Goal: Task Accomplishment & Management: Use online tool/utility

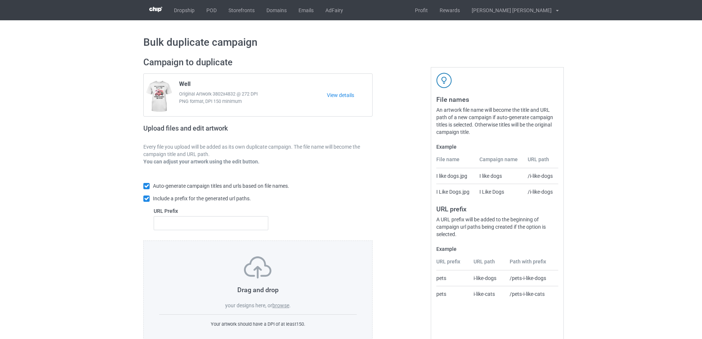
click at [289, 304] on label "browse" at bounding box center [280, 305] width 17 height 6
click at [0, 0] on input "browse" at bounding box center [0, 0] width 0 height 0
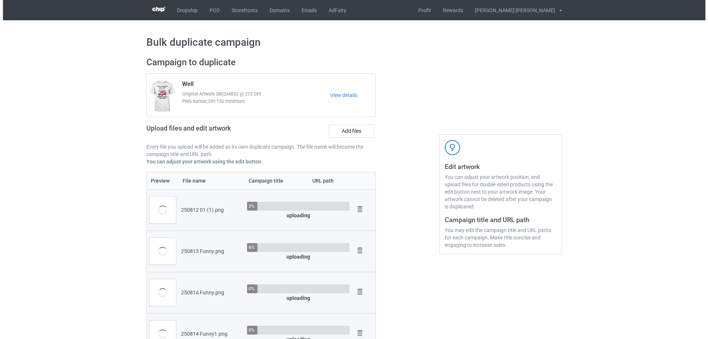
scroll to position [111, 0]
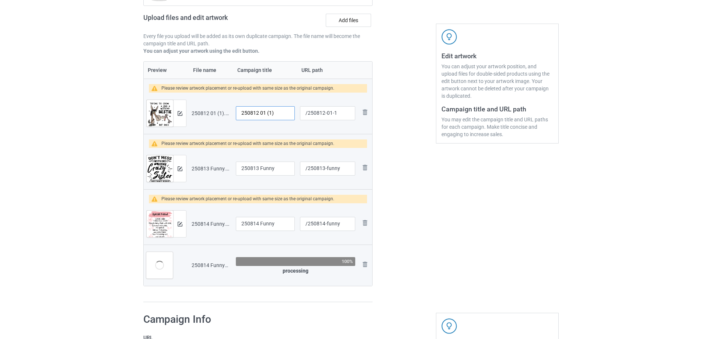
drag, startPoint x: 284, startPoint y: 114, endPoint x: 169, endPoint y: 102, distance: 116.0
click at [169, 102] on tr "Preview and edit artwork 250812 01 (1).png 250812 01 (1) /250812-01-1 Remove fi…" at bounding box center [258, 113] width 229 height 41
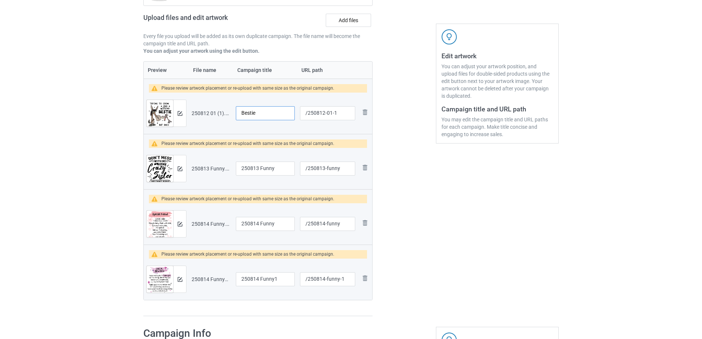
type input "Bestie"
drag, startPoint x: 332, startPoint y: 113, endPoint x: 342, endPoint y: 114, distance: 10.0
click at [342, 114] on input "/250812-01-1" at bounding box center [327, 113] width 55 height 14
type input "/250812-01"
drag, startPoint x: 327, startPoint y: 169, endPoint x: 341, endPoint y: 171, distance: 14.5
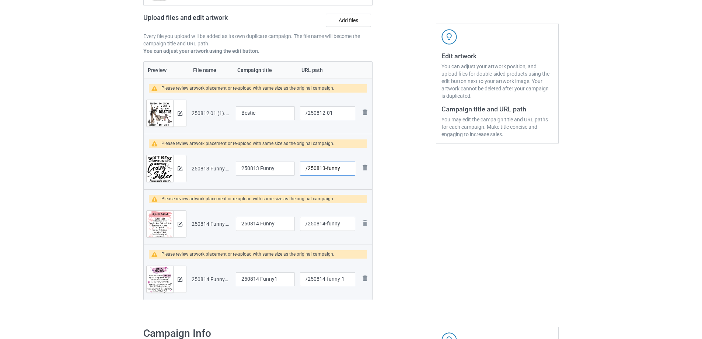
click at [341, 171] on input "/250813-funny" at bounding box center [327, 168] width 55 height 14
type input "/250813-1"
drag, startPoint x: 326, startPoint y: 223, endPoint x: 346, endPoint y: 224, distance: 20.7
click at [346, 224] on input "/250814-funny" at bounding box center [327, 224] width 55 height 14
type input "/250814-2"
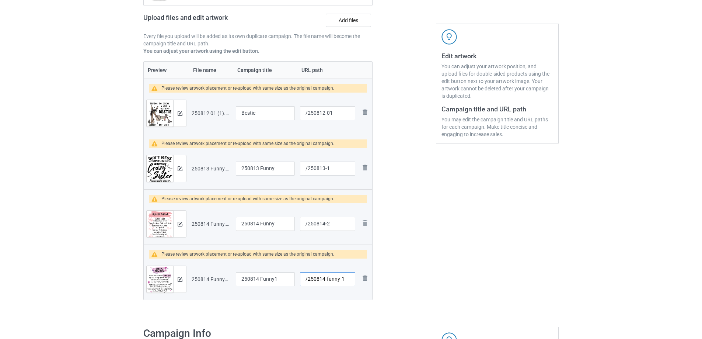
drag, startPoint x: 327, startPoint y: 280, endPoint x: 352, endPoint y: 282, distance: 25.6
click at [352, 282] on input "/250814-funny-1" at bounding box center [327, 279] width 55 height 14
type input "/250814-3"
drag, startPoint x: 271, startPoint y: 169, endPoint x: 181, endPoint y: 169, distance: 89.6
click at [164, 169] on tr "Preview and edit artwork 250813 Funny.png 250813 Funny /250813-1 Remove file" at bounding box center [258, 168] width 229 height 41
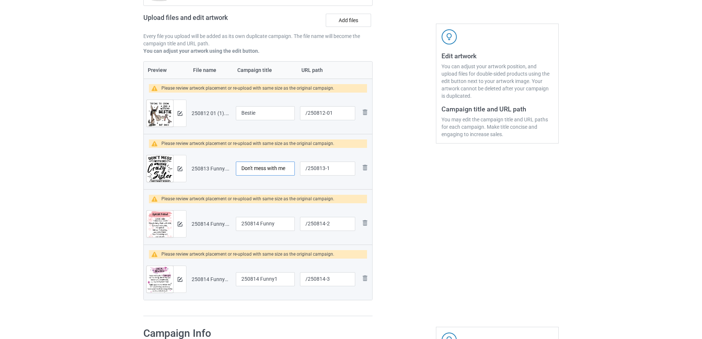
type input "Don't mess with me"
click at [281, 221] on input "250814 Funny" at bounding box center [265, 224] width 59 height 14
drag, startPoint x: 281, startPoint y: 225, endPoint x: 191, endPoint y: 226, distance: 89.9
click at [191, 226] on tr "Preview and edit artwork 250814 Funny.png 250814 Funny /250814-2 Remove file" at bounding box center [258, 223] width 229 height 41
type input "Special friend"
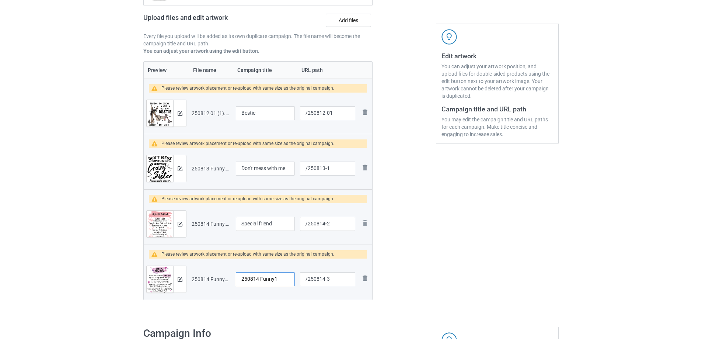
drag, startPoint x: 280, startPoint y: 279, endPoint x: 192, endPoint y: 279, distance: 88.1
click at [192, 279] on tr "Preview and edit artwork 250814 Funny1.png 250814 Funny1 /250814-3 Remove file" at bounding box center [258, 278] width 229 height 41
type input "Special Grandma"
click at [180, 114] on img at bounding box center [180, 113] width 5 height 5
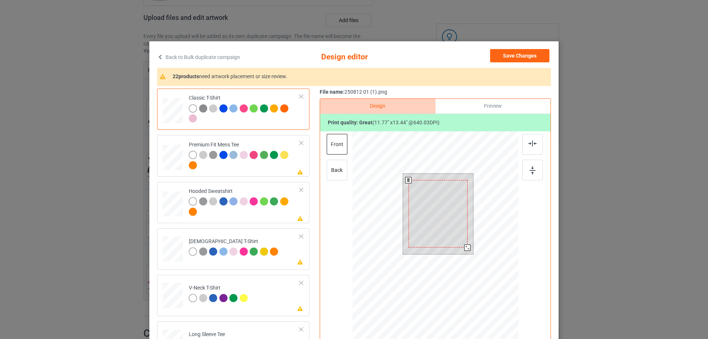
drag, startPoint x: 468, startPoint y: 254, endPoint x: 464, endPoint y: 247, distance: 8.3
click at [464, 247] on div at bounding box center [467, 247] width 6 height 6
drag, startPoint x: 445, startPoint y: 240, endPoint x: 446, endPoint y: 231, distance: 9.3
click at [446, 231] on div at bounding box center [439, 207] width 59 height 67
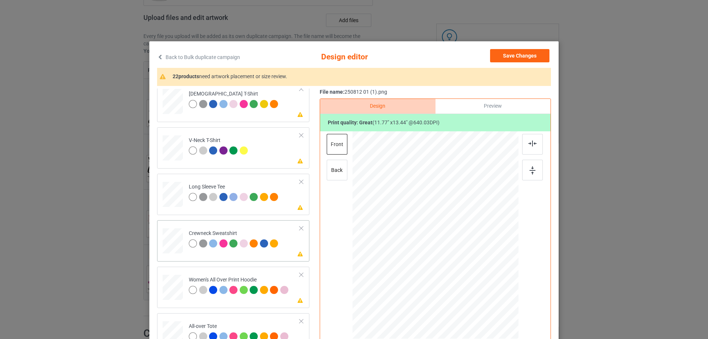
scroll to position [221, 0]
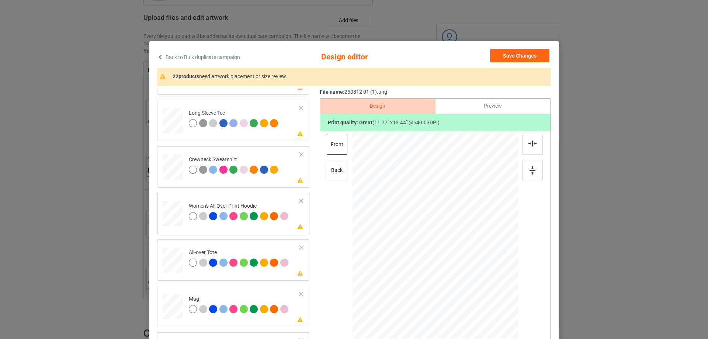
drag, startPoint x: 483, startPoint y: 294, endPoint x: 473, endPoint y: 254, distance: 41.4
click at [473, 254] on div at bounding box center [435, 236] width 166 height 188
drag, startPoint x: 433, startPoint y: 258, endPoint x: 433, endPoint y: 234, distance: 24.0
click at [433, 234] on div at bounding box center [435, 211] width 57 height 65
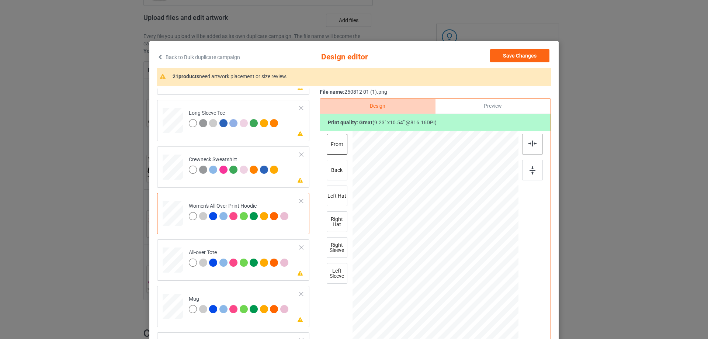
click at [528, 143] on img at bounding box center [532, 143] width 8 height 6
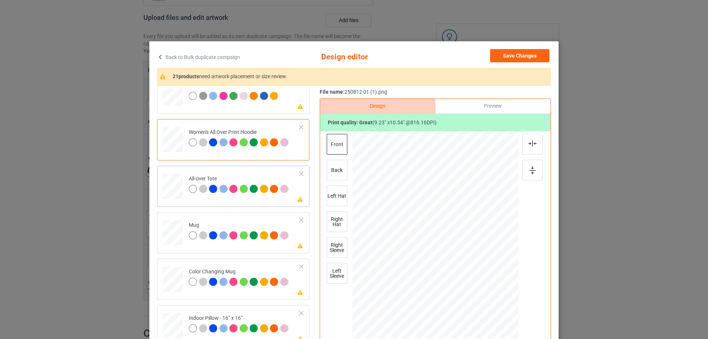
click at [484, 295] on div at bounding box center [487, 294] width 6 height 6
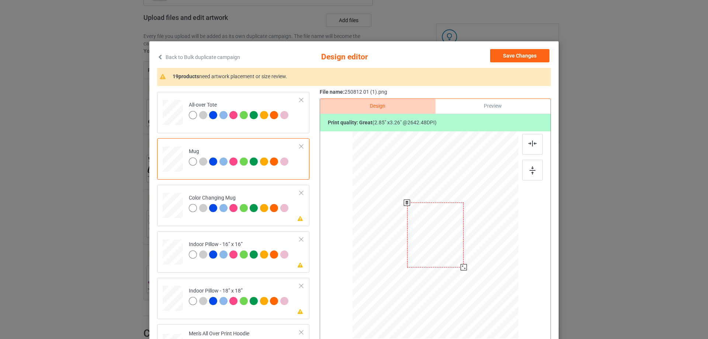
drag, startPoint x: 483, startPoint y: 292, endPoint x: 466, endPoint y: 263, distance: 34.0
click at [466, 263] on div at bounding box center [435, 234] width 166 height 69
drag, startPoint x: 434, startPoint y: 245, endPoint x: 479, endPoint y: 245, distance: 45.3
click at [479, 245] on div at bounding box center [480, 234] width 57 height 65
click at [535, 175] on div at bounding box center [532, 170] width 21 height 21
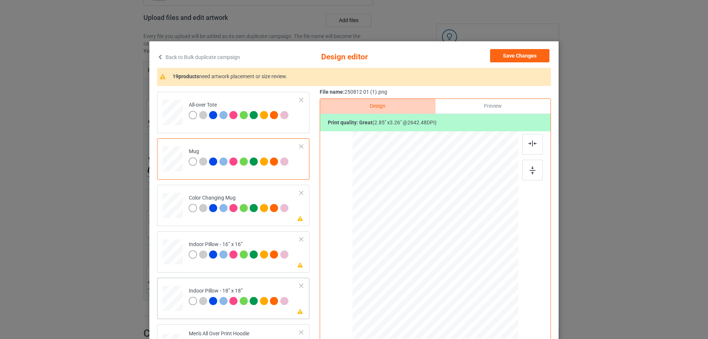
scroll to position [442, 0]
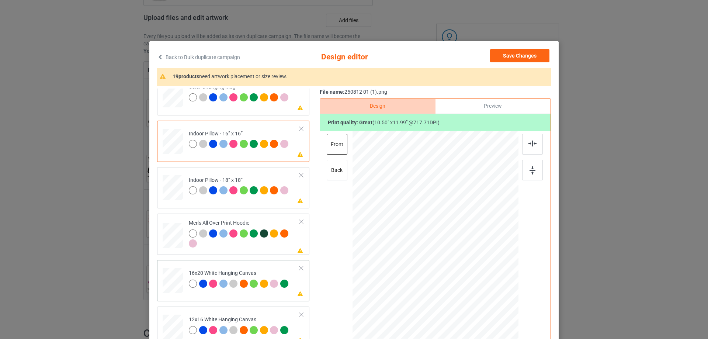
scroll to position [516, 0]
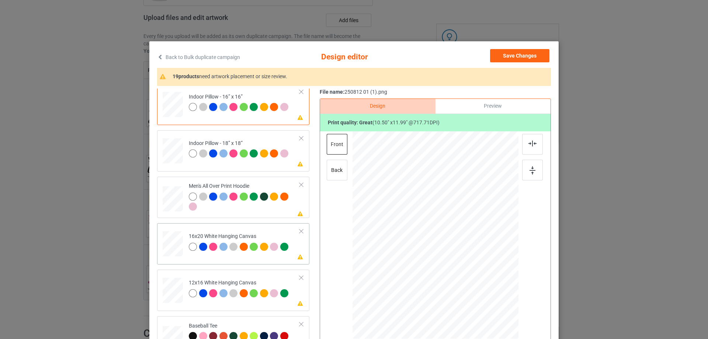
click at [169, 229] on td at bounding box center [174, 242] width 22 height 32
drag, startPoint x: 484, startPoint y: 292, endPoint x: 465, endPoint y: 263, distance: 34.7
click at [465, 263] on div at bounding box center [435, 235] width 166 height 176
click at [426, 237] on div at bounding box center [433, 215] width 55 height 63
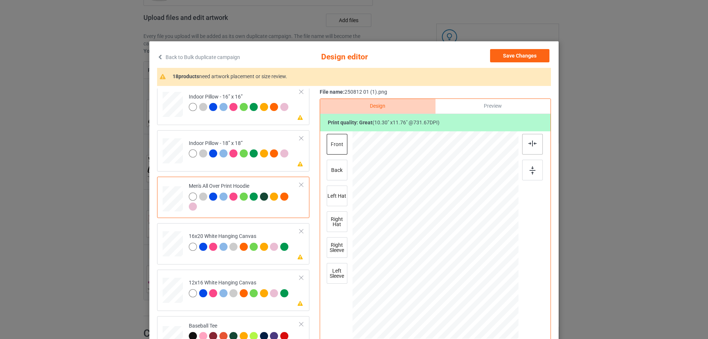
click at [528, 144] on img at bounding box center [532, 143] width 8 height 6
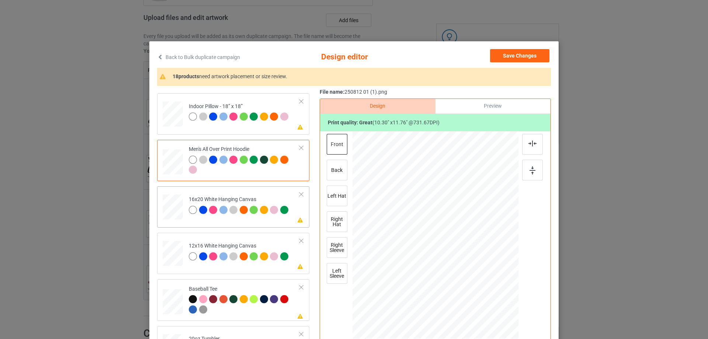
drag, startPoint x: 483, startPoint y: 292, endPoint x: 493, endPoint y: 332, distance: 41.8
click at [493, 332] on div at bounding box center [435, 235] width 166 height 207
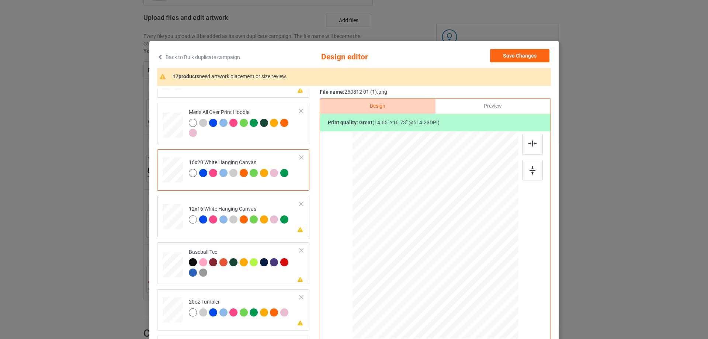
drag, startPoint x: 479, startPoint y: 288, endPoint x: 494, endPoint y: 326, distance: 41.0
click at [494, 326] on div at bounding box center [435, 235] width 156 height 208
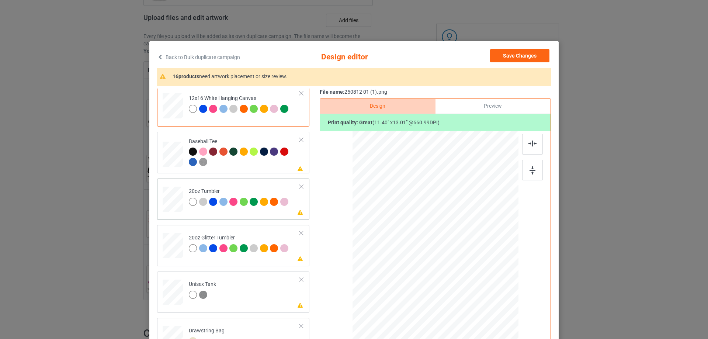
drag, startPoint x: 480, startPoint y: 289, endPoint x: 468, endPoint y: 269, distance: 23.2
click at [468, 269] on div at bounding box center [434, 234] width 157 height 95
click at [464, 269] on div at bounding box center [466, 270] width 6 height 6
drag, startPoint x: 417, startPoint y: 254, endPoint x: 411, endPoint y: 253, distance: 5.9
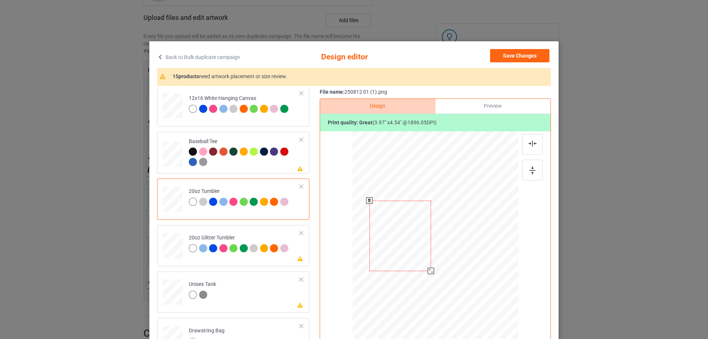
click at [411, 253] on div at bounding box center [400, 236] width 62 height 70
click at [426, 268] on div at bounding box center [429, 269] width 6 height 6
click at [415, 256] on div at bounding box center [401, 232] width 58 height 67
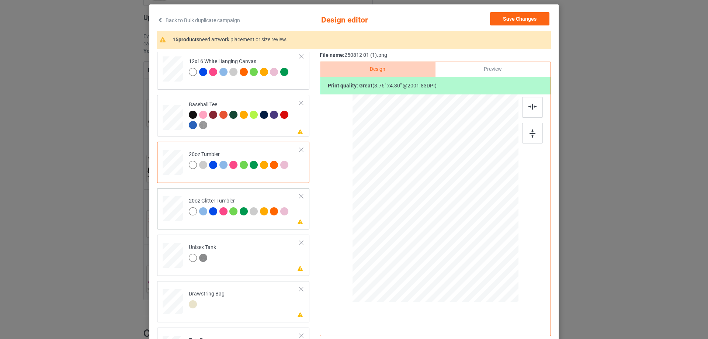
drag, startPoint x: 480, startPoint y: 252, endPoint x: 462, endPoint y: 233, distance: 25.8
click at [462, 233] on div at bounding box center [465, 232] width 6 height 6
drag, startPoint x: 447, startPoint y: 223, endPoint x: 411, endPoint y: 216, distance: 36.9
click at [411, 216] on div at bounding box center [399, 190] width 60 height 69
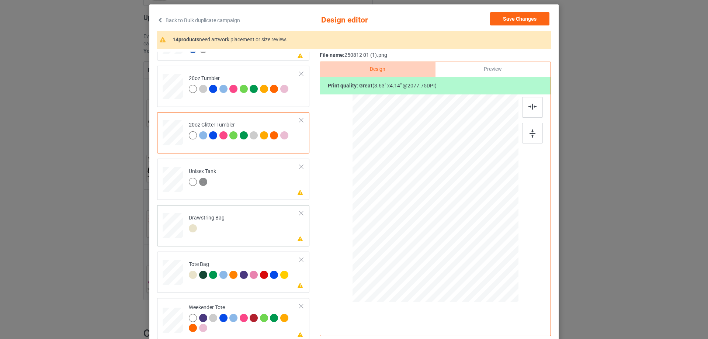
scroll to position [74, 0]
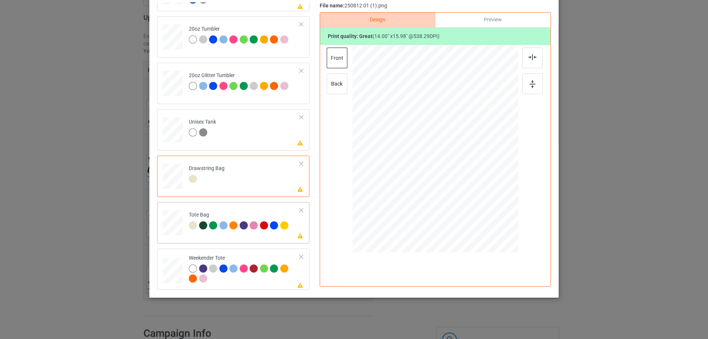
drag, startPoint x: 482, startPoint y: 206, endPoint x: 470, endPoint y: 184, distance: 25.6
click at [470, 184] on div at bounding box center [434, 148] width 165 height 107
click at [451, 174] on div at bounding box center [435, 146] width 67 height 76
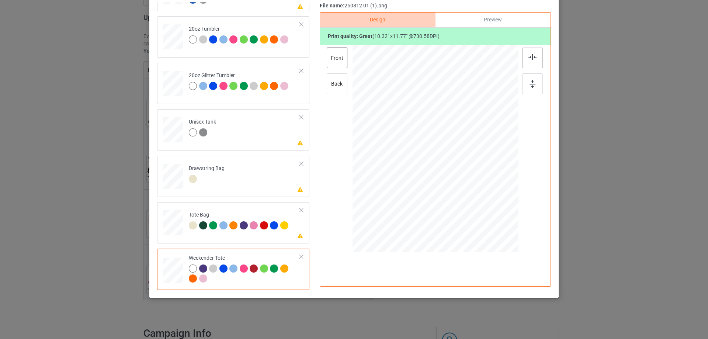
click at [533, 58] on img at bounding box center [532, 57] width 8 height 6
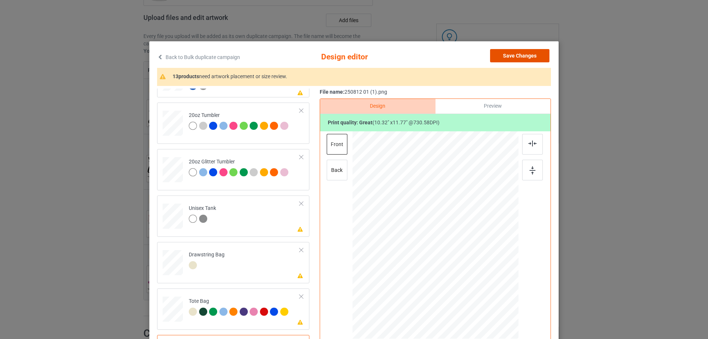
click at [525, 57] on button "Save Changes" at bounding box center [519, 55] width 59 height 13
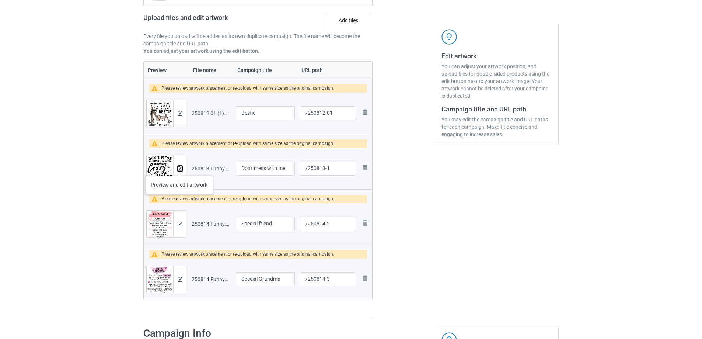
click at [179, 168] on img at bounding box center [180, 168] width 5 height 5
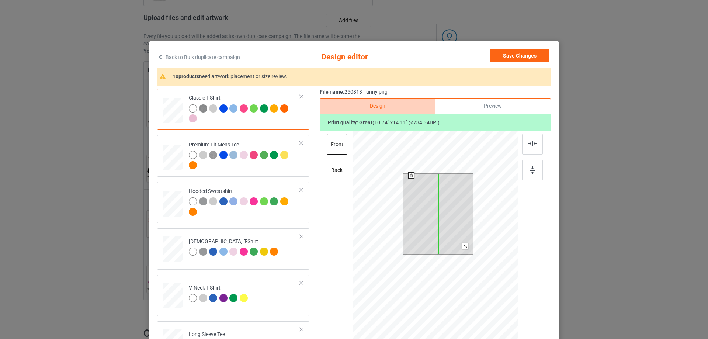
click at [440, 235] on div at bounding box center [438, 210] width 54 height 71
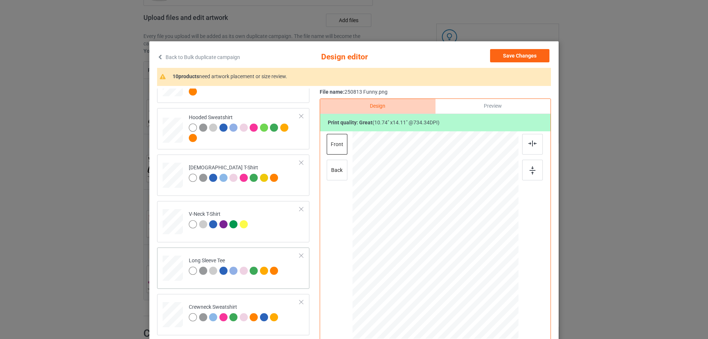
scroll to position [147, 0]
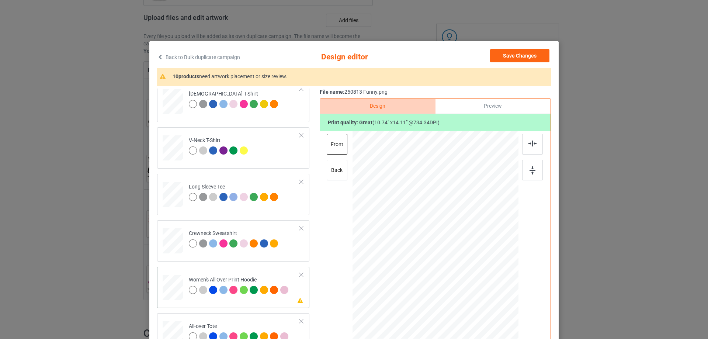
drag, startPoint x: 481, startPoint y: 302, endPoint x: 468, endPoint y: 267, distance: 36.8
click at [468, 267] on div at bounding box center [435, 236] width 166 height 188
drag, startPoint x: 449, startPoint y: 259, endPoint x: 449, endPoint y: 240, distance: 19.5
click at [449, 240] on div at bounding box center [435, 216] width 58 height 76
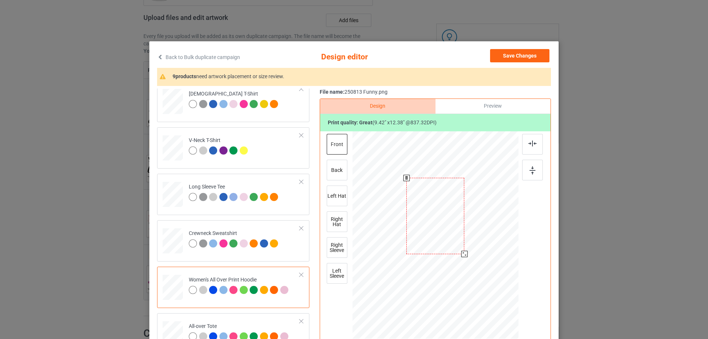
drag, startPoint x: 462, startPoint y: 254, endPoint x: 447, endPoint y: 241, distance: 19.4
click at [461, 251] on div at bounding box center [464, 254] width 6 height 6
click at [443, 233] on div at bounding box center [435, 210] width 53 height 70
click at [530, 146] on img at bounding box center [532, 143] width 8 height 6
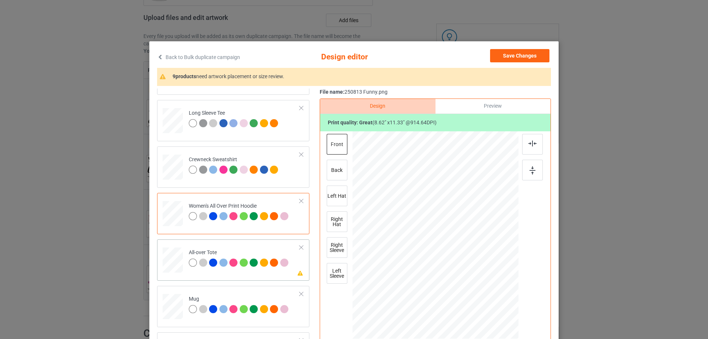
scroll to position [295, 0]
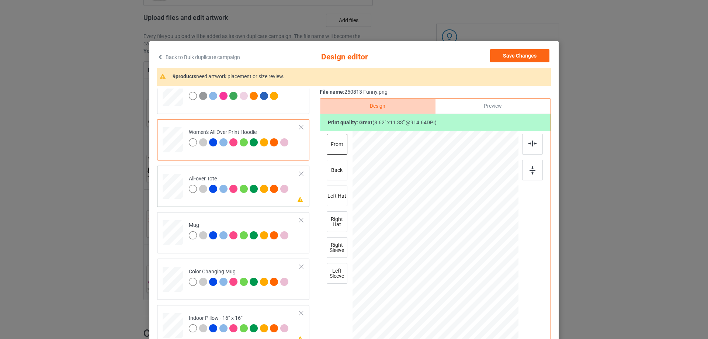
drag, startPoint x: 483, startPoint y: 301, endPoint x: 483, endPoint y: 297, distance: 4.1
click at [483, 297] on div at bounding box center [483, 297] width 6 height 6
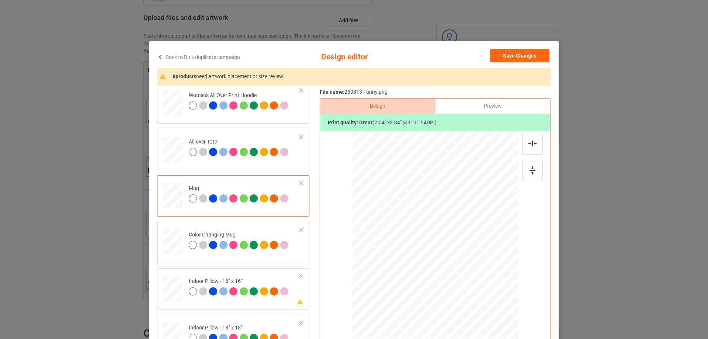
scroll to position [442, 0]
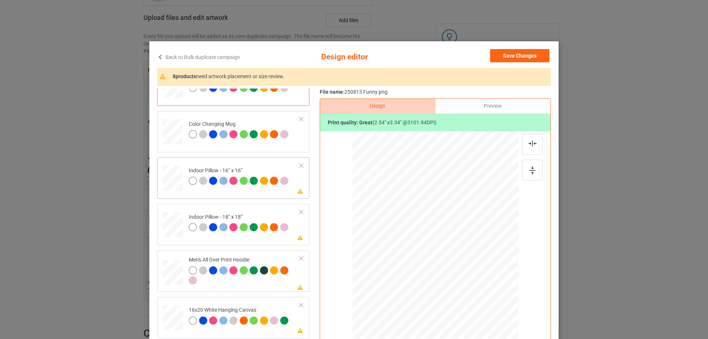
drag, startPoint x: 483, startPoint y: 302, endPoint x: 481, endPoint y: 295, distance: 6.7
click at [481, 295] on div at bounding box center [481, 295] width 6 height 6
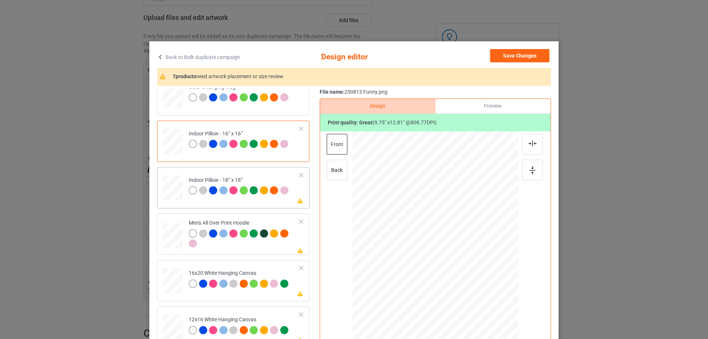
drag, startPoint x: 483, startPoint y: 301, endPoint x: 481, endPoint y: 294, distance: 7.1
click at [481, 294] on div at bounding box center [481, 295] width 6 height 6
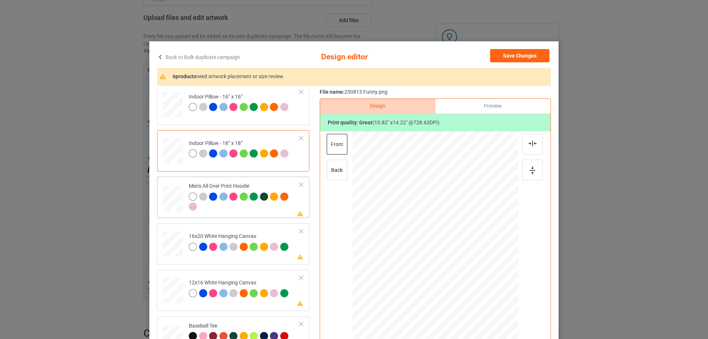
drag, startPoint x: 483, startPoint y: 301, endPoint x: 468, endPoint y: 264, distance: 40.0
click at [468, 264] on div at bounding box center [435, 235] width 166 height 176
drag, startPoint x: 449, startPoint y: 257, endPoint x: 450, endPoint y: 240, distance: 16.6
click at [450, 240] on div at bounding box center [435, 218] width 55 height 72
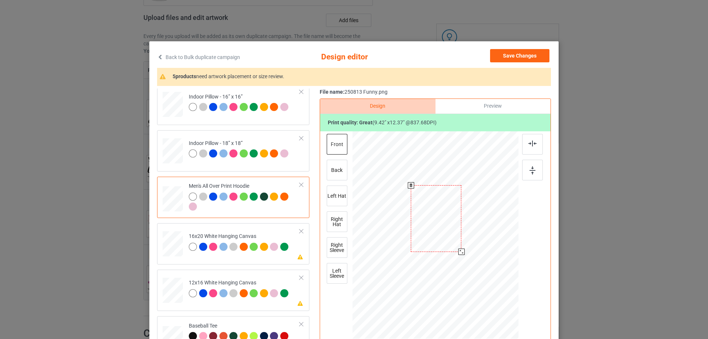
drag, startPoint x: 462, startPoint y: 255, endPoint x: 461, endPoint y: 251, distance: 3.8
click at [461, 251] on div at bounding box center [461, 251] width 6 height 6
drag, startPoint x: 445, startPoint y: 240, endPoint x: 445, endPoint y: 236, distance: 4.1
click at [445, 236] on div at bounding box center [436, 214] width 50 height 66
click at [534, 148] on div at bounding box center [532, 144] width 21 height 21
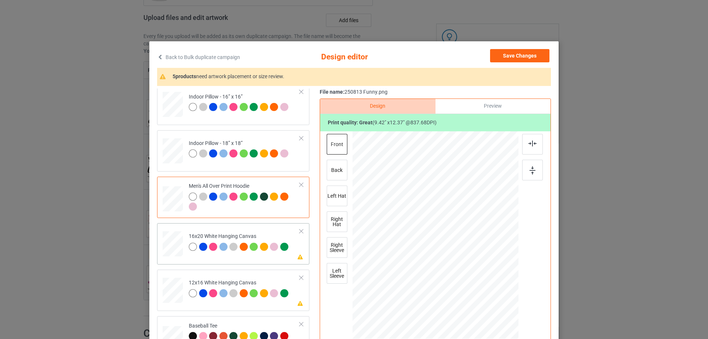
scroll to position [590, 0]
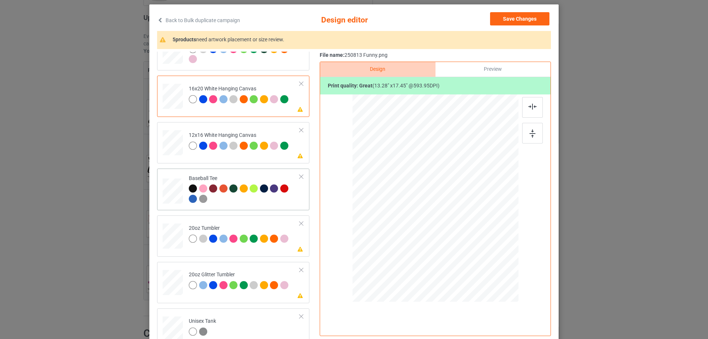
scroll to position [663, 0]
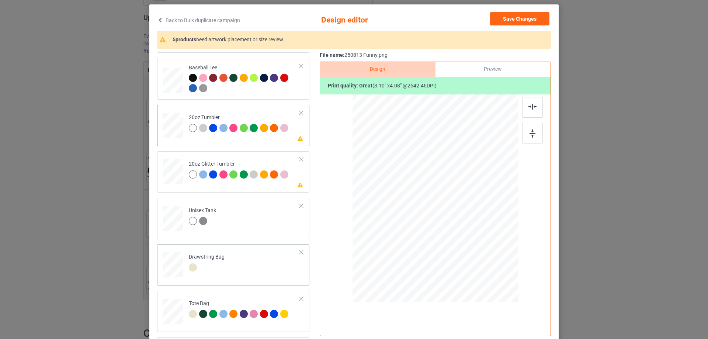
scroll to position [776, 0]
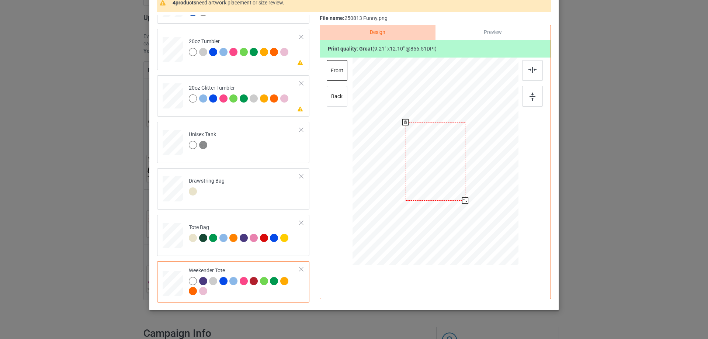
drag, startPoint x: 482, startPoint y: 226, endPoint x: 464, endPoint y: 199, distance: 32.5
click at [464, 199] on div at bounding box center [465, 200] width 6 height 6
click at [456, 193] on div at bounding box center [435, 158] width 60 height 79
click at [531, 72] on img at bounding box center [532, 70] width 8 height 6
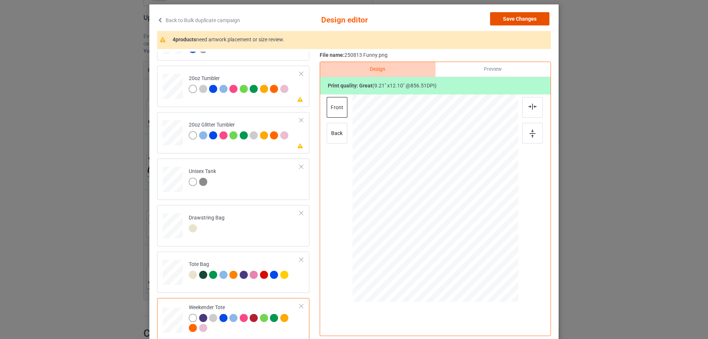
click at [525, 20] on button "Save Changes" at bounding box center [519, 18] width 59 height 13
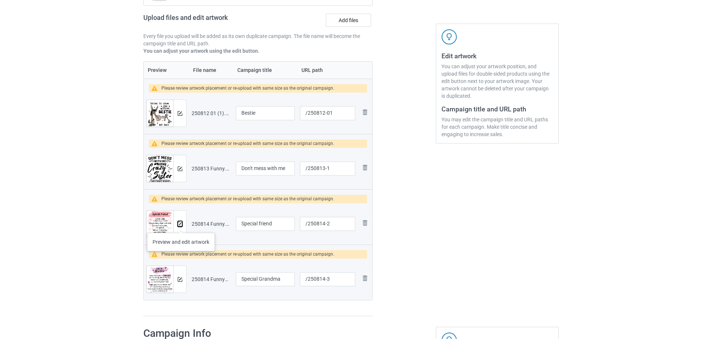
click at [180, 225] on img at bounding box center [180, 224] width 5 height 5
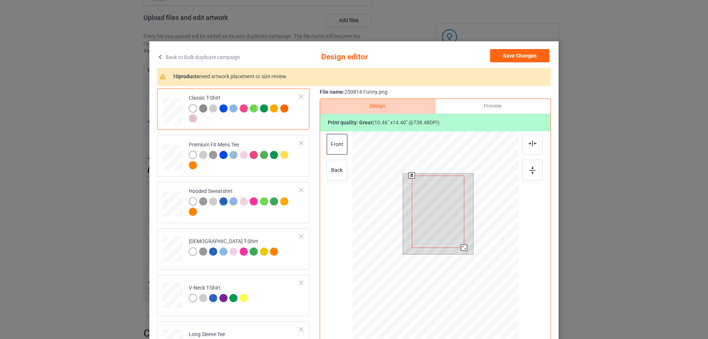
click at [462, 248] on div at bounding box center [464, 247] width 6 height 6
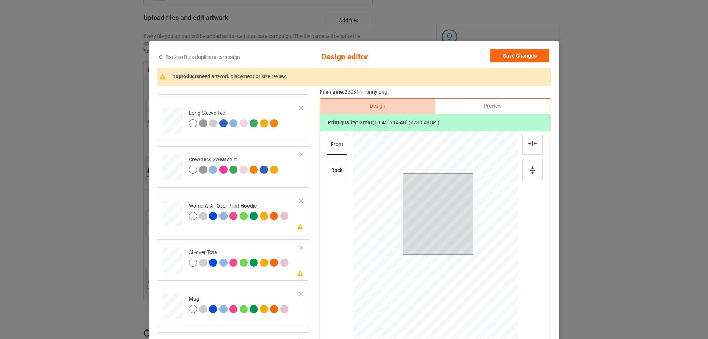
scroll to position [295, 0]
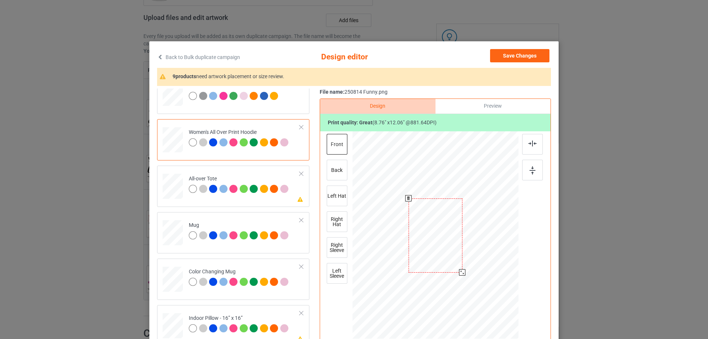
drag, startPoint x: 483, startPoint y: 305, endPoint x: 471, endPoint y: 262, distance: 44.8
click at [471, 262] on div at bounding box center [435, 236] width 166 height 188
drag, startPoint x: 435, startPoint y: 258, endPoint x: 435, endPoint y: 236, distance: 22.1
click at [435, 236] on div at bounding box center [435, 214] width 54 height 74
drag, startPoint x: 460, startPoint y: 250, endPoint x: 459, endPoint y: 246, distance: 4.2
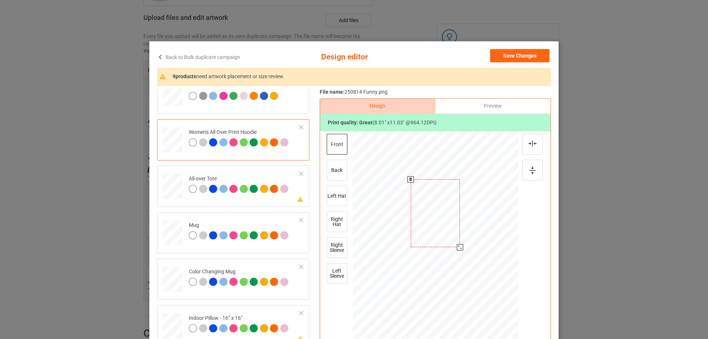
click at [459, 246] on div at bounding box center [460, 247] width 6 height 6
click at [452, 240] on div at bounding box center [435, 210] width 49 height 68
click at [529, 145] on img at bounding box center [532, 143] width 8 height 6
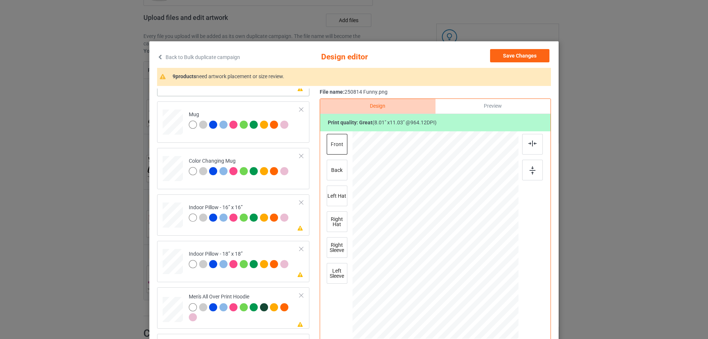
scroll to position [332, 0]
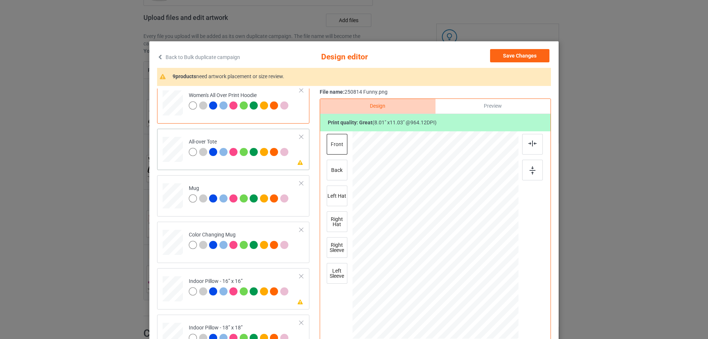
drag, startPoint x: 481, startPoint y: 304, endPoint x: 479, endPoint y: 294, distance: 10.3
click at [479, 294] on div at bounding box center [479, 295] width 6 height 6
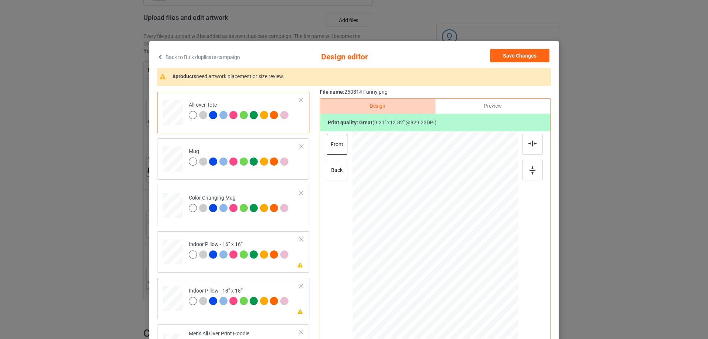
scroll to position [405, 0]
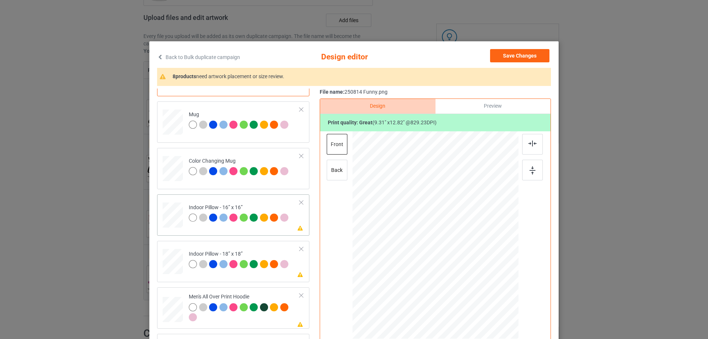
drag, startPoint x: 483, startPoint y: 305, endPoint x: 482, endPoint y: 292, distance: 13.3
click at [482, 292] on div at bounding box center [435, 235] width 166 height 166
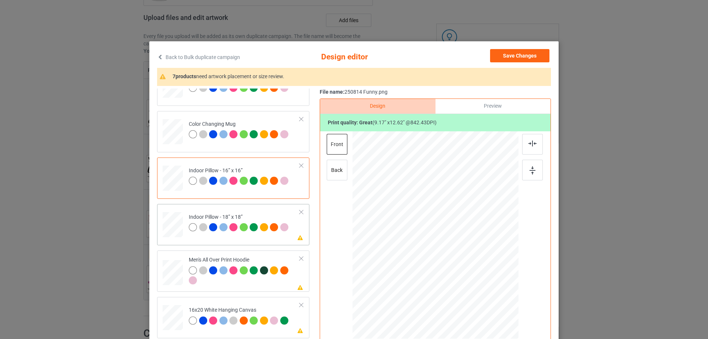
drag, startPoint x: 482, startPoint y: 304, endPoint x: 478, endPoint y: 293, distance: 11.9
click at [478, 293] on div at bounding box center [478, 294] width 6 height 6
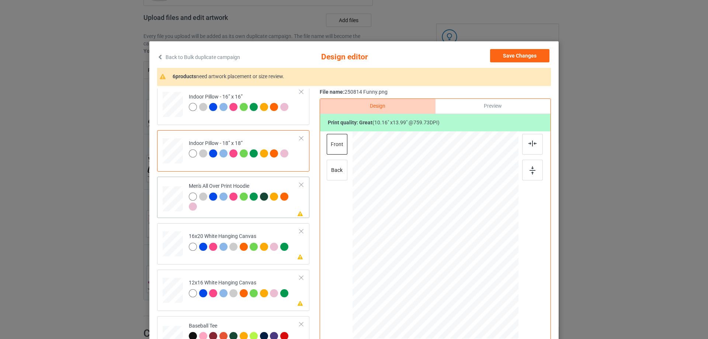
drag, startPoint x: 483, startPoint y: 305, endPoint x: 445, endPoint y: 248, distance: 68.2
click at [464, 267] on div at bounding box center [435, 235] width 166 height 176
drag, startPoint x: 445, startPoint y: 248, endPoint x: 445, endPoint y: 244, distance: 4.4
click at [445, 244] on div at bounding box center [437, 219] width 52 height 71
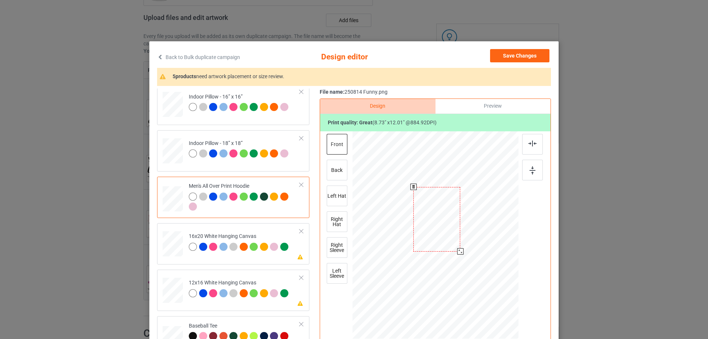
drag, startPoint x: 461, startPoint y: 255, endPoint x: 459, endPoint y: 252, distance: 4.2
click at [459, 252] on div at bounding box center [460, 251] width 6 height 6
drag, startPoint x: 445, startPoint y: 241, endPoint x: 443, endPoint y: 237, distance: 4.6
click at [443, 237] on div at bounding box center [434, 215] width 47 height 65
click at [529, 143] on img at bounding box center [532, 143] width 8 height 6
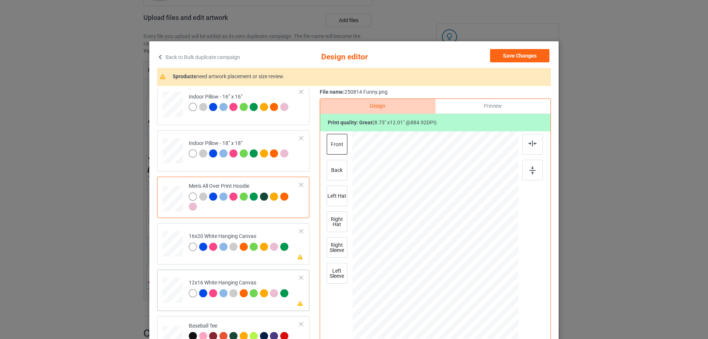
scroll to position [553, 0]
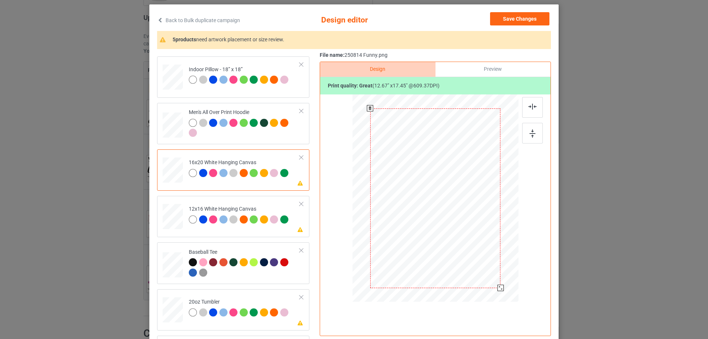
scroll to position [74, 0]
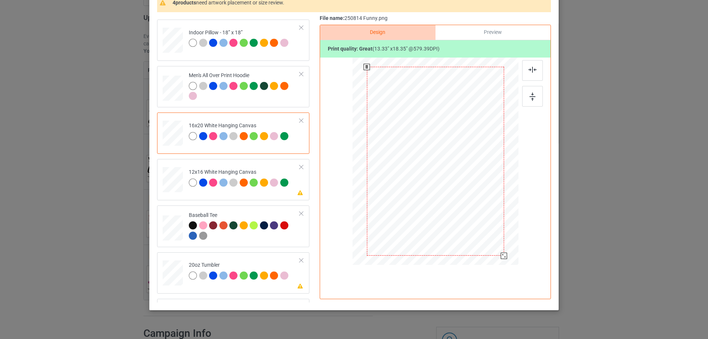
drag, startPoint x: 499, startPoint y: 250, endPoint x: 503, endPoint y: 255, distance: 5.8
click at [503, 255] on div at bounding box center [504, 255] width 6 height 6
drag, startPoint x: 497, startPoint y: 248, endPoint x: 499, endPoint y: 255, distance: 6.6
click at [499, 255] on div at bounding box center [502, 254] width 6 height 6
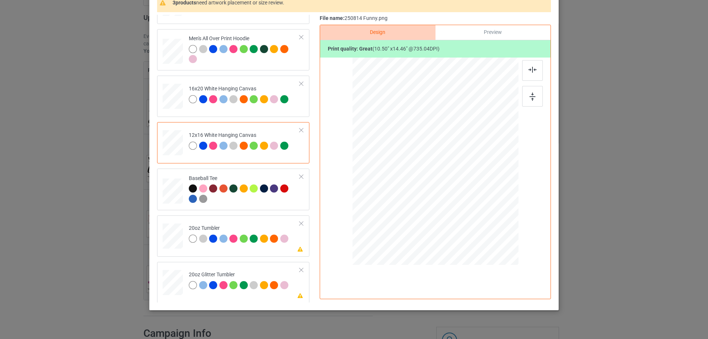
scroll to position [627, 0]
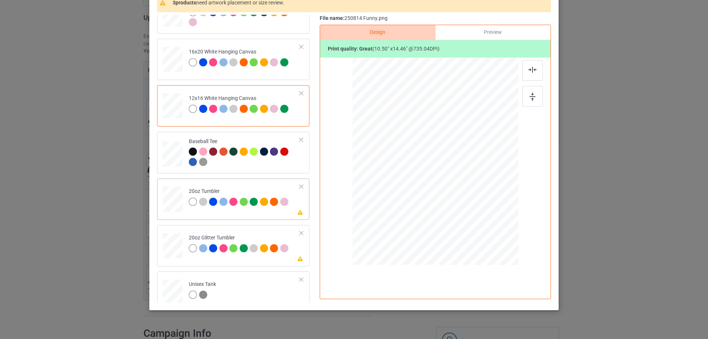
drag, startPoint x: 419, startPoint y: 191, endPoint x: 421, endPoint y: 197, distance: 6.3
click at [421, 197] on div at bounding box center [424, 196] width 6 height 6
click at [404, 183] on div at bounding box center [397, 160] width 53 height 73
click at [494, 35] on div "Preview" at bounding box center [492, 32] width 115 height 15
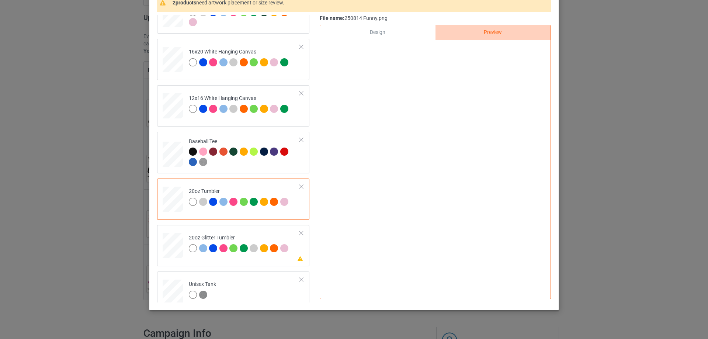
click at [375, 33] on div "Design" at bounding box center [377, 32] width 115 height 15
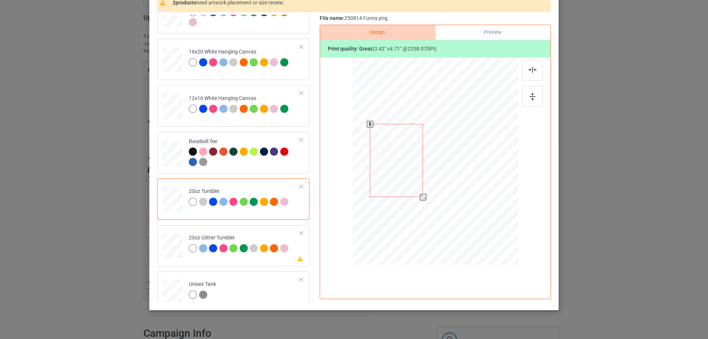
click at [404, 171] on div at bounding box center [396, 160] width 53 height 73
click at [487, 34] on div "Preview" at bounding box center [492, 32] width 115 height 15
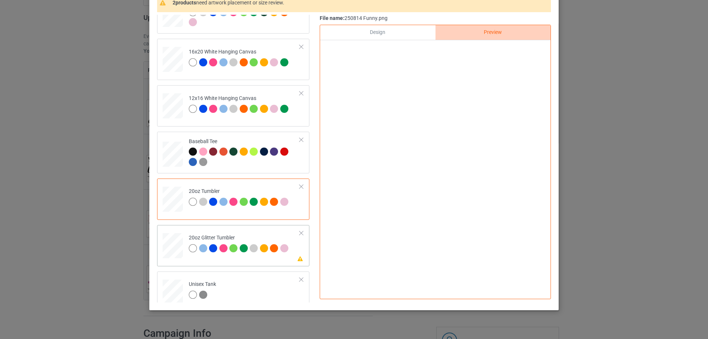
drag, startPoint x: 174, startPoint y: 248, endPoint x: 196, endPoint y: 250, distance: 21.5
click at [380, 32] on div "Design" at bounding box center [377, 32] width 115 height 15
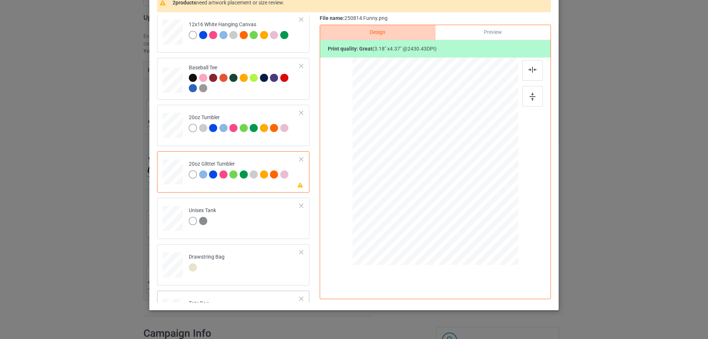
scroll to position [737, 0]
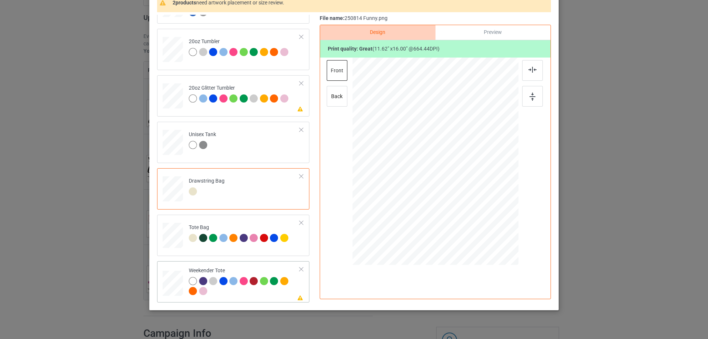
drag, startPoint x: 483, startPoint y: 229, endPoint x: 469, endPoint y: 195, distance: 35.9
click at [469, 195] on div at bounding box center [434, 161] width 165 height 107
click at [451, 191] on div at bounding box center [434, 158] width 59 height 81
click at [529, 72] on img at bounding box center [532, 70] width 8 height 6
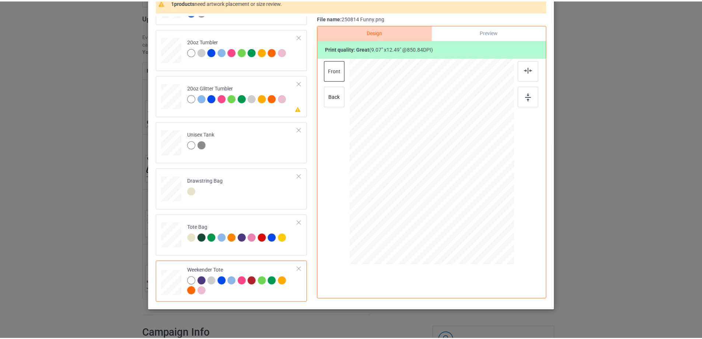
scroll to position [0, 0]
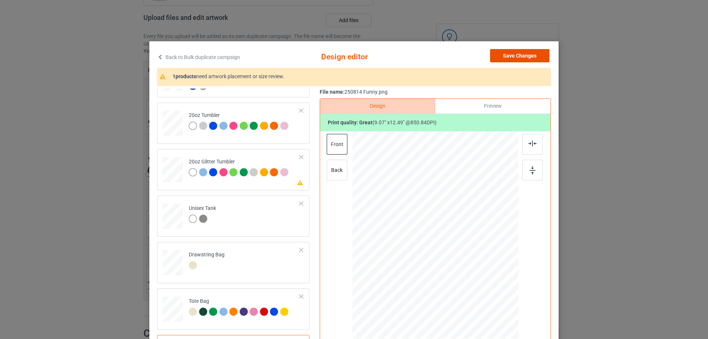
click at [519, 55] on button "Save Changes" at bounding box center [519, 55] width 59 height 13
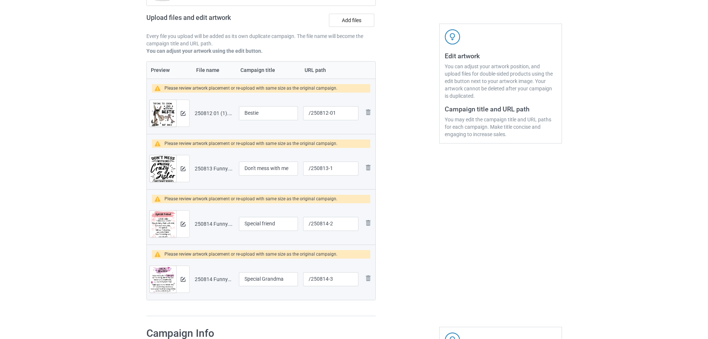
scroll to position [184, 0]
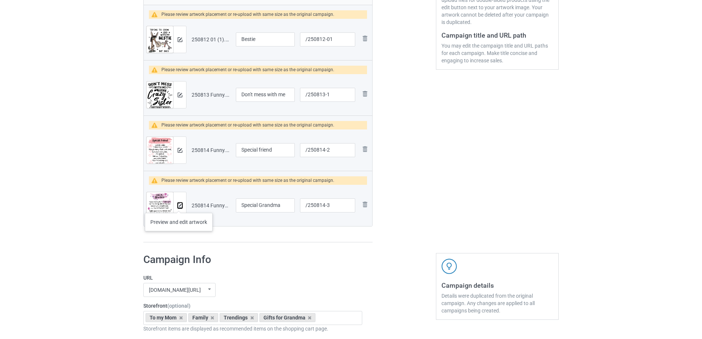
click at [179, 205] on img at bounding box center [180, 205] width 5 height 5
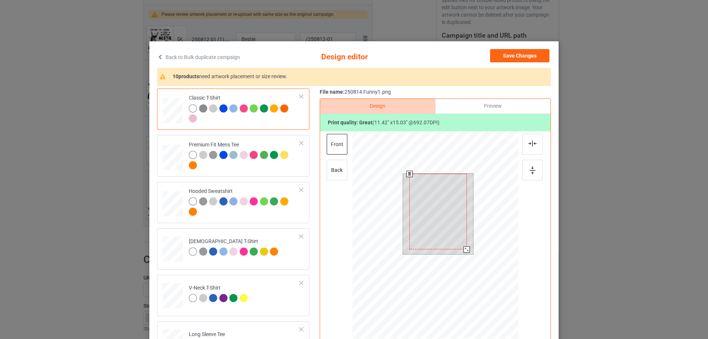
click at [463, 250] on div at bounding box center [466, 249] width 6 height 6
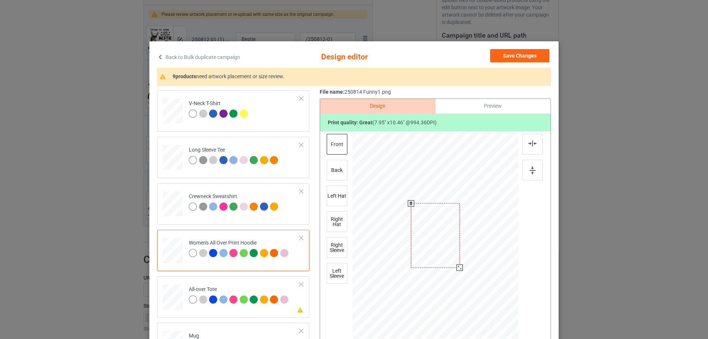
drag, startPoint x: 481, startPoint y: 301, endPoint x: 462, endPoint y: 262, distance: 42.9
click at [462, 262] on div at bounding box center [435, 236] width 166 height 188
drag, startPoint x: 445, startPoint y: 256, endPoint x: 444, endPoint y: 231, distance: 24.7
click at [444, 231] on div at bounding box center [434, 210] width 49 height 65
click at [457, 243] on div at bounding box center [460, 244] width 6 height 6
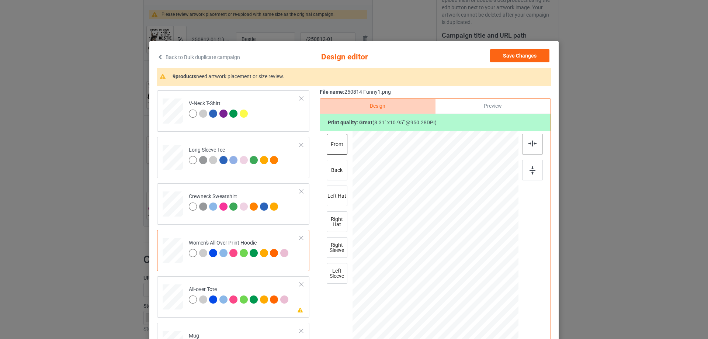
click at [533, 145] on img at bounding box center [532, 143] width 8 height 6
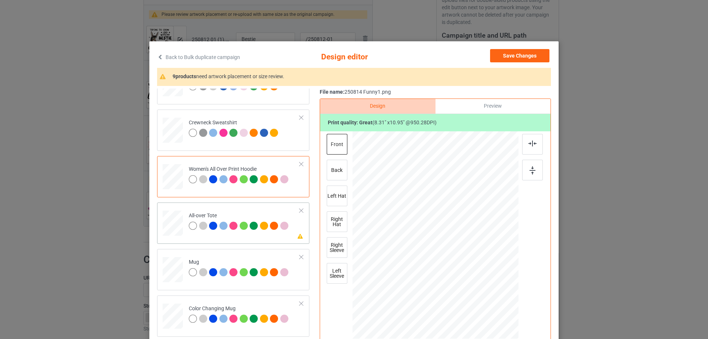
click at [482, 296] on div at bounding box center [484, 299] width 6 height 6
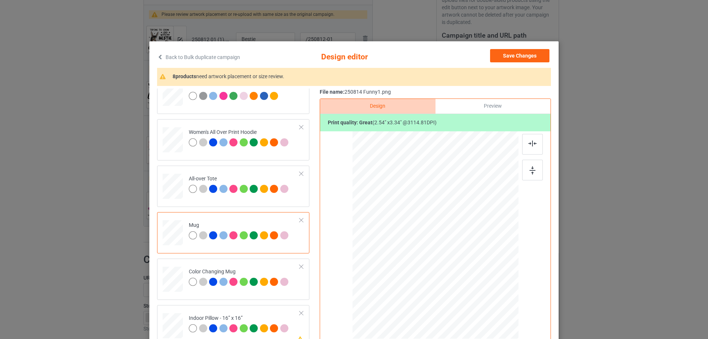
click at [485, 106] on div "Preview" at bounding box center [492, 106] width 115 height 15
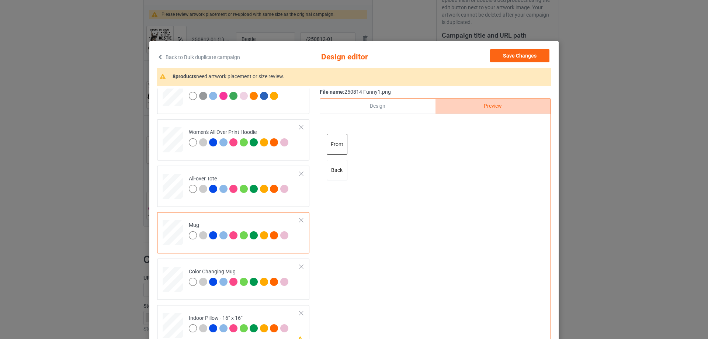
click at [371, 105] on div "Design" at bounding box center [377, 106] width 115 height 15
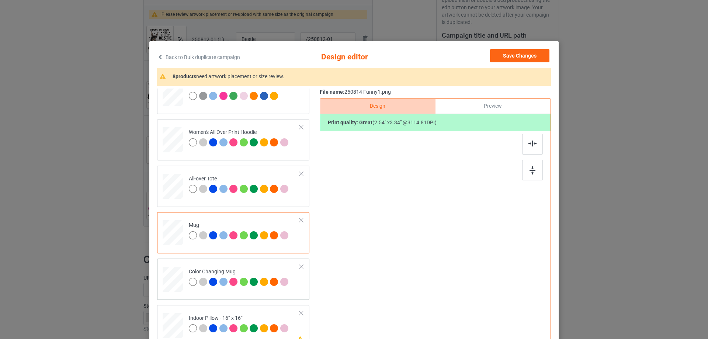
scroll to position [369, 0]
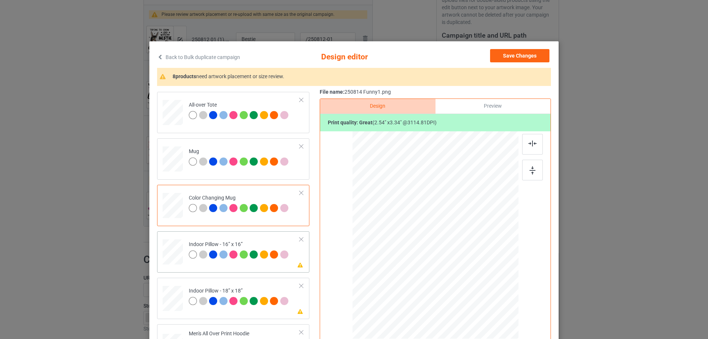
drag, startPoint x: 483, startPoint y: 301, endPoint x: 482, endPoint y: 293, distance: 8.1
click at [482, 293] on div at bounding box center [435, 235] width 166 height 166
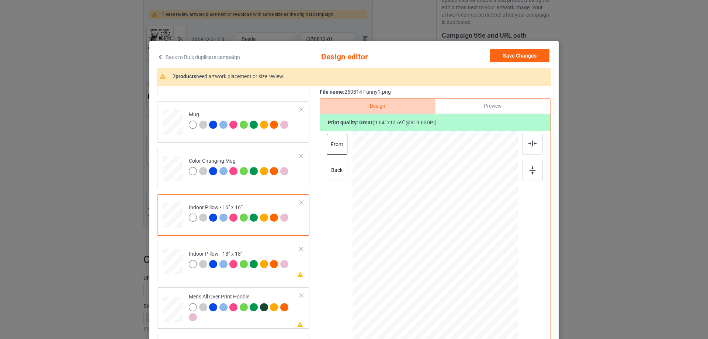
scroll to position [442, 0]
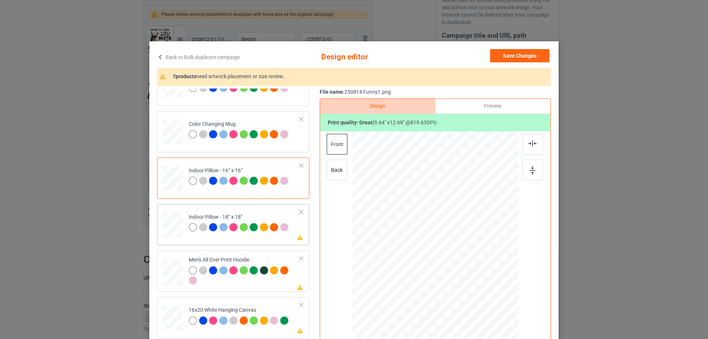
drag, startPoint x: 484, startPoint y: 301, endPoint x: 483, endPoint y: 291, distance: 10.4
click at [483, 291] on div at bounding box center [435, 234] width 166 height 165
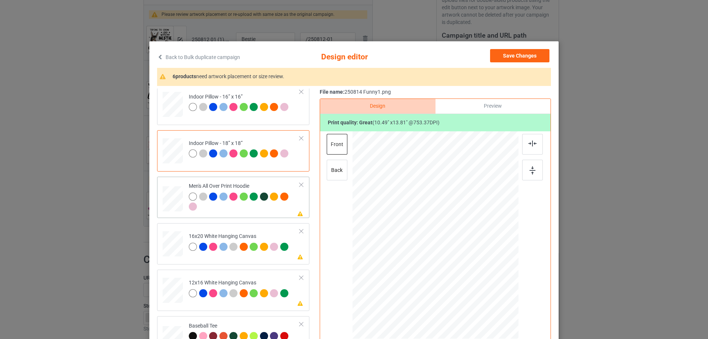
drag, startPoint x: 482, startPoint y: 301, endPoint x: 461, endPoint y: 266, distance: 40.8
click at [461, 266] on div at bounding box center [460, 268] width 6 height 6
click at [434, 237] on div at bounding box center [435, 214] width 50 height 67
click at [528, 146] on img at bounding box center [532, 143] width 8 height 6
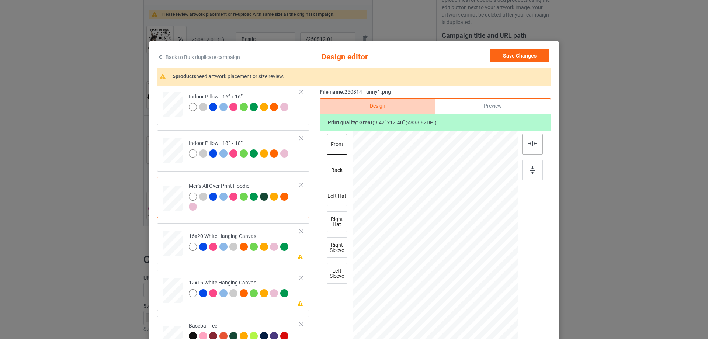
click at [528, 146] on img at bounding box center [532, 143] width 8 height 6
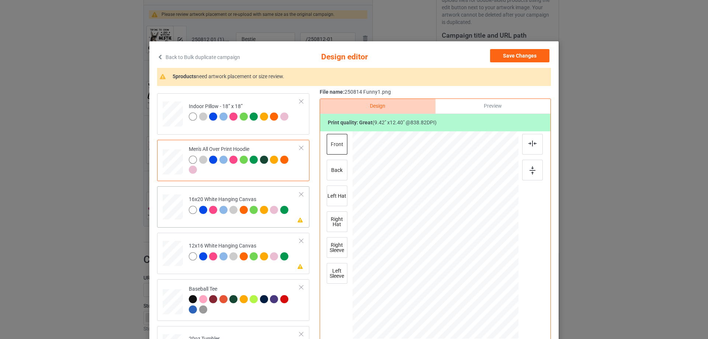
click at [181, 212] on td at bounding box center [174, 205] width 22 height 32
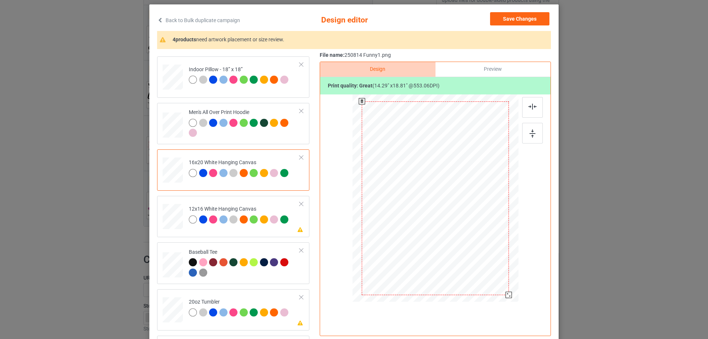
drag, startPoint x: 501, startPoint y: 292, endPoint x: 504, endPoint y: 296, distance: 5.4
click at [505, 296] on div at bounding box center [508, 295] width 6 height 6
drag, startPoint x: 501, startPoint y: 287, endPoint x: 504, endPoint y: 296, distance: 9.2
click at [504, 296] on div at bounding box center [507, 293] width 6 height 6
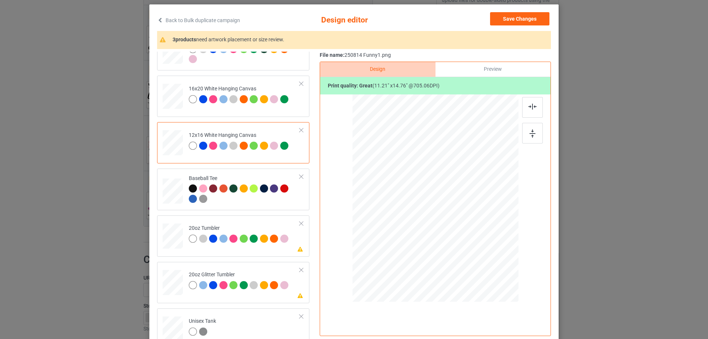
scroll to position [663, 0]
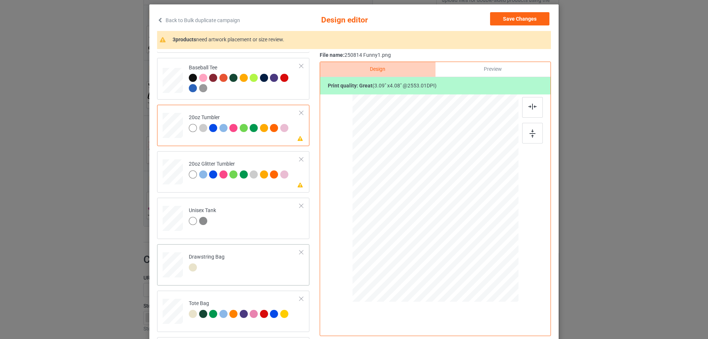
scroll to position [776, 0]
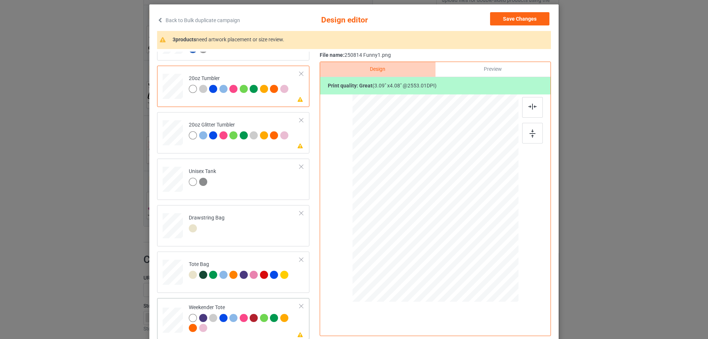
click at [181, 324] on td at bounding box center [174, 318] width 22 height 35
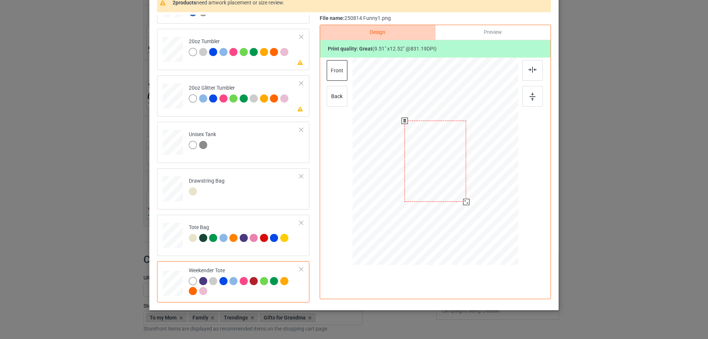
drag, startPoint x: 483, startPoint y: 226, endPoint x: 459, endPoint y: 189, distance: 44.6
click at [474, 191] on div at bounding box center [434, 161] width 165 height 107
click at [456, 186] on div at bounding box center [434, 159] width 61 height 80
click at [530, 71] on img at bounding box center [532, 70] width 8 height 6
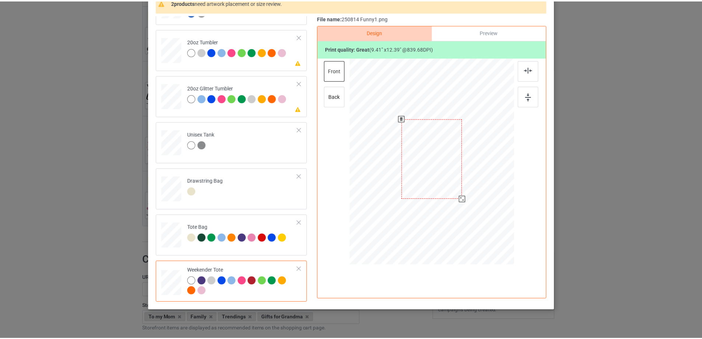
scroll to position [0, 0]
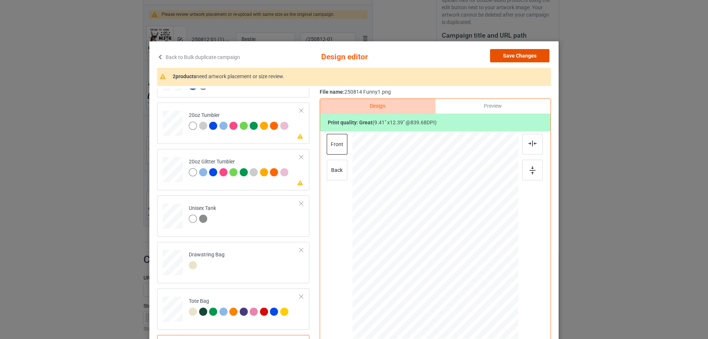
click at [525, 54] on button "Save Changes" at bounding box center [519, 55] width 59 height 13
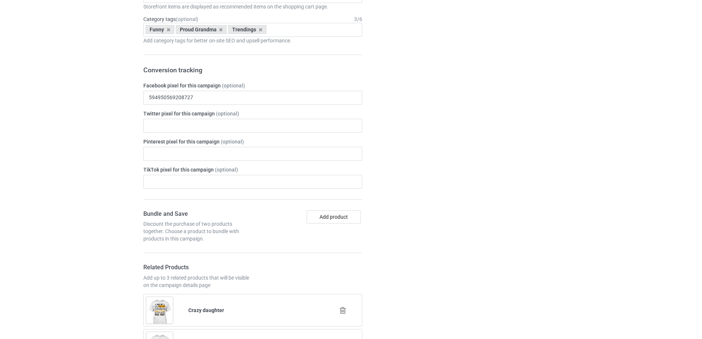
scroll to position [1104, 0]
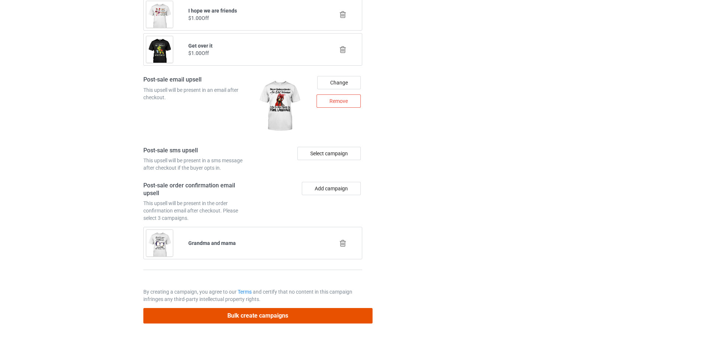
drag, startPoint x: 317, startPoint y: 316, endPoint x: 493, endPoint y: 274, distance: 181.2
click at [316, 316] on button "Bulk create campaigns" at bounding box center [257, 315] width 229 height 15
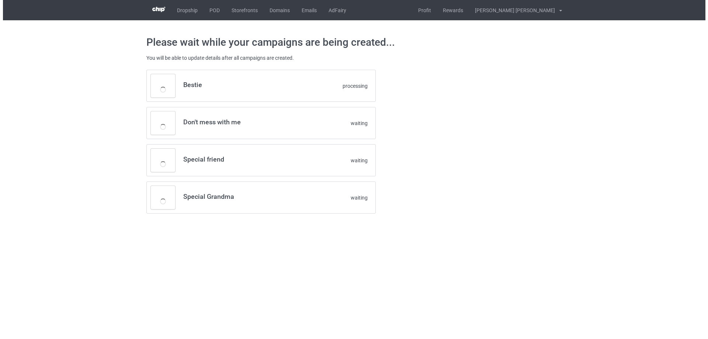
scroll to position [0, 0]
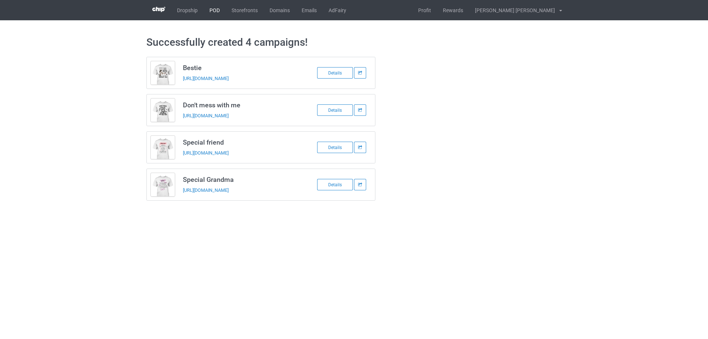
click at [215, 11] on link "POD" at bounding box center [214, 10] width 22 height 20
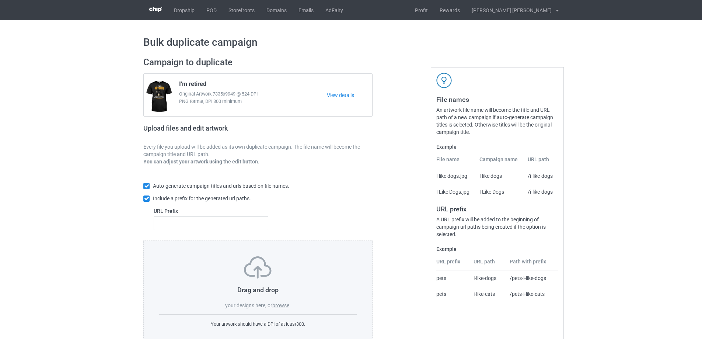
click at [282, 306] on label "browse" at bounding box center [280, 305] width 17 height 6
click at [0, 0] on input "browse" at bounding box center [0, 0] width 0 height 0
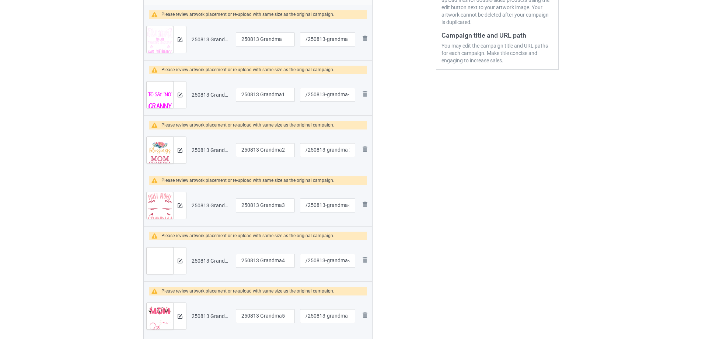
scroll to position [111, 0]
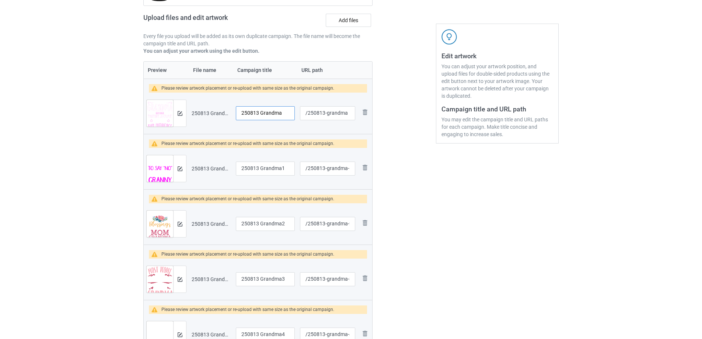
click at [268, 112] on input "250813 Grandma" at bounding box center [265, 113] width 59 height 14
click at [277, 114] on input "250813 Grandma" at bounding box center [265, 113] width 59 height 14
type input "They call me grandma"
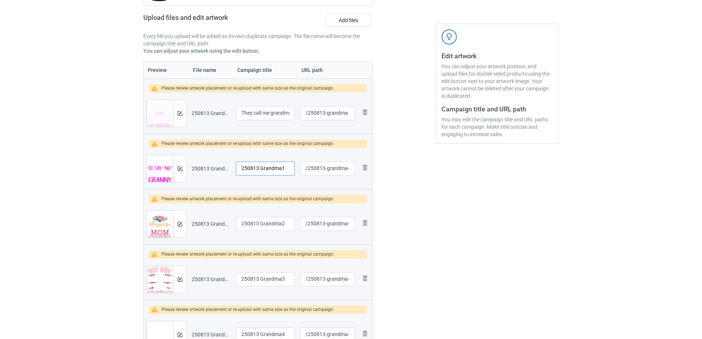
click at [274, 169] on input "250813 Grandma1" at bounding box center [265, 168] width 59 height 14
type input "I don't have to say NO"
click at [278, 224] on input "250813 Grandma2" at bounding box center [265, 224] width 59 height 14
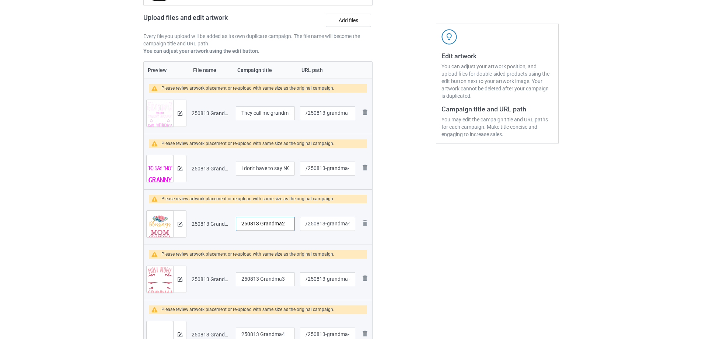
click at [280, 225] on input "250813 Grandma2" at bounding box center [265, 224] width 59 height 14
type input "Blessings call me"
click at [270, 284] on input "250813 Grandma3" at bounding box center [265, 279] width 59 height 14
click at [280, 278] on input "250813 Grandma3" at bounding box center [265, 279] width 59 height 14
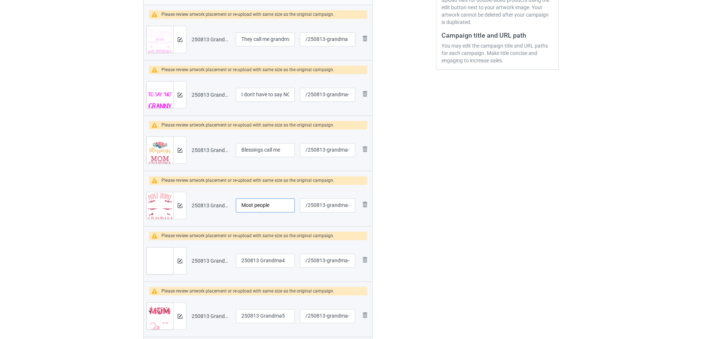
scroll to position [221, 0]
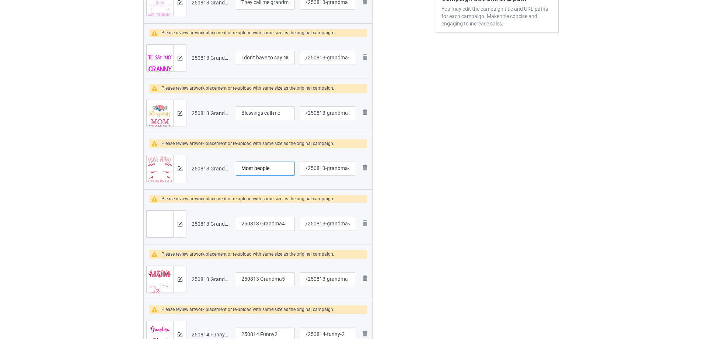
type input "Most people"
click at [274, 283] on input "250813 Grandma5" at bounding box center [265, 279] width 59 height 14
click at [277, 279] on input "250813 Grandma5" at bounding box center [265, 279] width 59 height 14
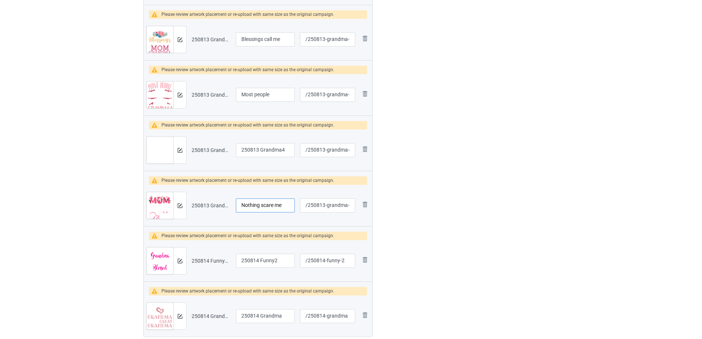
scroll to position [332, 0]
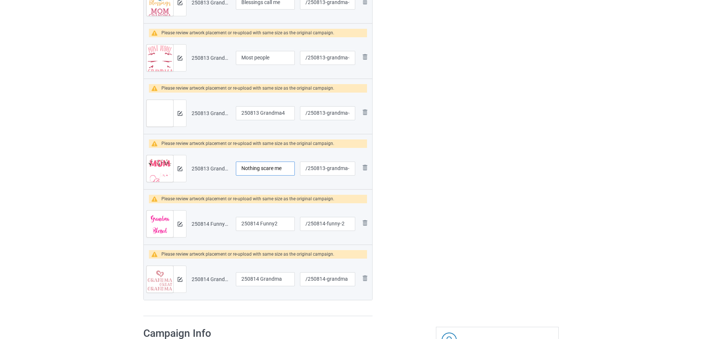
type input "Nothing scare me"
click at [271, 224] on input "250814 Funny2" at bounding box center [265, 224] width 59 height 14
click at [269, 223] on input "250814 Funny2" at bounding box center [265, 224] width 59 height 14
type input "It makes me blessed"
click at [276, 279] on input "250814 Grandma" at bounding box center [265, 279] width 59 height 14
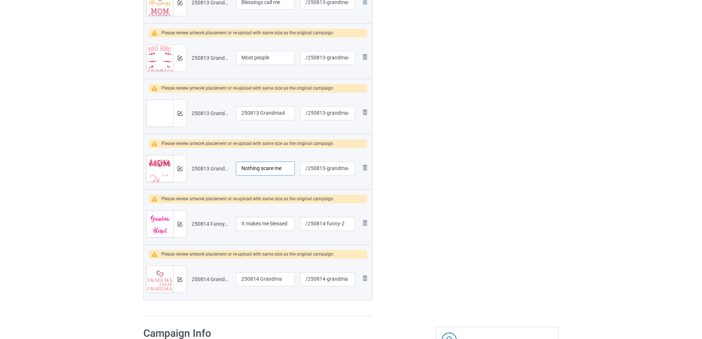
click at [270, 169] on input "Nothing scare me" at bounding box center [265, 168] width 59 height 14
click at [270, 282] on input "250814 Grandma" at bounding box center [265, 279] width 59 height 14
paste input "Nothing scare me"
type input "Nothing scare me"
click at [328, 280] on input "/250814-grandma" at bounding box center [327, 279] width 55 height 14
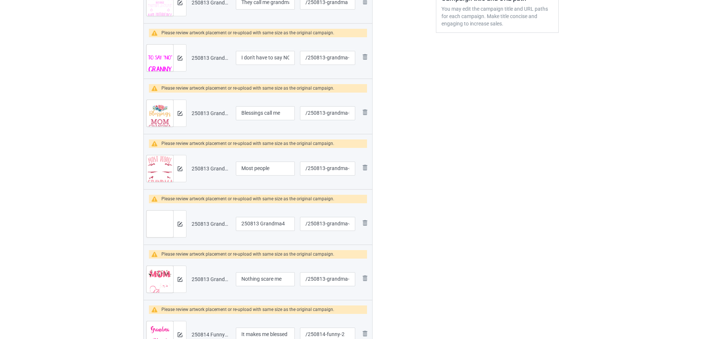
scroll to position [184, 0]
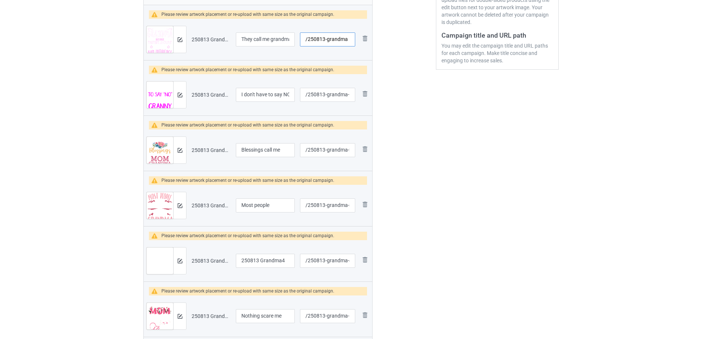
drag, startPoint x: 327, startPoint y: 40, endPoint x: 357, endPoint y: 42, distance: 29.9
click at [357, 42] on td "/250813-grandma" at bounding box center [327, 39] width 60 height 41
type input "/250813-4"
drag, startPoint x: 327, startPoint y: 95, endPoint x: 352, endPoint y: 97, distance: 25.2
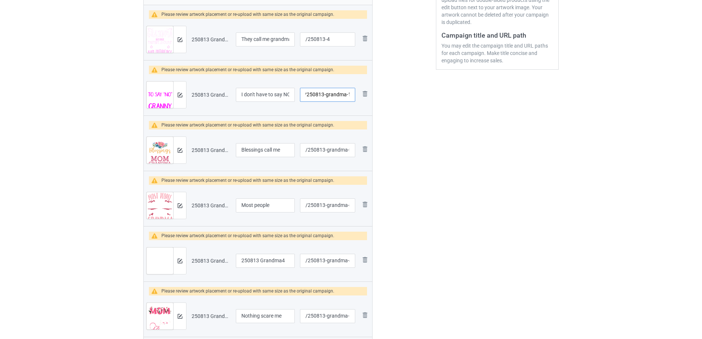
click at [352, 97] on input "/250813-grandma-1" at bounding box center [327, 95] width 55 height 14
type input "/250813-5"
drag, startPoint x: 326, startPoint y: 152, endPoint x: 349, endPoint y: 152, distance: 22.5
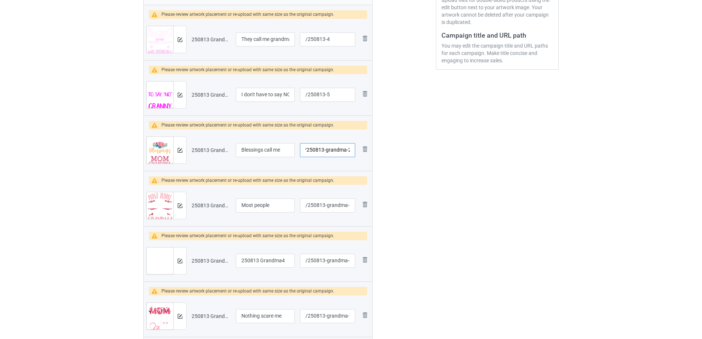
click at [349, 152] on input "/250813-grandma-2" at bounding box center [327, 150] width 55 height 14
type input "/250813-6"
drag, startPoint x: 327, startPoint y: 205, endPoint x: 349, endPoint y: 205, distance: 22.9
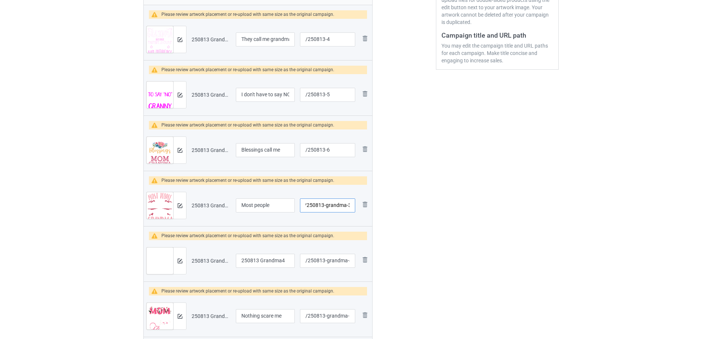
click at [349, 205] on input "/250813-grandma-3" at bounding box center [327, 205] width 55 height 14
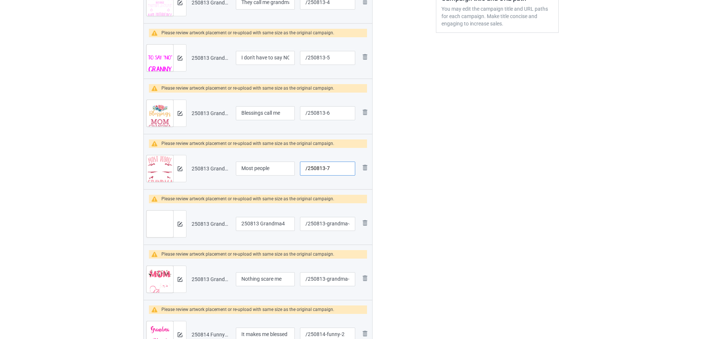
type input "/250813-7"
drag, startPoint x: 327, startPoint y: 225, endPoint x: 350, endPoint y: 225, distance: 22.9
click at [350, 225] on input "/250813-grandma-4" at bounding box center [327, 224] width 55 height 14
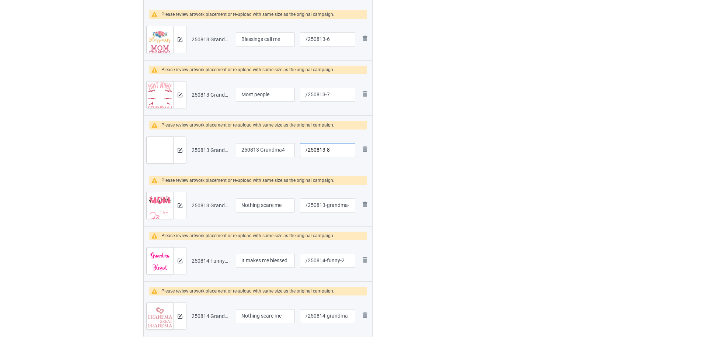
type input "/250813-8"
drag, startPoint x: 327, startPoint y: 207, endPoint x: 351, endPoint y: 208, distance: 24.0
click at [351, 208] on input "/250813-grandma-5" at bounding box center [327, 205] width 55 height 14
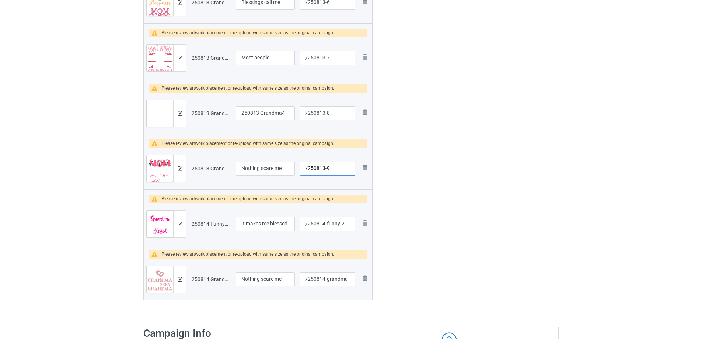
type input "/250813-9"
drag, startPoint x: 327, startPoint y: 223, endPoint x: 346, endPoint y: 225, distance: 19.6
click at [346, 225] on input "/250814-funny-2" at bounding box center [327, 224] width 55 height 14
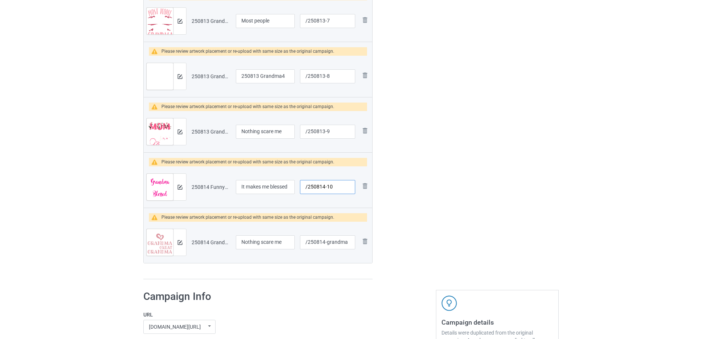
type input "/250814-10"
drag, startPoint x: 327, startPoint y: 243, endPoint x: 347, endPoint y: 241, distance: 19.6
click at [347, 241] on input "/250814-grandma" at bounding box center [327, 242] width 55 height 14
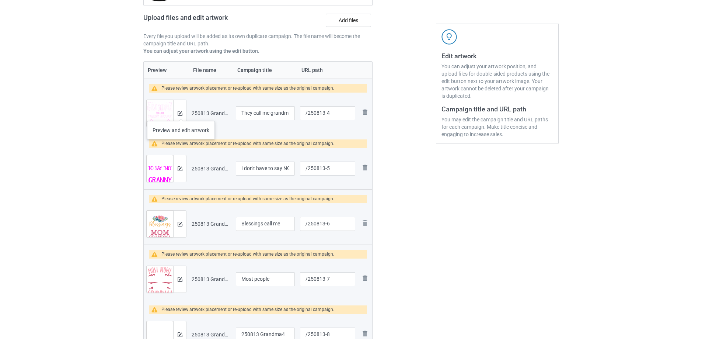
type input "/250814-11"
click at [179, 113] on img at bounding box center [180, 113] width 5 height 5
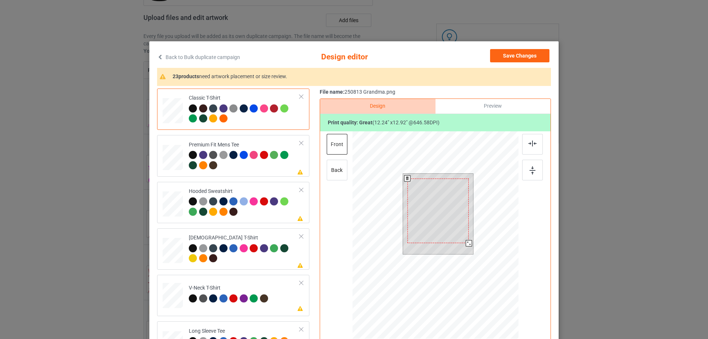
drag, startPoint x: 471, startPoint y: 248, endPoint x: 468, endPoint y: 243, distance: 6.6
click at [468, 243] on div at bounding box center [469, 243] width 6 height 6
click at [460, 233] on div at bounding box center [438, 207] width 62 height 65
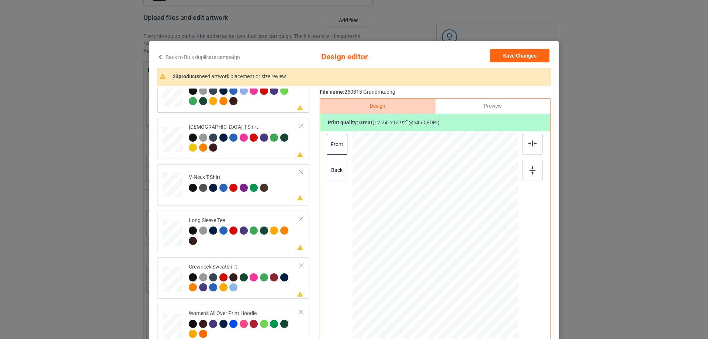
scroll to position [184, 0]
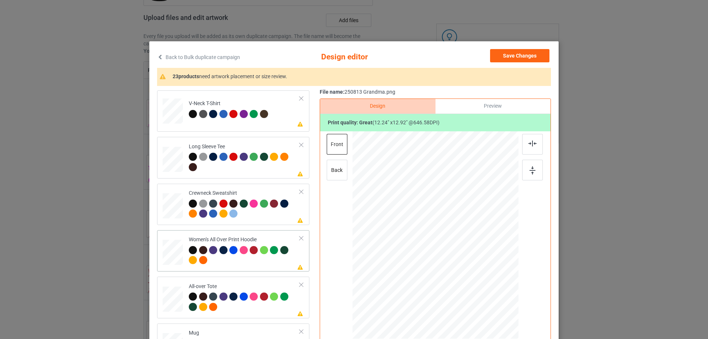
drag, startPoint x: 173, startPoint y: 258, endPoint x: 227, endPoint y: 250, distance: 54.4
drag, startPoint x: 482, startPoint y: 289, endPoint x: 470, endPoint y: 258, distance: 33.3
click at [470, 258] on div at bounding box center [435, 236] width 166 height 188
drag, startPoint x: 434, startPoint y: 249, endPoint x: 436, endPoint y: 223, distance: 25.5
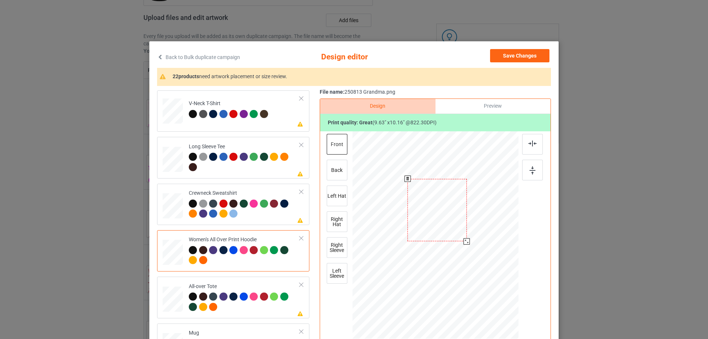
click at [436, 223] on div at bounding box center [436, 210] width 59 height 62
click at [529, 143] on img at bounding box center [532, 143] width 8 height 6
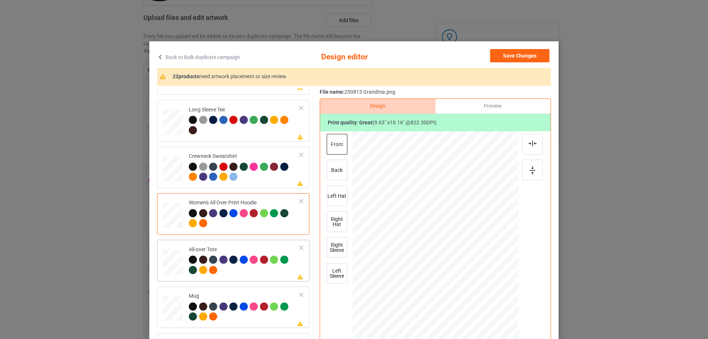
scroll to position [258, 0]
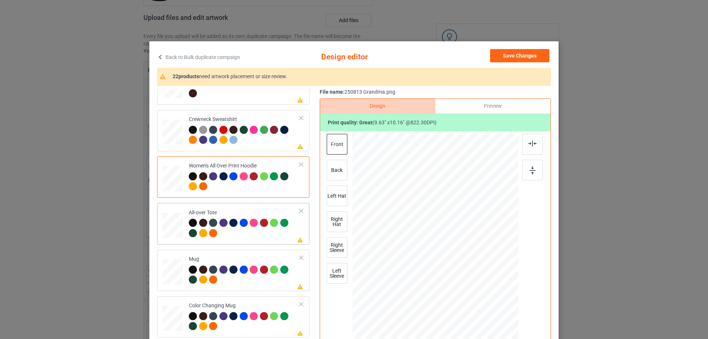
drag, startPoint x: 483, startPoint y: 289, endPoint x: 486, endPoint y: 300, distance: 12.0
click at [486, 300] on div at bounding box center [435, 235] width 166 height 166
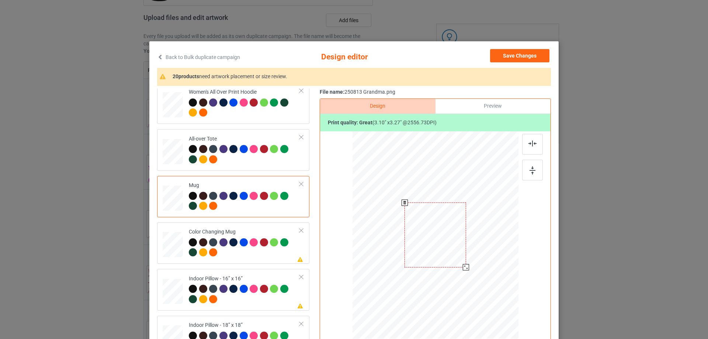
drag, startPoint x: 483, startPoint y: 289, endPoint x: 470, endPoint y: 261, distance: 30.3
click at [470, 261] on div at bounding box center [435, 234] width 166 height 69
drag, startPoint x: 438, startPoint y: 243, endPoint x: 484, endPoint y: 242, distance: 45.3
click at [484, 242] on div at bounding box center [481, 234] width 62 height 65
click at [529, 172] on img at bounding box center [532, 170] width 6 height 8
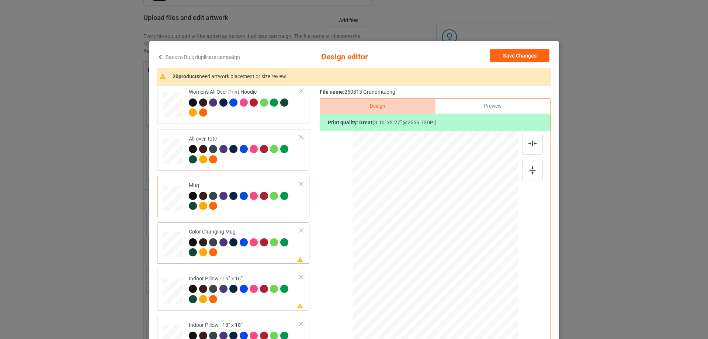
scroll to position [369, 0]
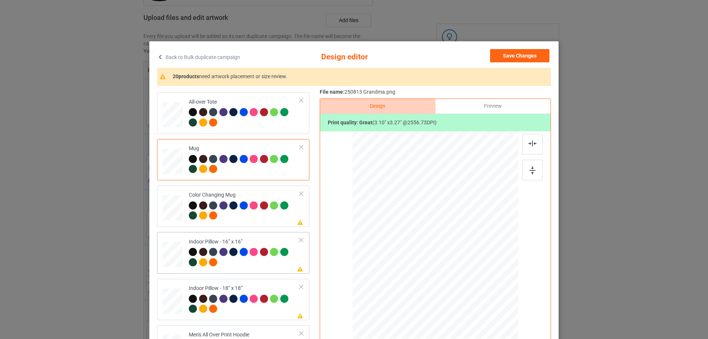
click at [485, 289] on div at bounding box center [487, 289] width 6 height 6
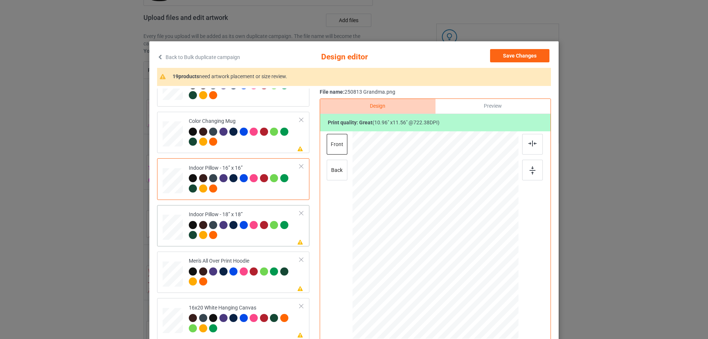
click at [484, 290] on div at bounding box center [487, 289] width 6 height 6
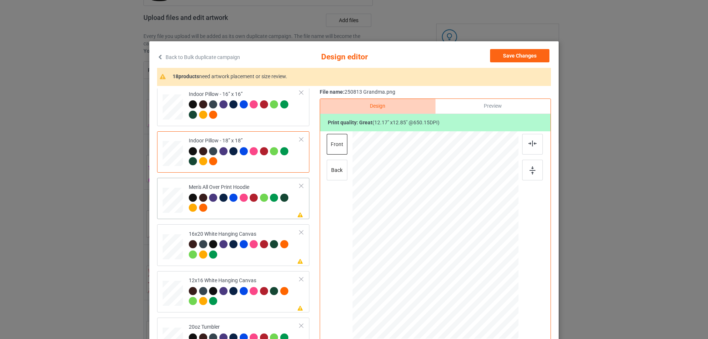
drag, startPoint x: 483, startPoint y: 288, endPoint x: 468, endPoint y: 260, distance: 31.3
click at [468, 260] on div at bounding box center [435, 235] width 166 height 176
drag, startPoint x: 449, startPoint y: 251, endPoint x: 449, endPoint y: 229, distance: 21.4
click at [449, 229] on div at bounding box center [434, 213] width 59 height 62
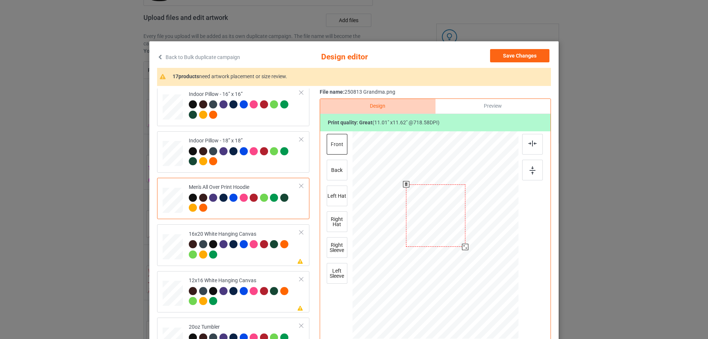
click at [451, 231] on div at bounding box center [435, 215] width 59 height 62
click at [534, 146] on div at bounding box center [532, 144] width 21 height 21
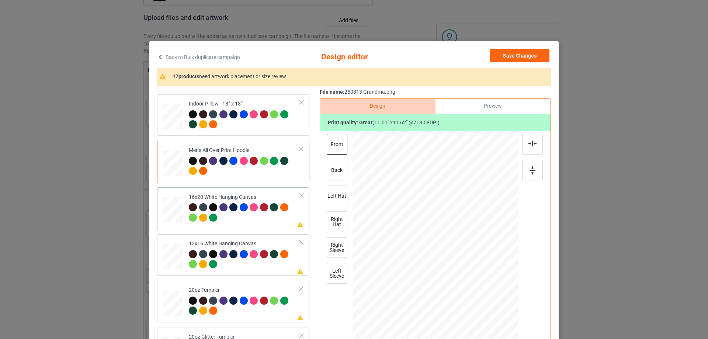
drag, startPoint x: 483, startPoint y: 288, endPoint x: 495, endPoint y: 328, distance: 42.1
click at [495, 328] on div at bounding box center [435, 235] width 166 height 207
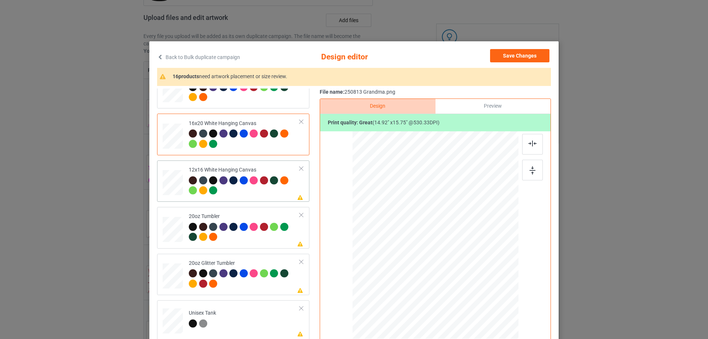
drag, startPoint x: 480, startPoint y: 286, endPoint x: 493, endPoint y: 321, distance: 37.8
click at [493, 321] on div at bounding box center [435, 235] width 156 height 208
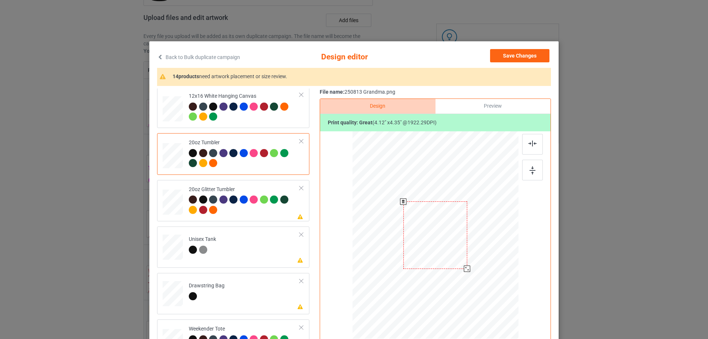
drag, startPoint x: 480, startPoint y: 286, endPoint x: 468, endPoint y: 266, distance: 23.0
click at [468, 266] on div at bounding box center [434, 234] width 157 height 95
click at [414, 247] on div at bounding box center [401, 236] width 64 height 67
drag, startPoint x: 430, startPoint y: 273, endPoint x: 427, endPoint y: 268, distance: 6.4
click at [427, 268] on div at bounding box center [428, 266] width 6 height 6
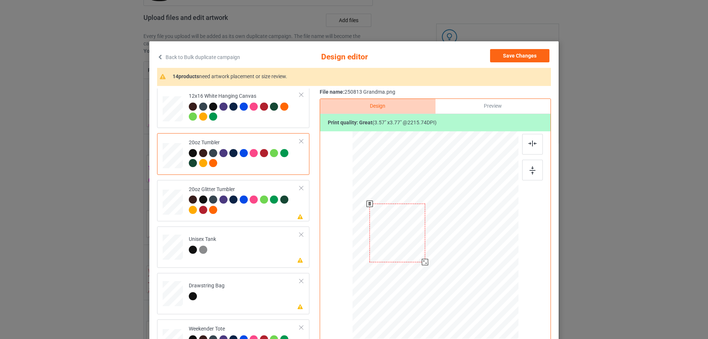
drag, startPoint x: 420, startPoint y: 257, endPoint x: 417, endPoint y: 252, distance: 5.8
click at [417, 252] on div at bounding box center [396, 232] width 55 height 59
click at [530, 143] on img at bounding box center [532, 143] width 8 height 6
drag, startPoint x: 447, startPoint y: 247, endPoint x: 409, endPoint y: 245, distance: 38.4
click at [409, 245] on div at bounding box center [396, 231] width 55 height 59
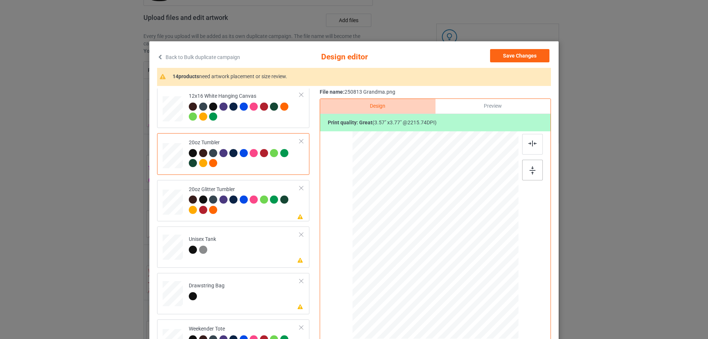
click at [531, 171] on img at bounding box center [532, 170] width 6 height 8
drag, startPoint x: 480, startPoint y: 285, endPoint x: 457, endPoint y: 268, distance: 27.7
click at [457, 268] on div at bounding box center [435, 235] width 157 height 134
drag, startPoint x: 400, startPoint y: 252, endPoint x: 406, endPoint y: 243, distance: 10.5
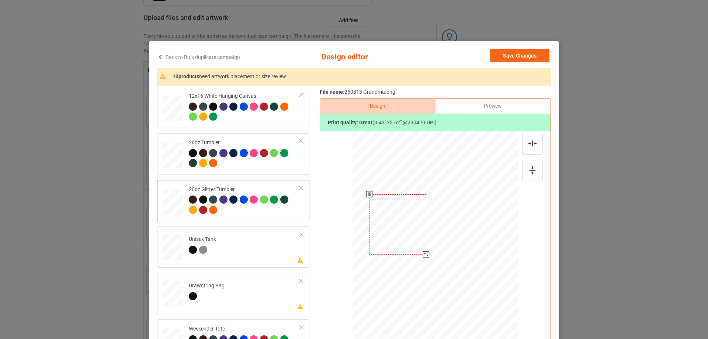
click at [406, 243] on div at bounding box center [397, 224] width 57 height 60
click at [424, 258] on div at bounding box center [427, 255] width 6 height 6
click at [417, 247] on div at bounding box center [397, 226] width 59 height 62
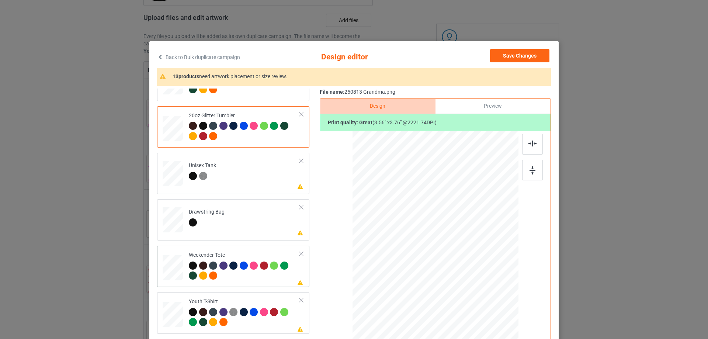
scroll to position [811, 0]
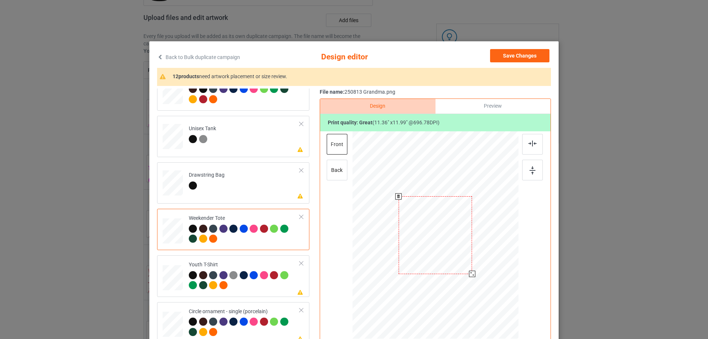
drag, startPoint x: 481, startPoint y: 288, endPoint x: 473, endPoint y: 271, distance: 19.5
click at [473, 271] on div at bounding box center [434, 235] width 165 height 107
click at [442, 255] on div at bounding box center [435, 234] width 74 height 78
click at [528, 143] on img at bounding box center [532, 143] width 8 height 6
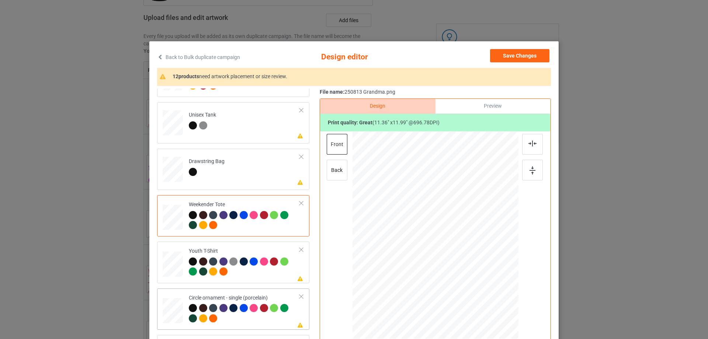
drag, startPoint x: 172, startPoint y: 310, endPoint x: 279, endPoint y: 289, distance: 109.4
drag, startPoint x: 483, startPoint y: 288, endPoint x: 486, endPoint y: 297, distance: 9.6
click at [488, 297] on div at bounding box center [491, 294] width 6 height 6
drag, startPoint x: 457, startPoint y: 264, endPoint x: 470, endPoint y: 274, distance: 16.1
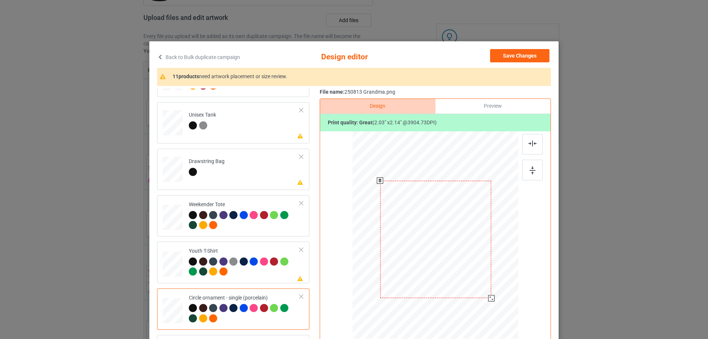
click at [458, 268] on div at bounding box center [435, 239] width 111 height 117
click at [489, 295] on div at bounding box center [490, 296] width 6 height 6
click at [528, 145] on img at bounding box center [532, 143] width 8 height 6
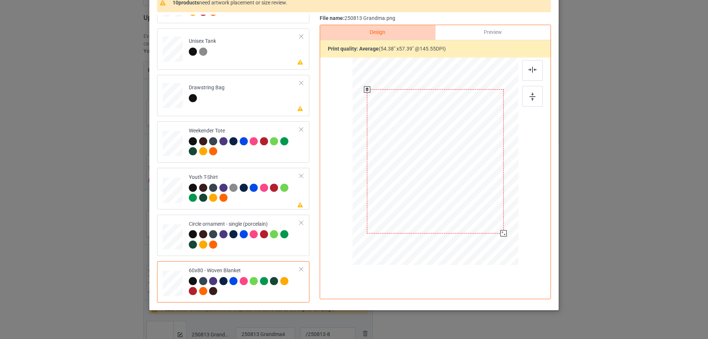
drag, startPoint x: 479, startPoint y: 210, endPoint x: 495, endPoint y: 241, distance: 35.0
click at [495, 241] on div at bounding box center [435, 161] width 151 height 201
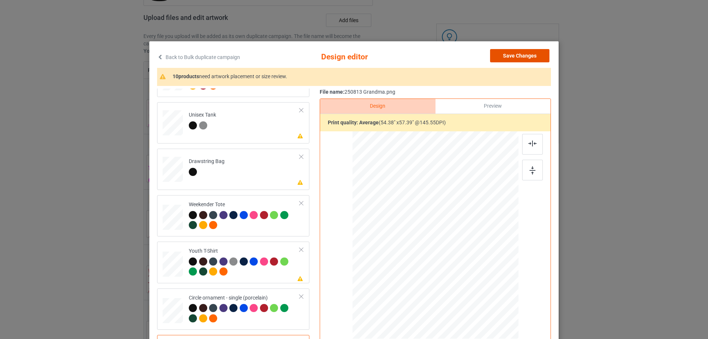
click at [523, 59] on button "Save Changes" at bounding box center [519, 55] width 59 height 13
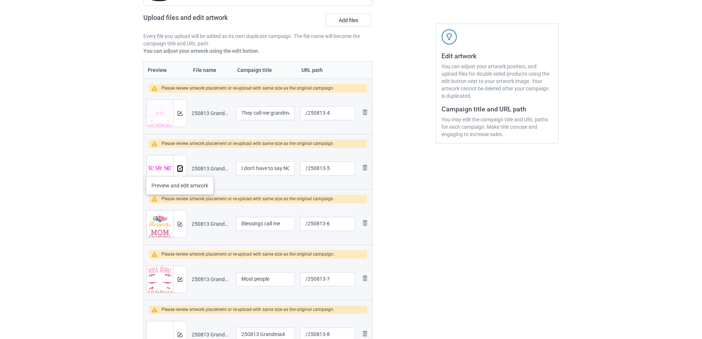
click at [179, 170] on img at bounding box center [180, 168] width 5 height 5
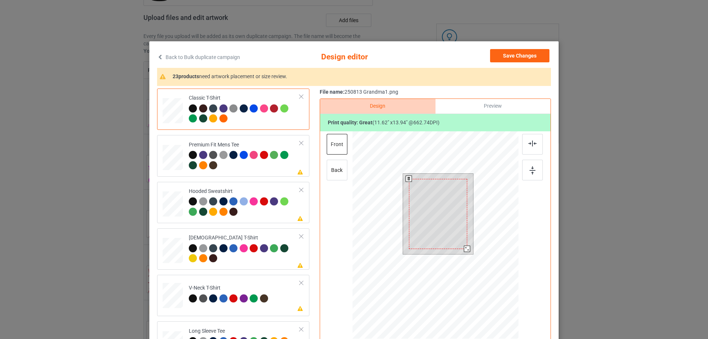
drag, startPoint x: 468, startPoint y: 253, endPoint x: 463, endPoint y: 248, distance: 6.5
click at [464, 248] on div at bounding box center [467, 248] width 6 height 6
click at [445, 229] on div at bounding box center [438, 212] width 58 height 70
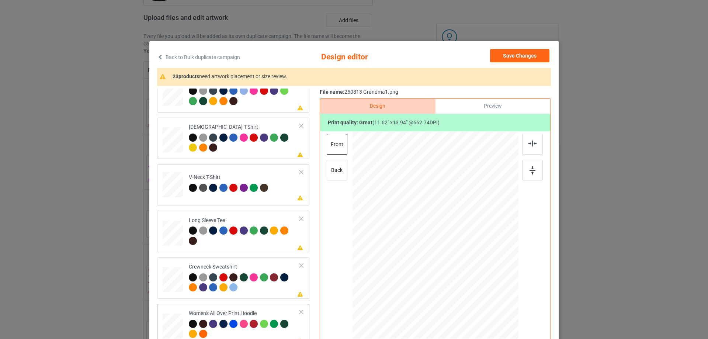
scroll to position [184, 0]
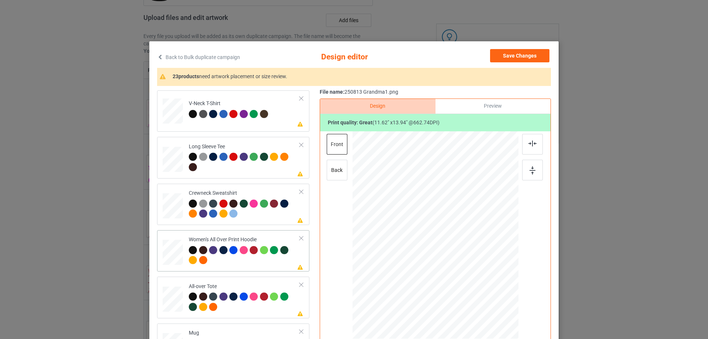
drag, startPoint x: 482, startPoint y: 296, endPoint x: 470, endPoint y: 262, distance: 35.8
click at [470, 262] on div at bounding box center [435, 236] width 166 height 188
drag, startPoint x: 450, startPoint y: 251, endPoint x: 450, endPoint y: 224, distance: 26.2
click at [450, 224] on div at bounding box center [435, 209] width 59 height 70
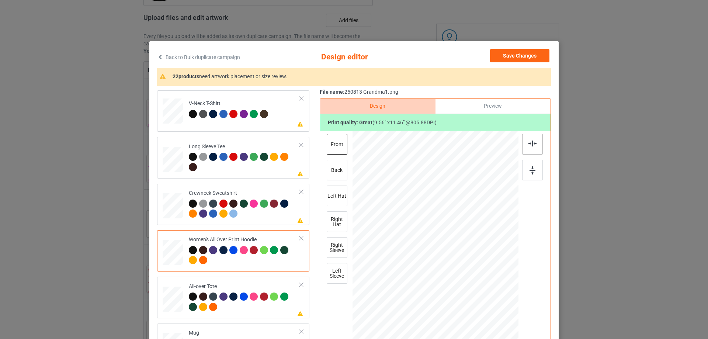
click at [529, 145] on img at bounding box center [532, 143] width 8 height 6
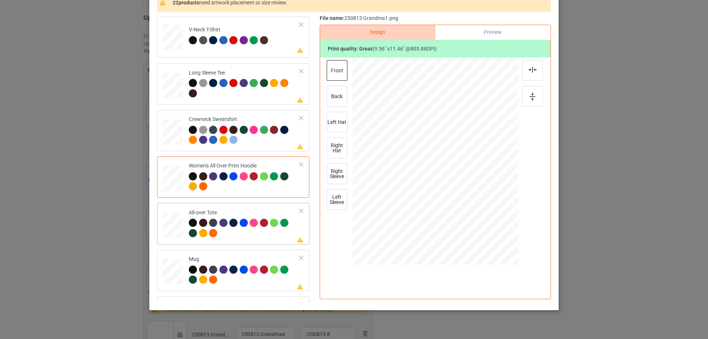
scroll to position [221, 0]
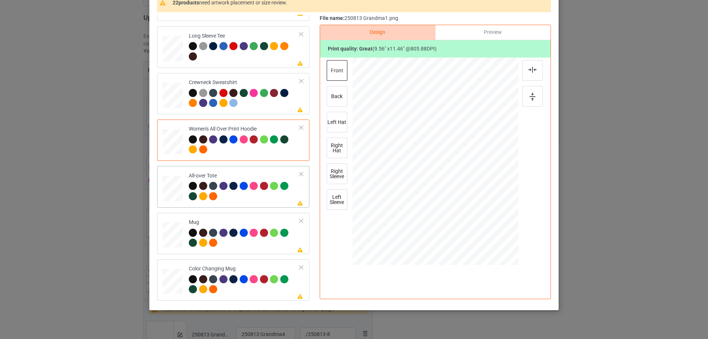
click at [484, 223] on div at bounding box center [487, 223] width 6 height 6
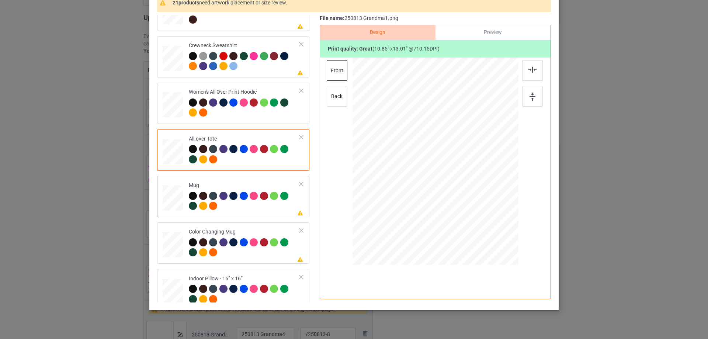
drag, startPoint x: 482, startPoint y: 222, endPoint x: 464, endPoint y: 191, distance: 35.8
click at [464, 191] on div at bounding box center [435, 160] width 166 height 69
drag, startPoint x: 423, startPoint y: 165, endPoint x: 468, endPoint y: 164, distance: 45.3
click at [468, 164] on div at bounding box center [480, 161] width 55 height 66
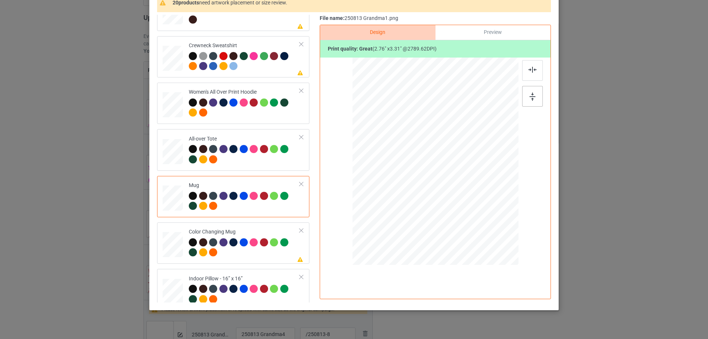
click at [530, 93] on img at bounding box center [532, 97] width 6 height 8
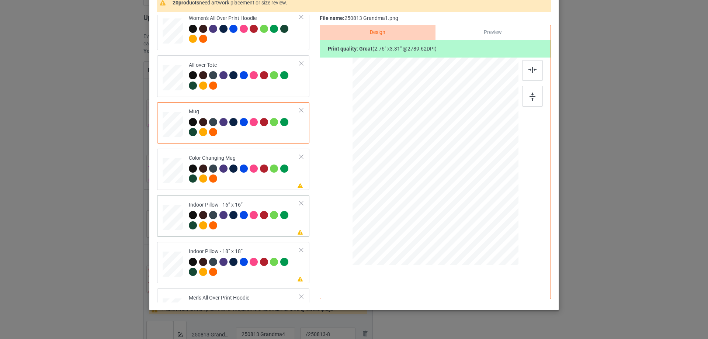
click at [483, 219] on div at bounding box center [483, 219] width 6 height 6
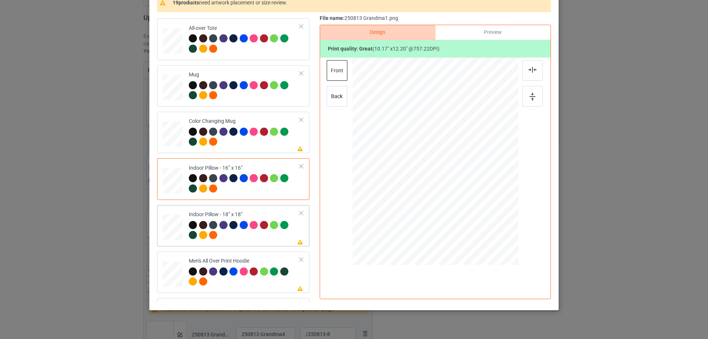
drag, startPoint x: 481, startPoint y: 222, endPoint x: 481, endPoint y: 218, distance: 4.1
click at [481, 218] on div at bounding box center [483, 218] width 6 height 6
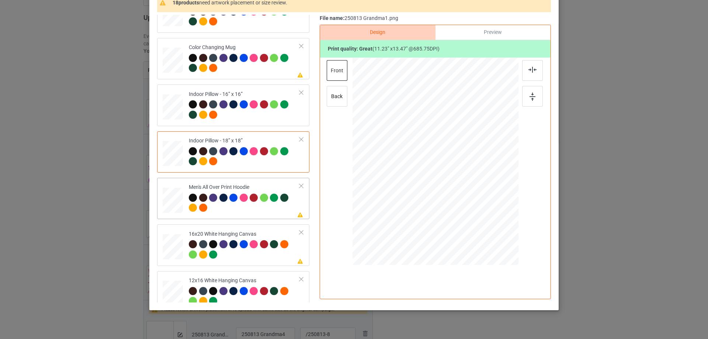
drag, startPoint x: 482, startPoint y: 222, endPoint x: 445, endPoint y: 187, distance: 50.9
click at [468, 189] on div at bounding box center [435, 161] width 166 height 176
drag, startPoint x: 433, startPoint y: 184, endPoint x: 433, endPoint y: 163, distance: 20.6
click at [433, 163] on div at bounding box center [436, 140] width 58 height 69
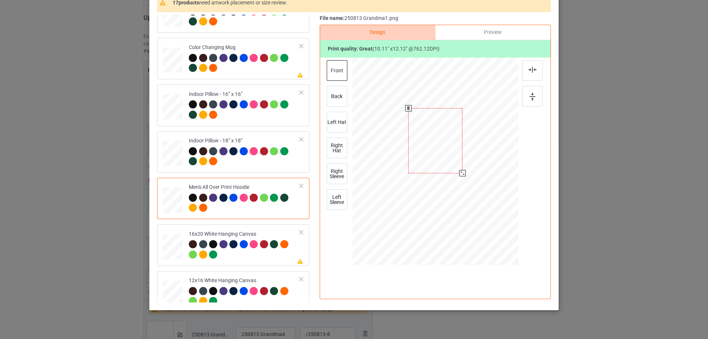
click at [461, 174] on div at bounding box center [462, 173] width 6 height 6
click at [530, 66] on div at bounding box center [532, 70] width 21 height 21
click at [530, 71] on img at bounding box center [532, 70] width 8 height 6
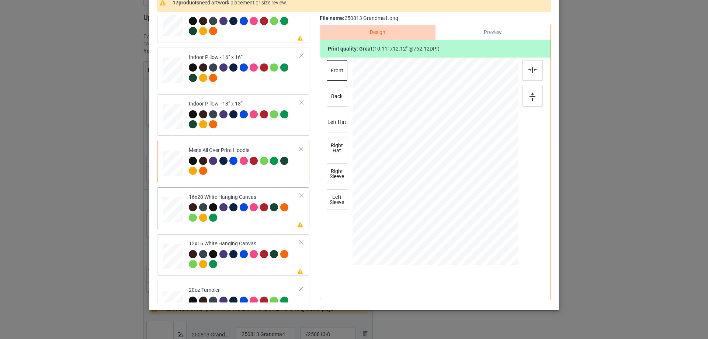
drag, startPoint x: 178, startPoint y: 211, endPoint x: 279, endPoint y: 196, distance: 102.4
drag, startPoint x: 483, startPoint y: 221, endPoint x: 492, endPoint y: 265, distance: 45.7
click at [492, 265] on div at bounding box center [435, 162] width 166 height 209
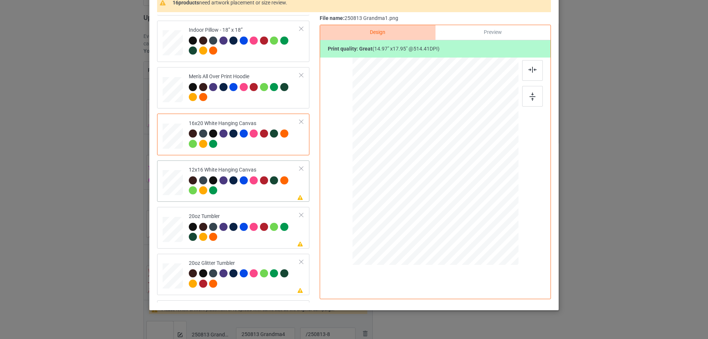
drag, startPoint x: 477, startPoint y: 217, endPoint x: 484, endPoint y: 231, distance: 15.3
click at [484, 231] on div at bounding box center [435, 162] width 156 height 208
drag, startPoint x: 490, startPoint y: 230, endPoint x: 498, endPoint y: 254, distance: 24.7
click at [498, 254] on div at bounding box center [435, 162] width 156 height 208
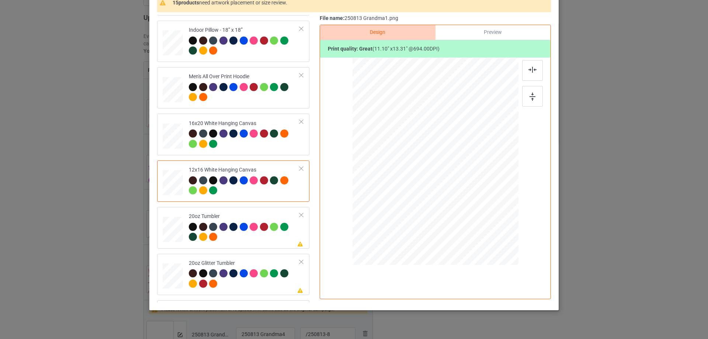
scroll to position [627, 0]
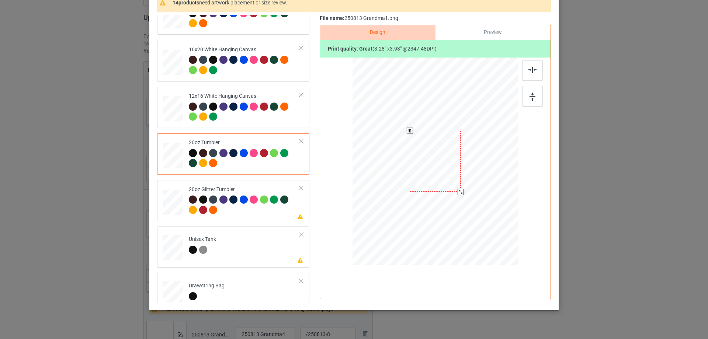
drag, startPoint x: 479, startPoint y: 219, endPoint x: 456, endPoint y: 189, distance: 37.3
click at [458, 192] on div at bounding box center [460, 192] width 6 height 6
drag, startPoint x: 416, startPoint y: 178, endPoint x: 408, endPoint y: 177, distance: 8.2
click at [408, 177] on div at bounding box center [397, 159] width 50 height 60
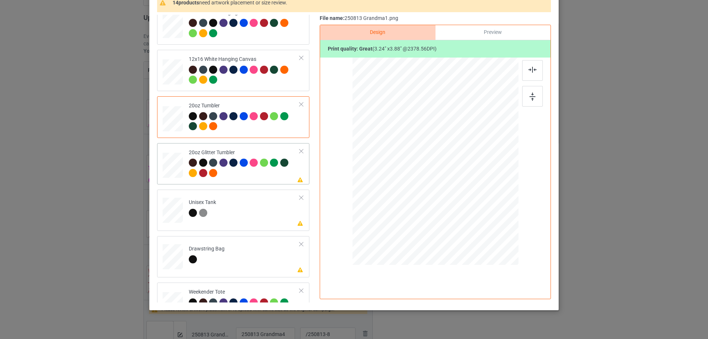
drag, startPoint x: 480, startPoint y: 218, endPoint x: 461, endPoint y: 199, distance: 26.6
click at [462, 199] on div at bounding box center [465, 197] width 6 height 6
drag, startPoint x: 415, startPoint y: 178, endPoint x: 411, endPoint y: 178, distance: 4.8
click at [411, 178] on div at bounding box center [399, 150] width 60 height 72
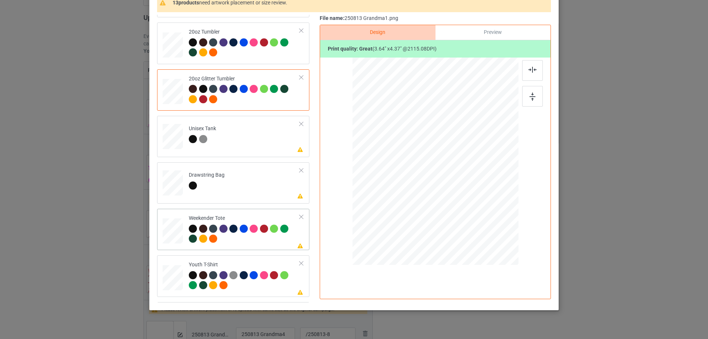
scroll to position [774, 0]
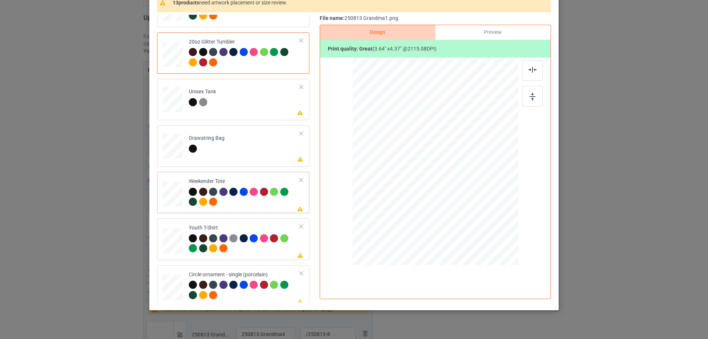
drag, startPoint x: 482, startPoint y: 222, endPoint x: 471, endPoint y: 195, distance: 28.3
click at [471, 195] on div at bounding box center [434, 161] width 165 height 107
click at [456, 185] on div at bounding box center [435, 159] width 65 height 79
click at [535, 69] on div at bounding box center [532, 70] width 21 height 21
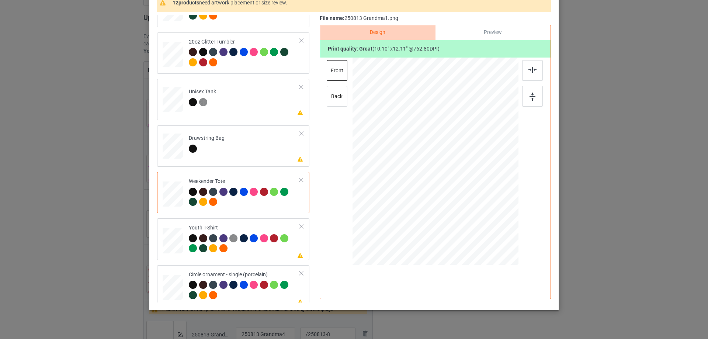
scroll to position [825, 0]
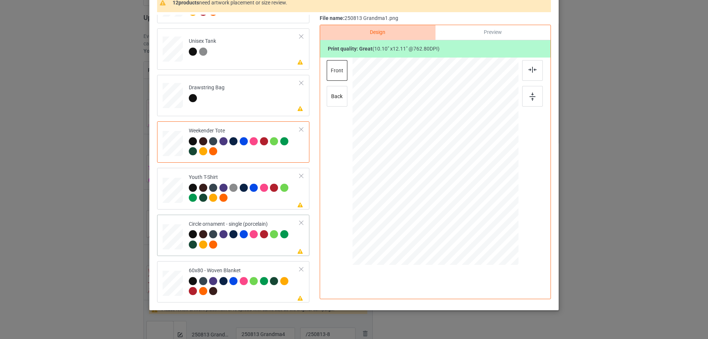
drag, startPoint x: 471, startPoint y: 203, endPoint x: 471, endPoint y: 207, distance: 3.7
click at [471, 207] on div at bounding box center [436, 164] width 100 height 119
click at [528, 71] on img at bounding box center [532, 70] width 8 height 6
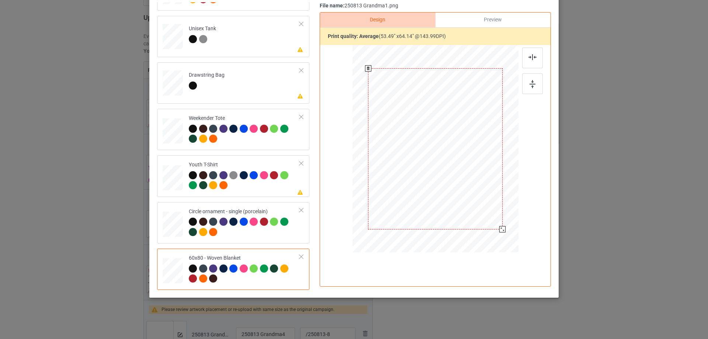
drag, startPoint x: 477, startPoint y: 203, endPoint x: 490, endPoint y: 235, distance: 34.7
click at [490, 235] on div at bounding box center [435, 148] width 151 height 201
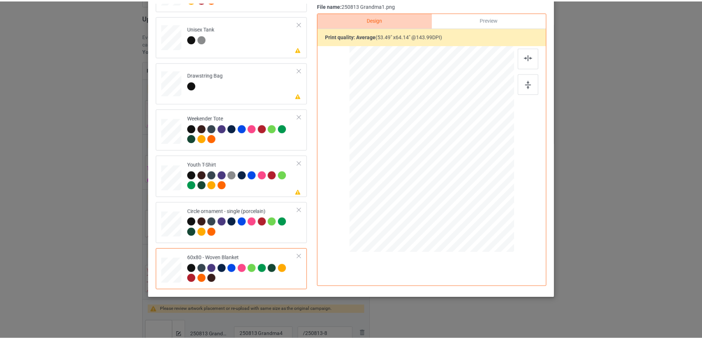
scroll to position [13, 0]
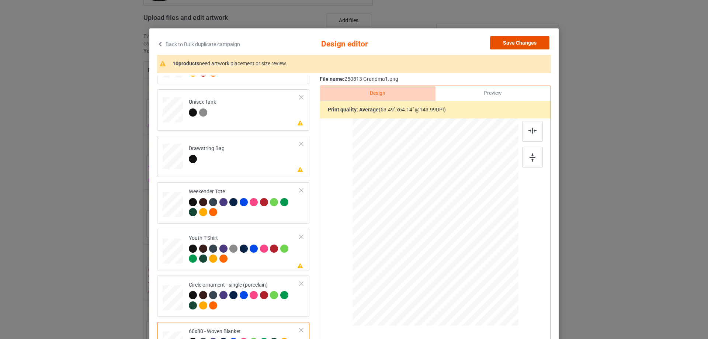
click at [516, 42] on button "Save Changes" at bounding box center [519, 42] width 59 height 13
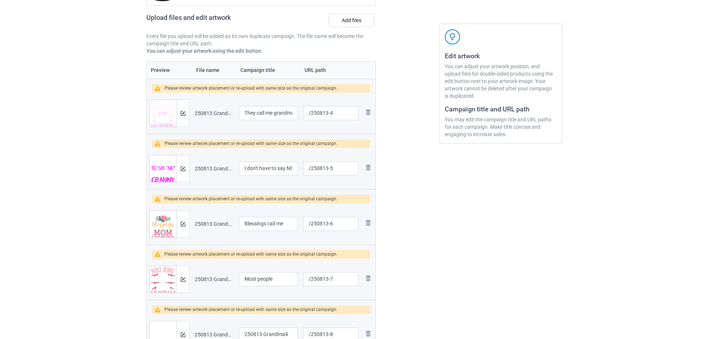
scroll to position [147, 0]
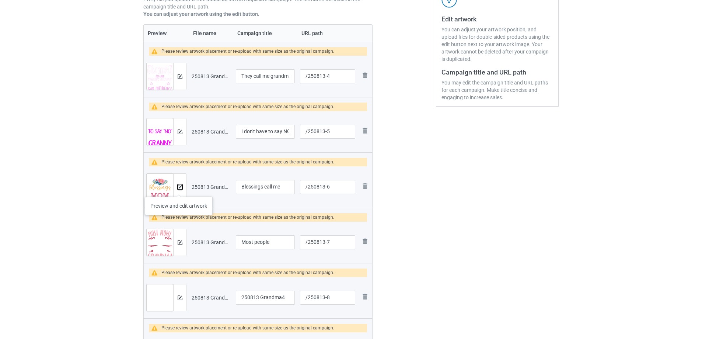
click at [179, 189] on img at bounding box center [180, 187] width 5 height 5
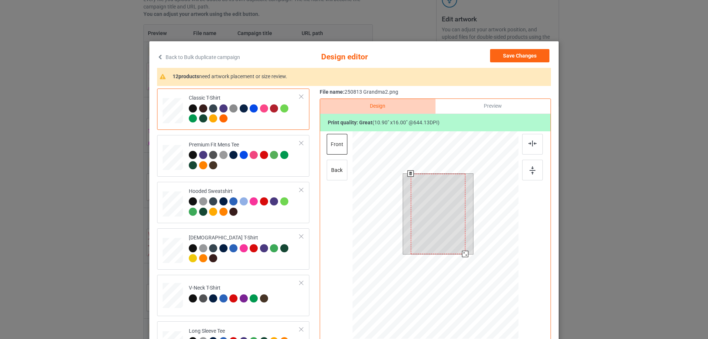
click at [461, 247] on div at bounding box center [438, 214] width 55 height 80
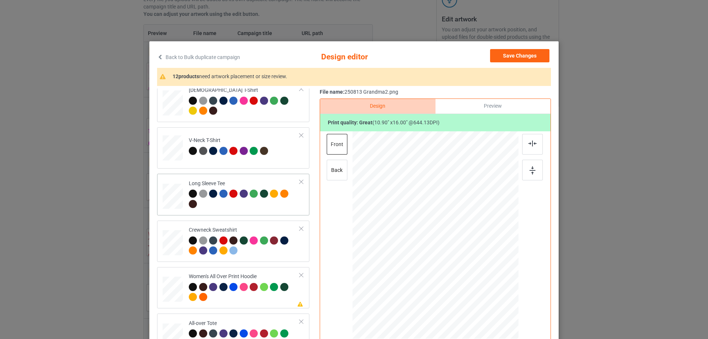
scroll to position [184, 0]
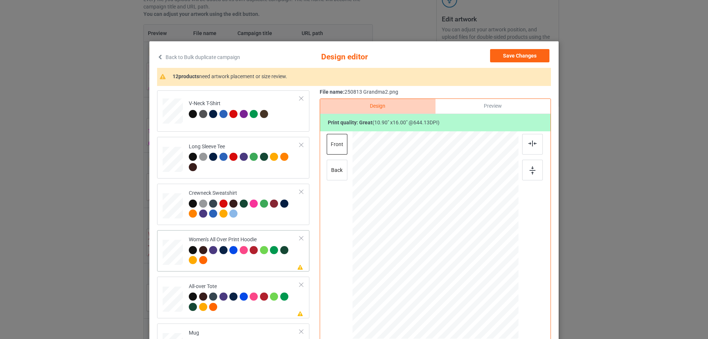
drag, startPoint x: 173, startPoint y: 254, endPoint x: 182, endPoint y: 253, distance: 9.0
drag, startPoint x: 483, startPoint y: 309, endPoint x: 465, endPoint y: 265, distance: 47.2
click at [465, 265] on div at bounding box center [435, 236] width 166 height 188
click at [442, 234] on div at bounding box center [435, 209] width 49 height 72
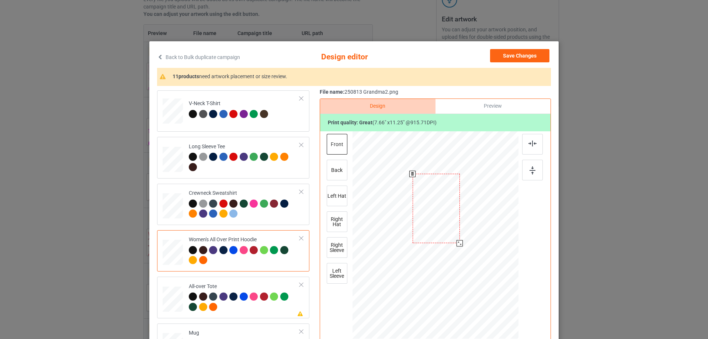
click at [457, 244] on div at bounding box center [459, 243] width 6 height 6
click at [443, 230] on div at bounding box center [434, 208] width 47 height 69
click at [535, 143] on div at bounding box center [532, 144] width 21 height 21
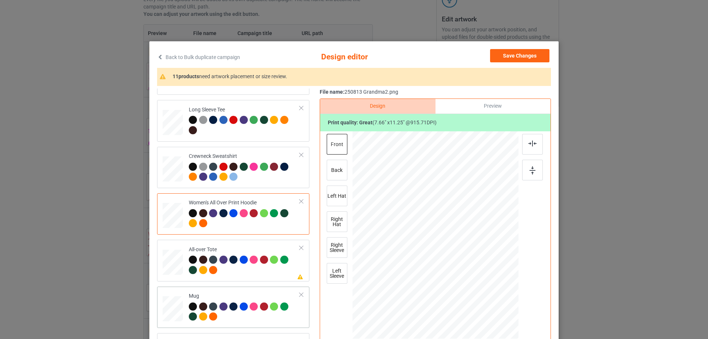
scroll to position [295, 0]
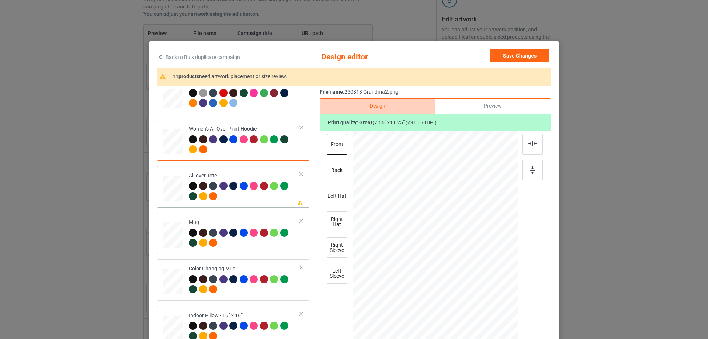
drag, startPoint x: 481, startPoint y: 310, endPoint x: 478, endPoint y: 297, distance: 14.0
click at [478, 297] on div at bounding box center [435, 235] width 166 height 166
click at [461, 281] on div at bounding box center [435, 233] width 85 height 125
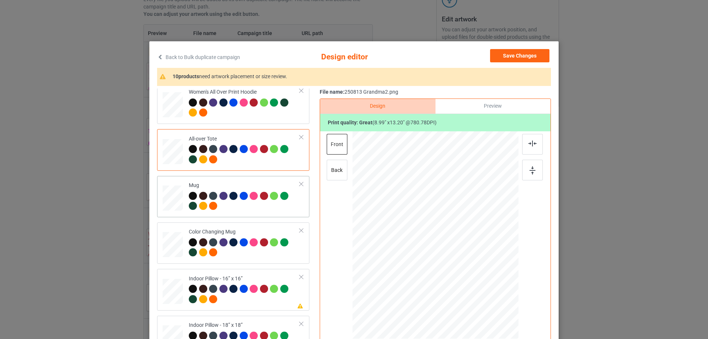
click at [491, 257] on div at bounding box center [481, 235] width 44 height 64
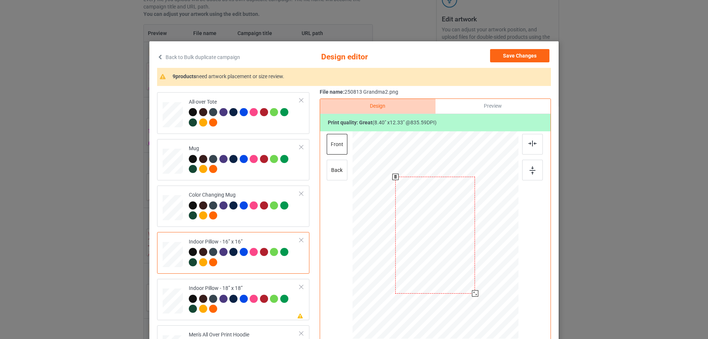
drag, startPoint x: 483, startPoint y: 310, endPoint x: 480, endPoint y: 290, distance: 20.8
click at [480, 290] on div at bounding box center [435, 235] width 166 height 166
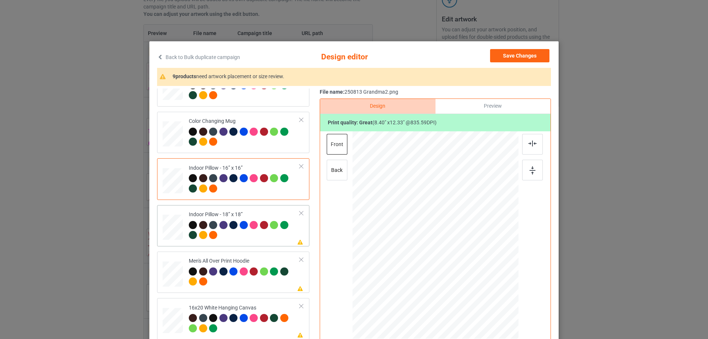
drag, startPoint x: 481, startPoint y: 310, endPoint x: 476, endPoint y: 296, distance: 14.9
click at [476, 296] on div at bounding box center [477, 296] width 6 height 6
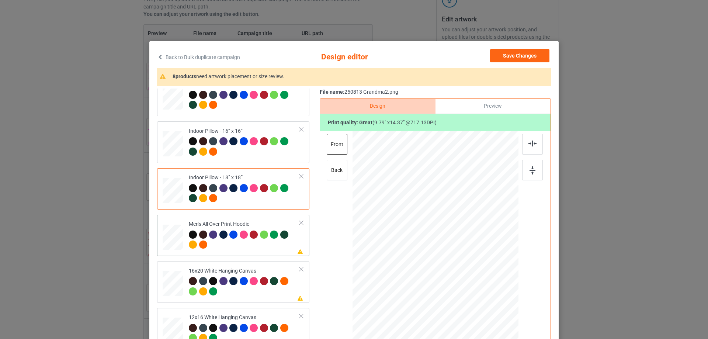
drag, startPoint x: 482, startPoint y: 309, endPoint x: 469, endPoint y: 257, distance: 53.6
click at [469, 257] on div at bounding box center [435, 235] width 166 height 176
drag, startPoint x: 447, startPoint y: 259, endPoint x: 447, endPoint y: 240, distance: 18.8
click at [447, 240] on div at bounding box center [435, 216] width 48 height 70
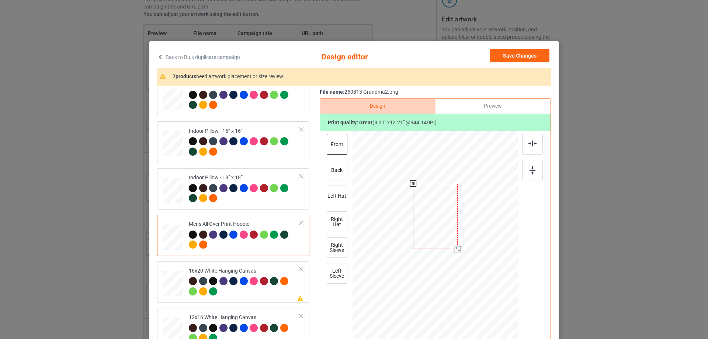
drag, startPoint x: 457, startPoint y: 253, endPoint x: 444, endPoint y: 242, distance: 16.5
click at [456, 250] on div at bounding box center [457, 249] width 6 height 6
click at [444, 237] on div at bounding box center [435, 214] width 44 height 65
click at [531, 143] on img at bounding box center [532, 143] width 8 height 6
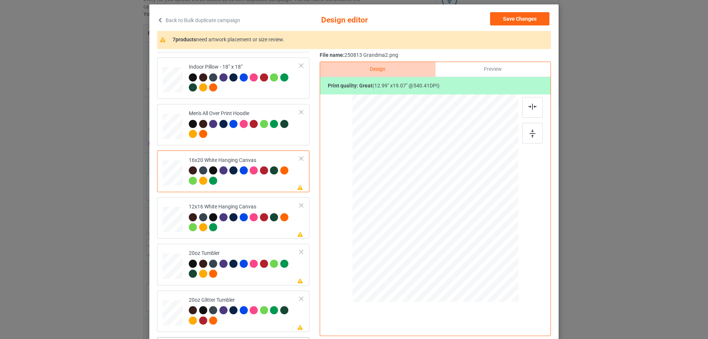
scroll to position [663, 0]
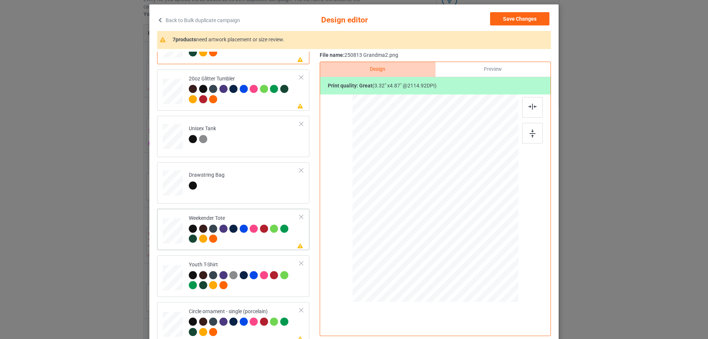
drag, startPoint x: 481, startPoint y: 272, endPoint x: 472, endPoint y: 226, distance: 46.3
click at [472, 226] on div at bounding box center [434, 198] width 165 height 107
click at [448, 222] on div at bounding box center [436, 195] width 54 height 80
click at [531, 107] on img at bounding box center [532, 107] width 8 height 6
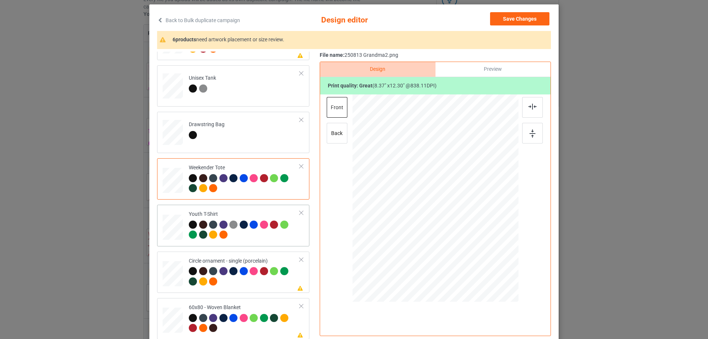
scroll to position [74, 0]
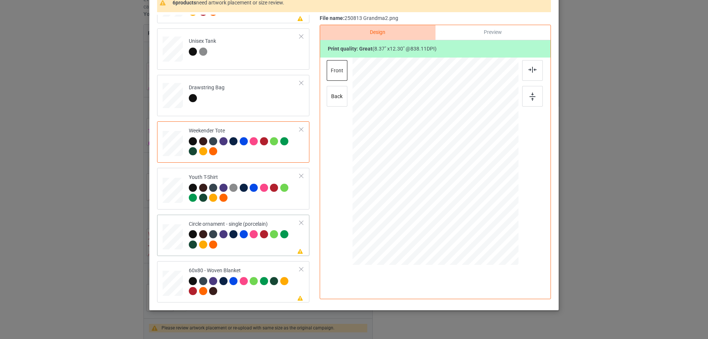
click at [476, 37] on div "Preview" at bounding box center [492, 32] width 115 height 15
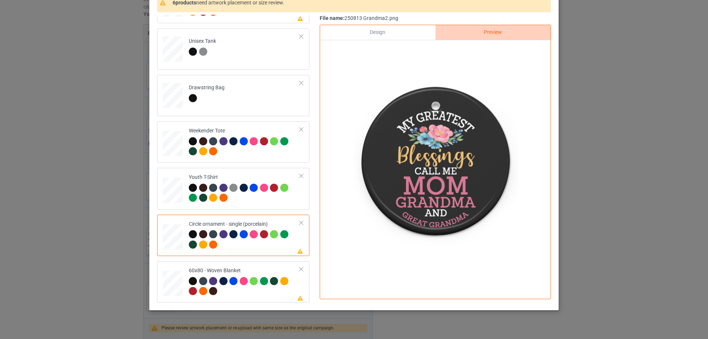
click at [398, 38] on div "Design" at bounding box center [377, 32] width 115 height 15
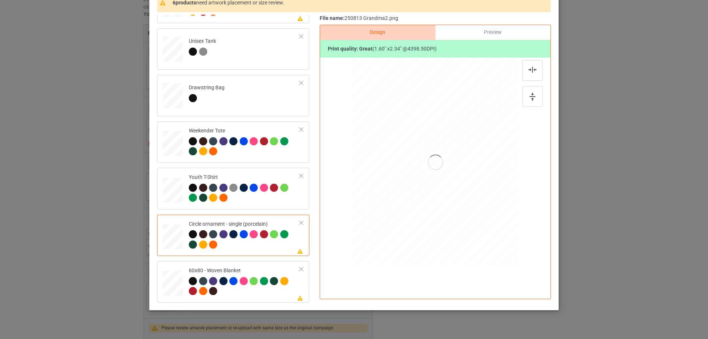
scroll to position [87, 0]
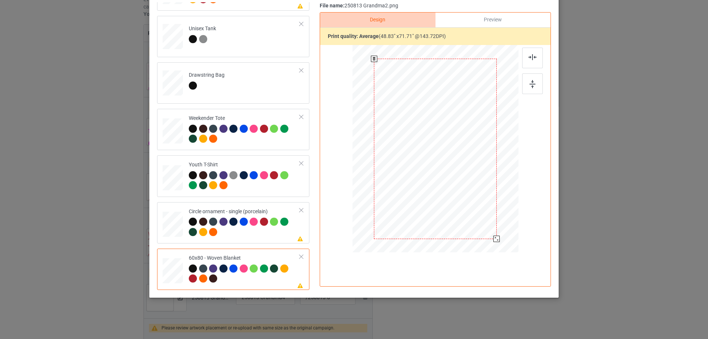
scroll to position [0, 0]
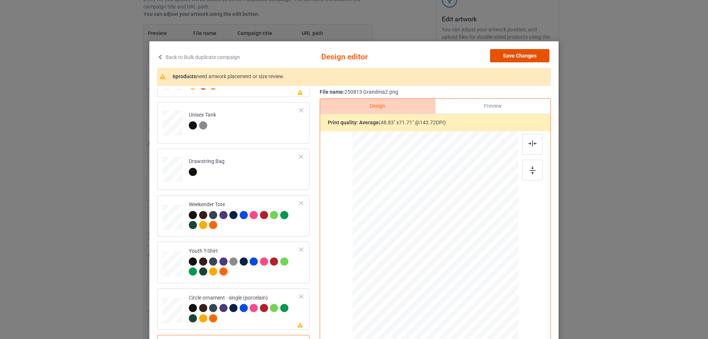
click at [516, 59] on button "Save Changes" at bounding box center [519, 55] width 59 height 13
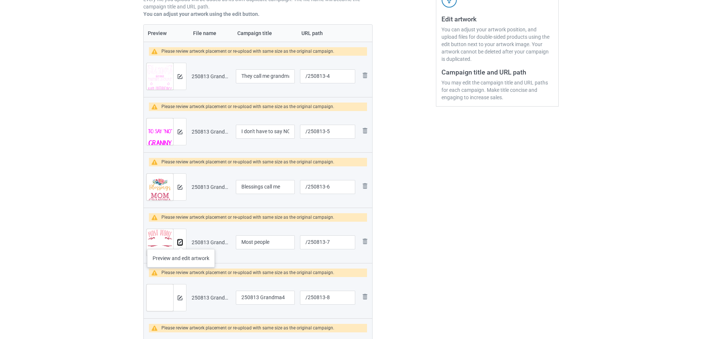
click at [181, 241] on img at bounding box center [180, 242] width 5 height 5
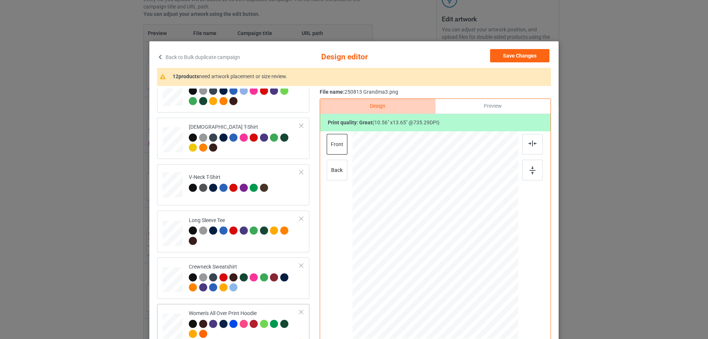
scroll to position [221, 0]
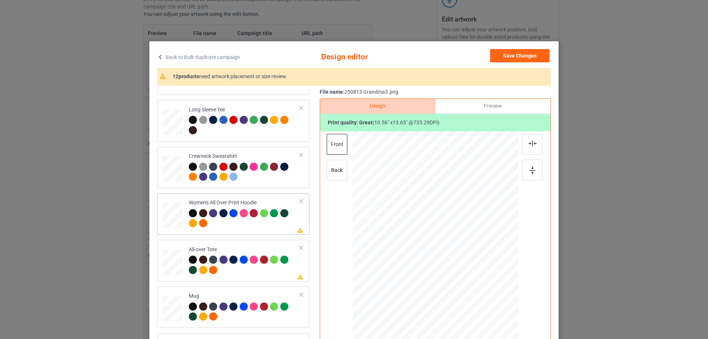
drag, startPoint x: 483, startPoint y: 299, endPoint x: 463, endPoint y: 264, distance: 40.0
click at [463, 264] on div at bounding box center [435, 236] width 166 height 188
drag, startPoint x: 450, startPoint y: 258, endPoint x: 449, endPoint y: 233, distance: 24.7
click at [449, 233] on div at bounding box center [434, 211] width 51 height 66
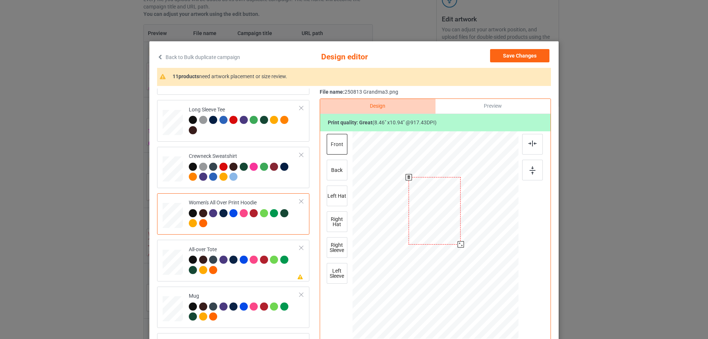
click at [457, 244] on div at bounding box center [460, 244] width 6 height 6
click at [449, 234] on div at bounding box center [436, 208] width 52 height 67
click at [528, 142] on img at bounding box center [532, 143] width 8 height 6
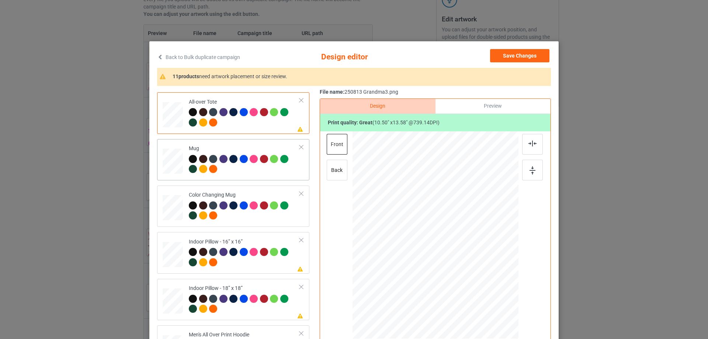
click at [503, 268] on div at bounding box center [505, 267] width 6 height 6
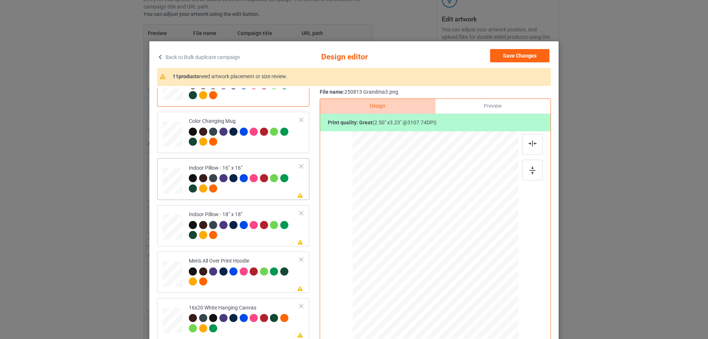
drag, startPoint x: 483, startPoint y: 299, endPoint x: 481, endPoint y: 291, distance: 8.7
click at [481, 291] on div at bounding box center [435, 235] width 166 height 166
drag, startPoint x: 481, startPoint y: 298, endPoint x: 480, endPoint y: 289, distance: 8.9
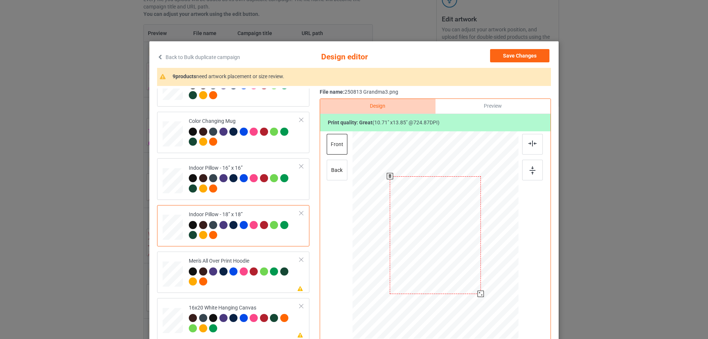
click at [480, 289] on div at bounding box center [435, 234] width 166 height 165
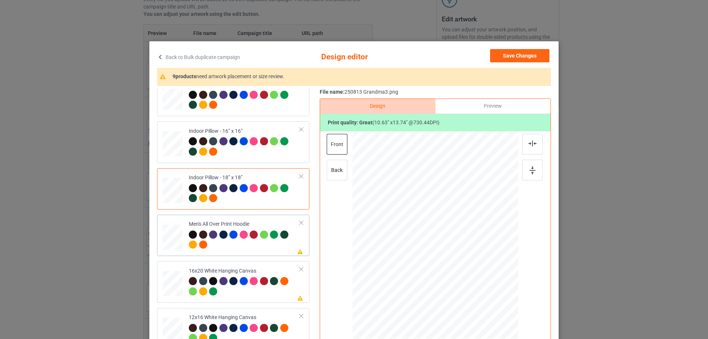
click at [189, 238] on div at bounding box center [194, 235] width 10 height 10
drag, startPoint x: 483, startPoint y: 302, endPoint x: 458, endPoint y: 262, distance: 46.7
click at [470, 261] on div at bounding box center [435, 235] width 166 height 176
drag, startPoint x: 456, startPoint y: 263, endPoint x: 456, endPoint y: 247, distance: 15.5
click at [456, 247] on div at bounding box center [435, 222] width 54 height 70
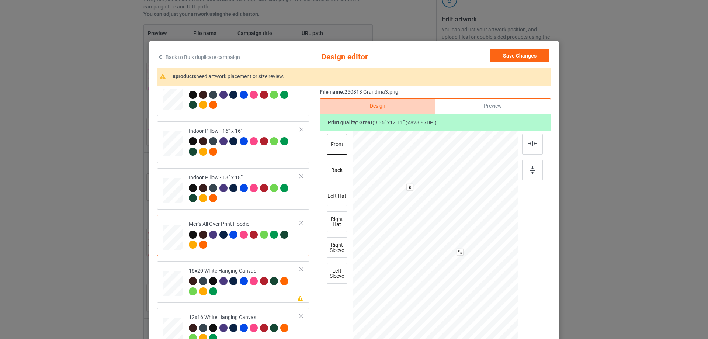
drag, startPoint x: 458, startPoint y: 255, endPoint x: 448, endPoint y: 247, distance: 13.1
click at [458, 251] on div at bounding box center [460, 252] width 6 height 6
drag, startPoint x: 448, startPoint y: 247, endPoint x: 448, endPoint y: 243, distance: 4.4
click at [448, 243] on div at bounding box center [435, 215] width 50 height 64
click at [524, 146] on div at bounding box center [532, 144] width 21 height 21
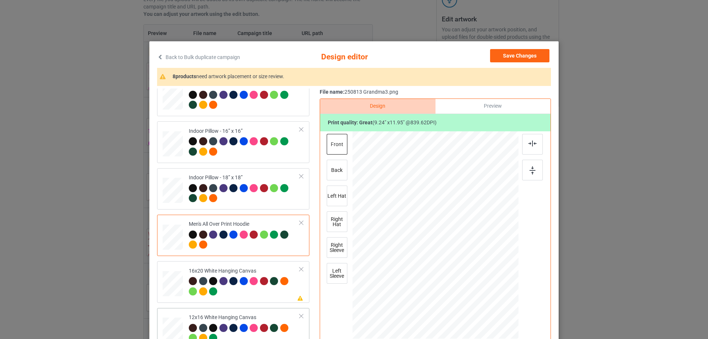
scroll to position [553, 0]
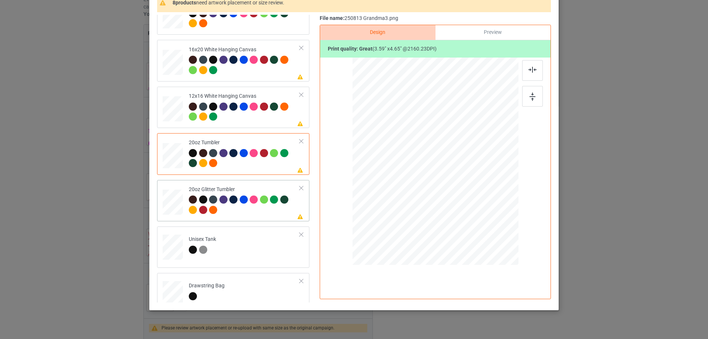
drag, startPoint x: 169, startPoint y: 204, endPoint x: 207, endPoint y: 204, distance: 37.6
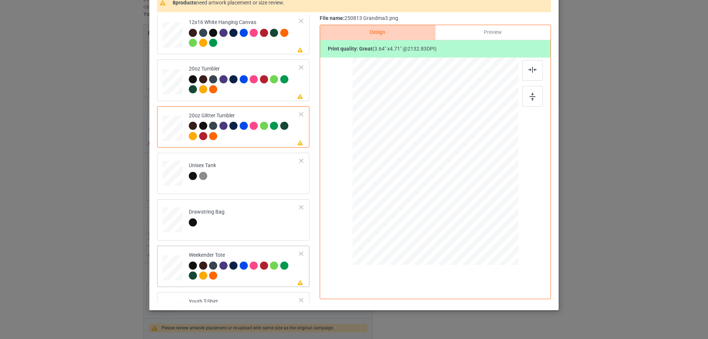
drag, startPoint x: 483, startPoint y: 227, endPoint x: 467, endPoint y: 195, distance: 36.1
click at [467, 195] on div at bounding box center [434, 161] width 165 height 107
click at [453, 189] on div at bounding box center [435, 158] width 57 height 74
click at [533, 66] on div at bounding box center [532, 70] width 21 height 21
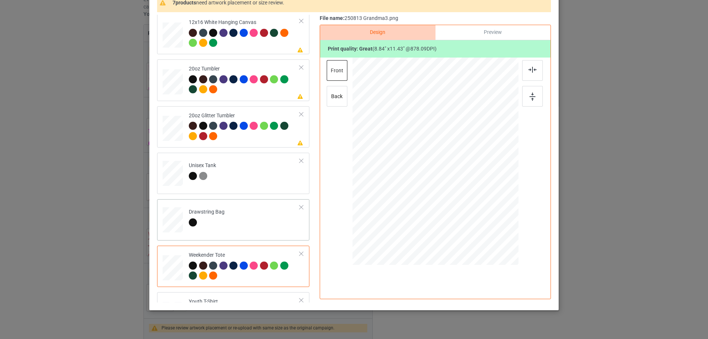
scroll to position [811, 0]
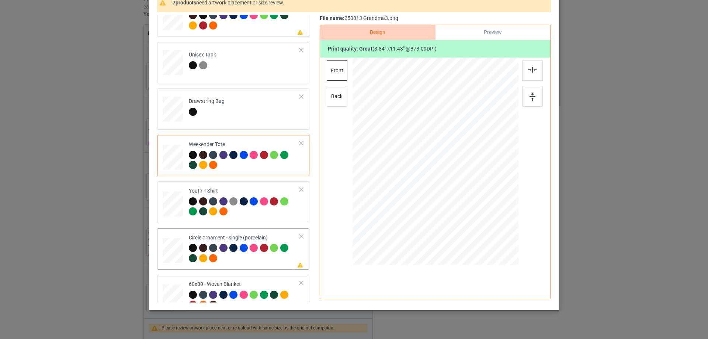
click at [465, 217] on div at bounding box center [435, 168] width 95 height 123
drag, startPoint x: 480, startPoint y: 231, endPoint x: 470, endPoint y: 218, distance: 16.7
click at [479, 229] on div at bounding box center [481, 227] width 6 height 6
click at [465, 209] on div at bounding box center [435, 166] width 92 height 119
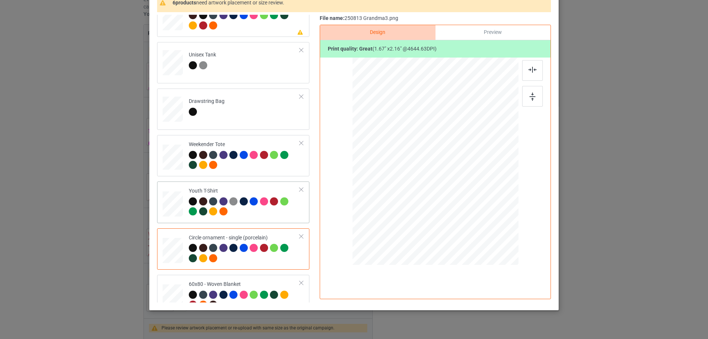
scroll to position [825, 0]
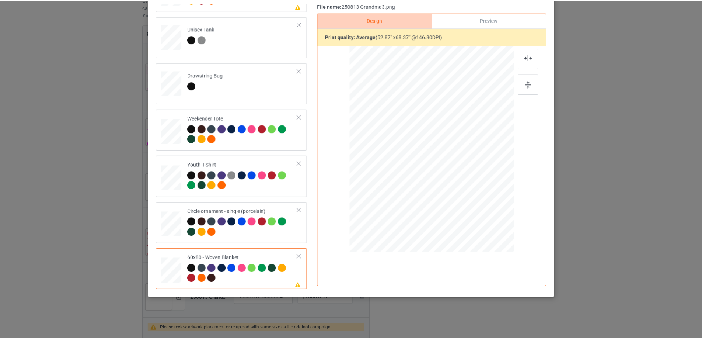
scroll to position [0, 0]
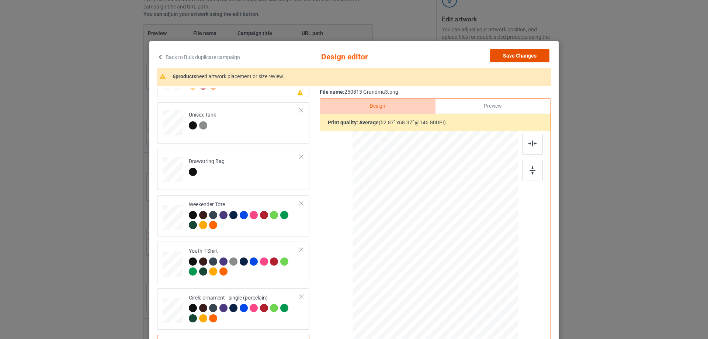
click at [527, 56] on button "Save Changes" at bounding box center [519, 55] width 59 height 13
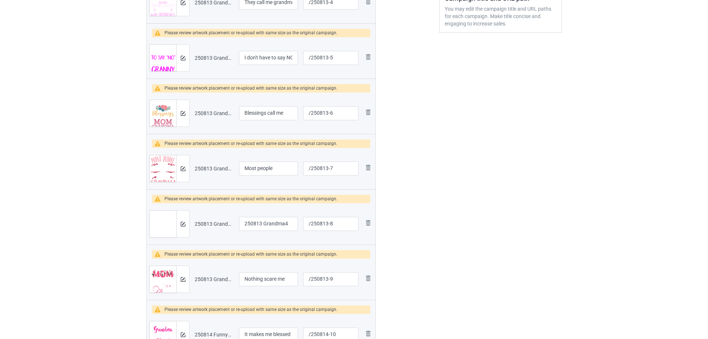
scroll to position [258, 0]
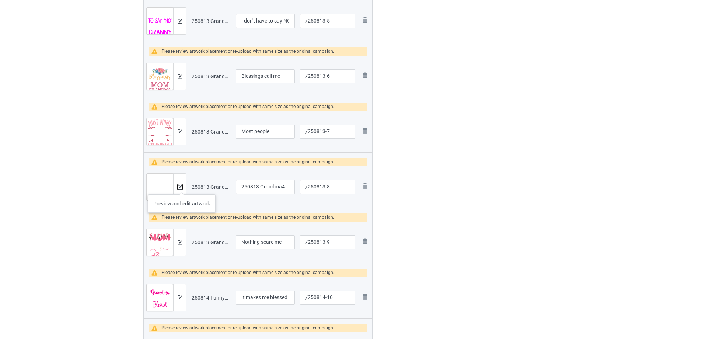
click at [182, 187] on img at bounding box center [180, 187] width 5 height 5
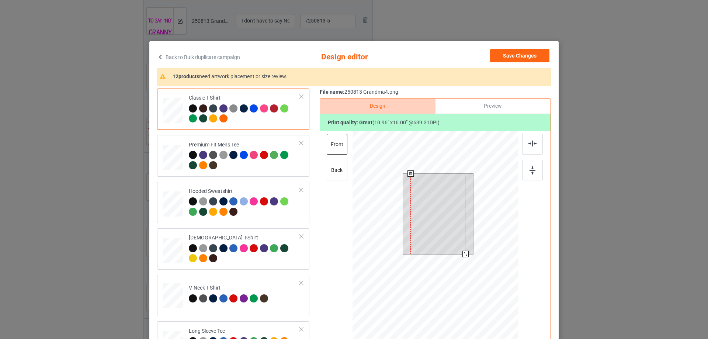
drag, startPoint x: 460, startPoint y: 247, endPoint x: 463, endPoint y: 253, distance: 6.9
click at [463, 253] on div at bounding box center [465, 254] width 6 height 6
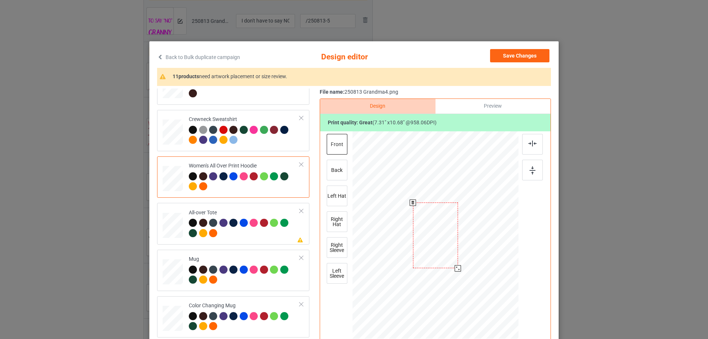
drag, startPoint x: 482, startPoint y: 310, endPoint x: 462, endPoint y: 263, distance: 50.7
click at [462, 263] on div at bounding box center [435, 236] width 166 height 188
drag, startPoint x: 440, startPoint y: 256, endPoint x: 439, endPoint y: 231, distance: 25.1
click at [439, 231] on div at bounding box center [434, 210] width 45 height 66
click at [529, 146] on img at bounding box center [532, 143] width 8 height 6
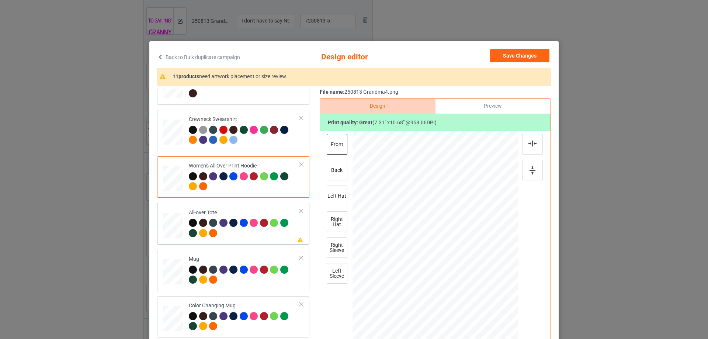
scroll to position [295, 0]
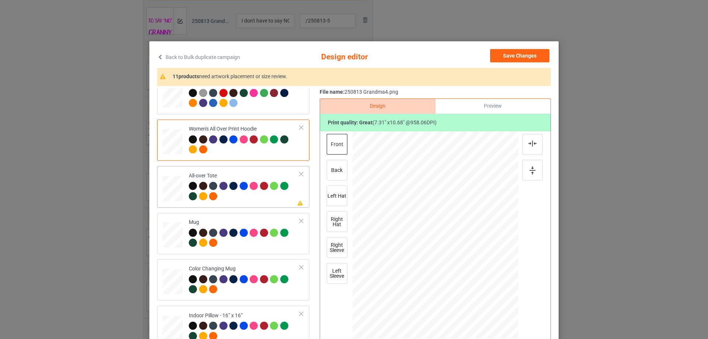
drag, startPoint x: 481, startPoint y: 307, endPoint x: 478, endPoint y: 293, distance: 14.3
click at [478, 293] on div at bounding box center [435, 235] width 166 height 166
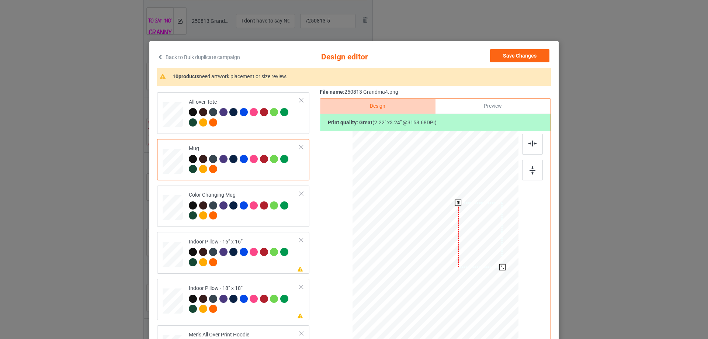
click at [499, 267] on div at bounding box center [502, 267] width 6 height 6
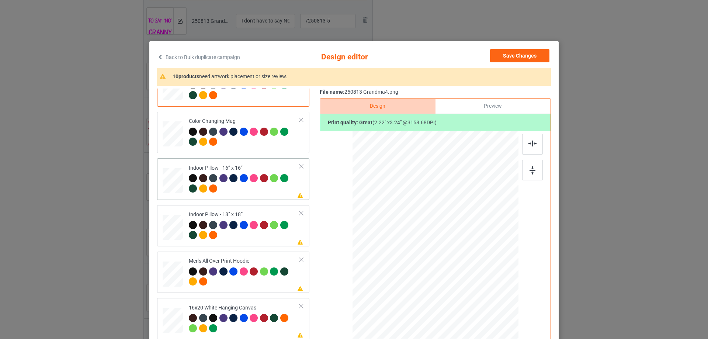
drag, startPoint x: 482, startPoint y: 306, endPoint x: 476, endPoint y: 287, distance: 20.4
click at [476, 287] on div at bounding box center [435, 235] width 166 height 166
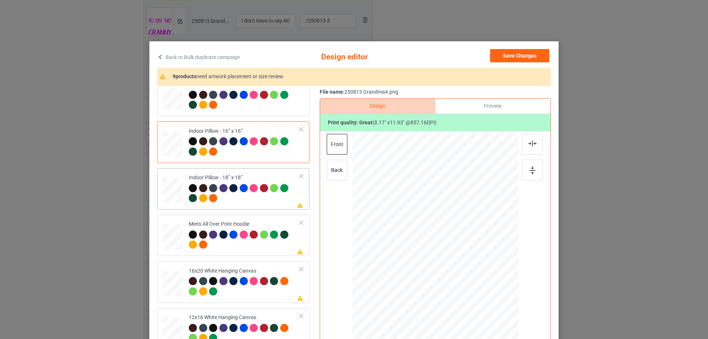
drag, startPoint x: 483, startPoint y: 309, endPoint x: 478, endPoint y: 293, distance: 16.4
click at [478, 293] on div at bounding box center [435, 234] width 166 height 165
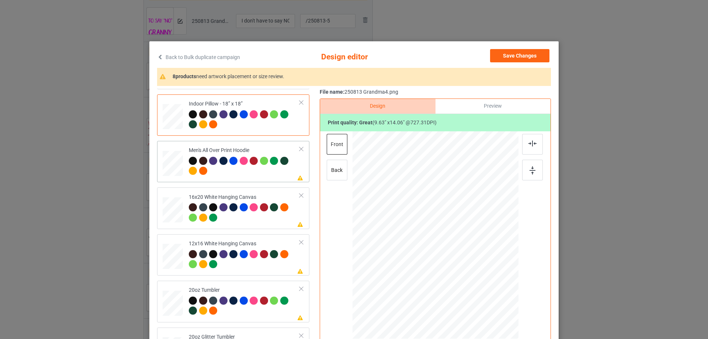
drag, startPoint x: 480, startPoint y: 307, endPoint x: 439, endPoint y: 253, distance: 67.9
click at [456, 259] on div at bounding box center [435, 235] width 166 height 176
drag, startPoint x: 437, startPoint y: 252, endPoint x: 436, endPoint y: 230, distance: 21.4
click at [436, 230] on div at bounding box center [434, 213] width 38 height 55
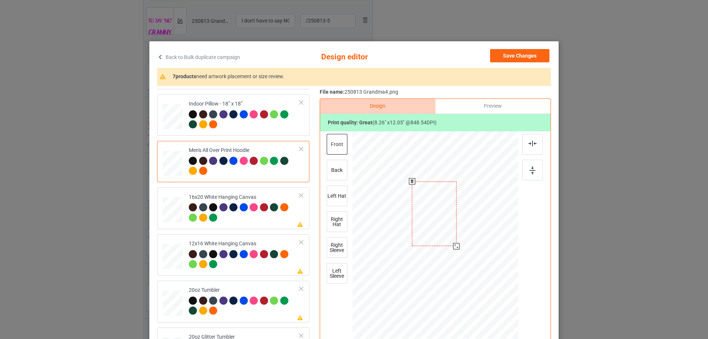
drag, startPoint x: 451, startPoint y: 241, endPoint x: 456, endPoint y: 245, distance: 5.8
click at [456, 245] on div at bounding box center [456, 246] width 6 height 6
click at [529, 146] on img at bounding box center [532, 143] width 8 height 6
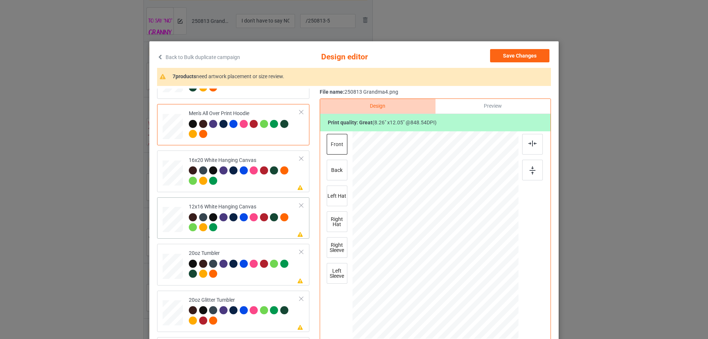
scroll to position [627, 0]
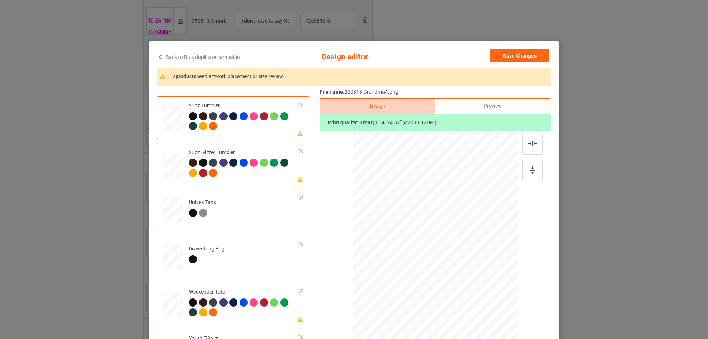
scroll to position [774, 0]
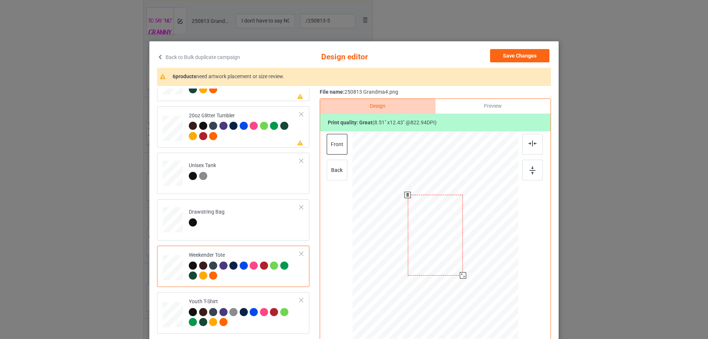
drag, startPoint x: 483, startPoint y: 309, endPoint x: 466, endPoint y: 272, distance: 40.4
click at [466, 272] on div at bounding box center [434, 235] width 165 height 107
drag, startPoint x: 462, startPoint y: 275, endPoint x: 455, endPoint y: 268, distance: 10.2
click at [460, 273] on div at bounding box center [461, 273] width 6 height 6
click at [452, 260] on div at bounding box center [435, 232] width 52 height 76
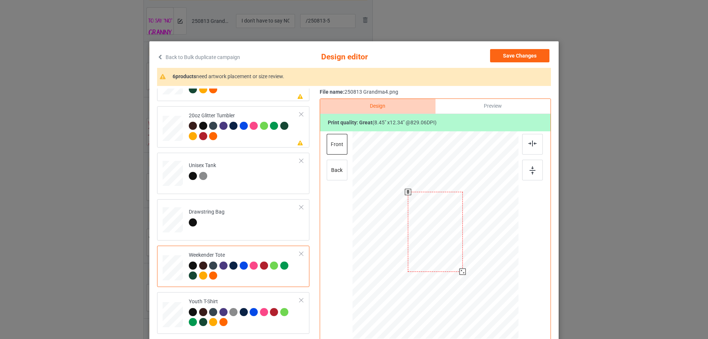
click at [460, 272] on div at bounding box center [462, 271] width 6 height 6
click at [529, 146] on img at bounding box center [532, 143] width 8 height 6
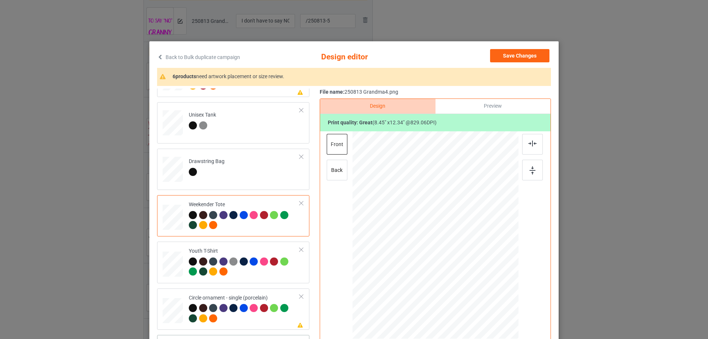
scroll to position [74, 0]
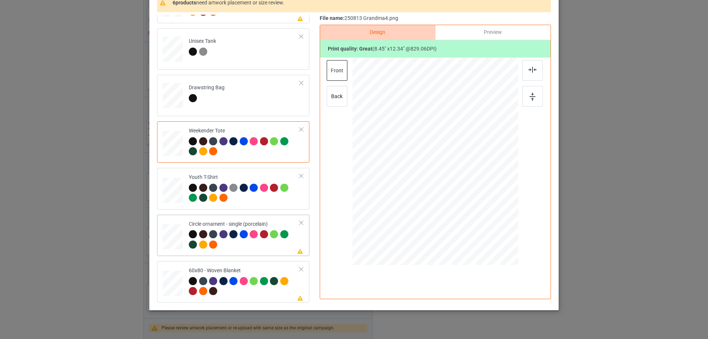
drag, startPoint x: 476, startPoint y: 234, endPoint x: 473, endPoint y: 228, distance: 6.9
click at [473, 228] on div at bounding box center [475, 228] width 6 height 6
click at [457, 211] on div at bounding box center [435, 167] width 80 height 117
click at [528, 67] on img at bounding box center [532, 70] width 8 height 6
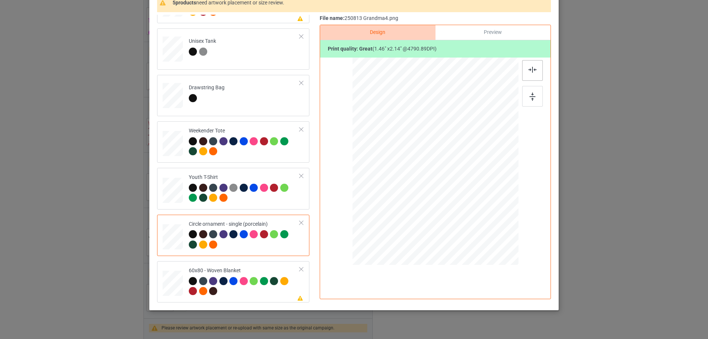
click at [529, 72] on img at bounding box center [532, 70] width 8 height 6
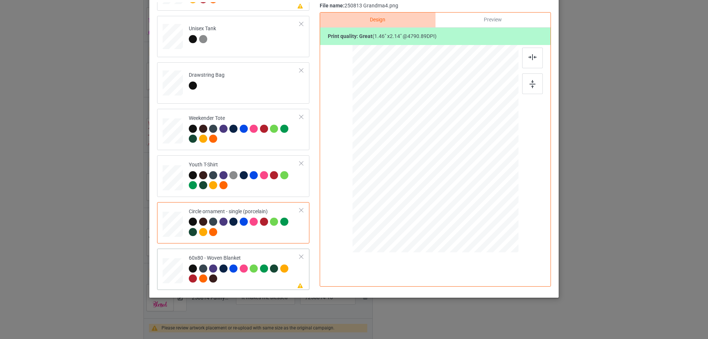
click at [189, 274] on div at bounding box center [194, 269] width 10 height 10
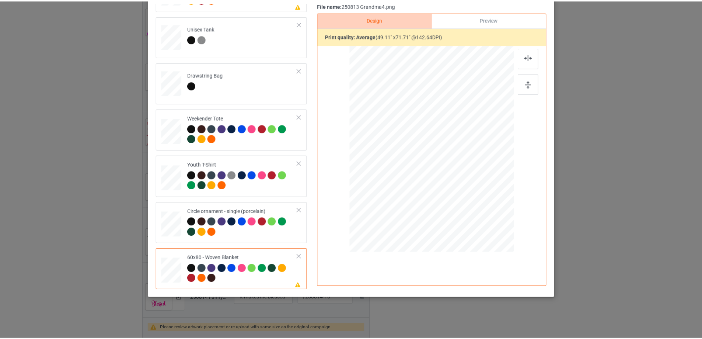
scroll to position [13, 0]
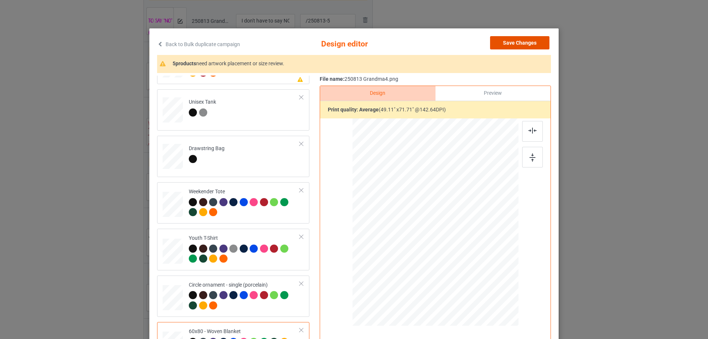
click at [523, 48] on button "Save Changes" at bounding box center [519, 42] width 59 height 13
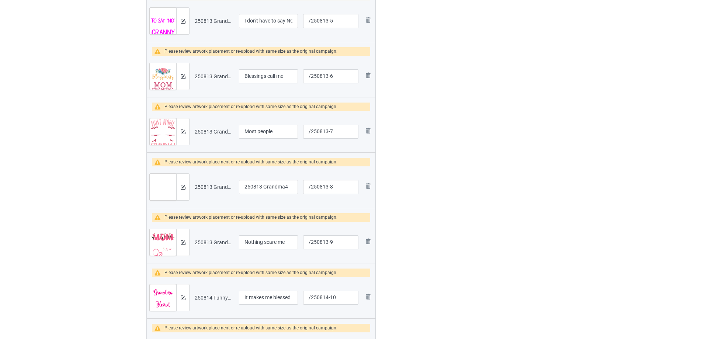
scroll to position [295, 0]
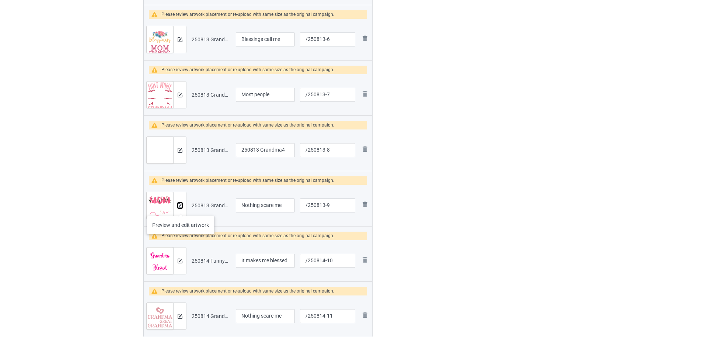
click at [181, 208] on button at bounding box center [180, 205] width 5 height 6
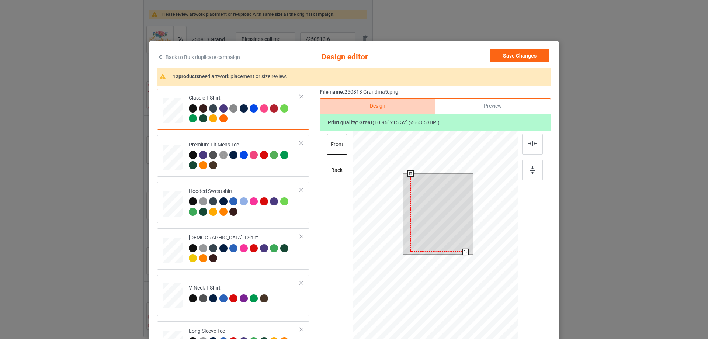
click at [462, 250] on div at bounding box center [465, 251] width 6 height 6
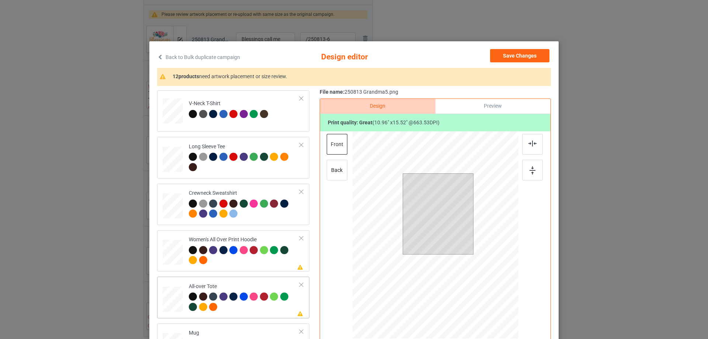
scroll to position [258, 0]
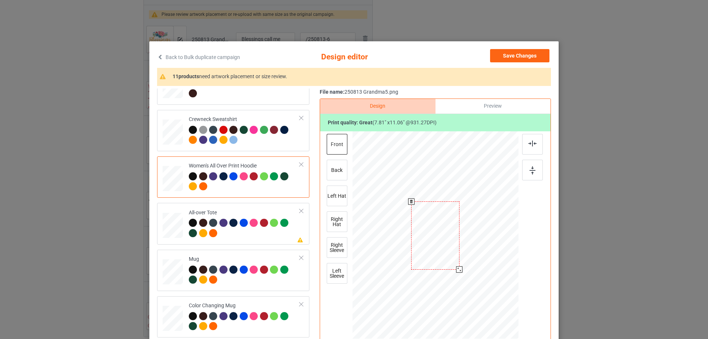
drag, startPoint x: 483, startPoint y: 306, endPoint x: 433, endPoint y: 262, distance: 66.6
click at [463, 263] on div at bounding box center [435, 236] width 166 height 188
click at [433, 234] on div at bounding box center [435, 209] width 47 height 67
click at [534, 146] on div at bounding box center [532, 144] width 21 height 21
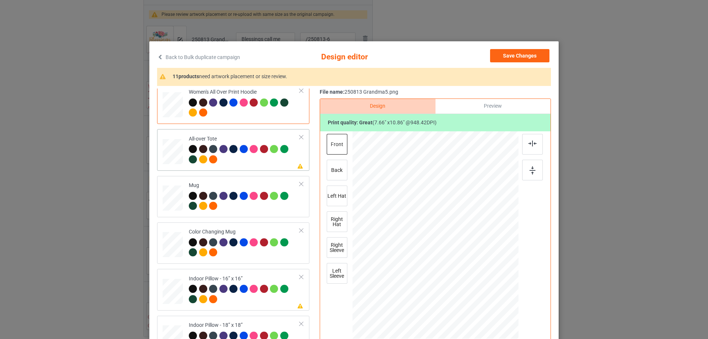
drag, startPoint x: 484, startPoint y: 306, endPoint x: 481, endPoint y: 298, distance: 8.8
click at [481, 298] on div at bounding box center [435, 235] width 166 height 166
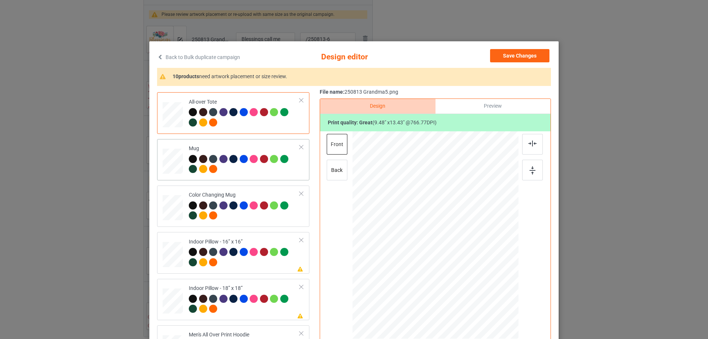
click at [501, 267] on div at bounding box center [503, 267] width 6 height 6
click at [478, 247] on div at bounding box center [480, 234] width 45 height 64
click at [533, 169] on img at bounding box center [532, 170] width 6 height 8
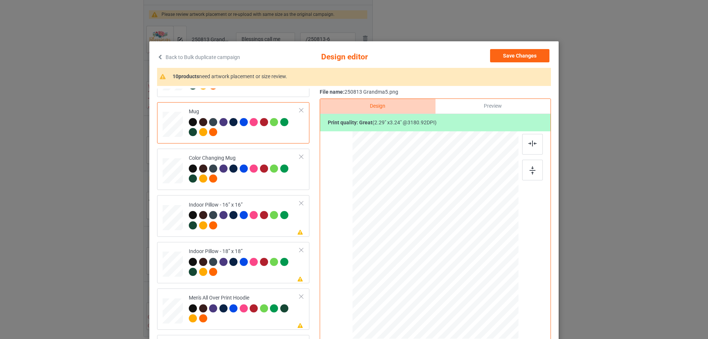
scroll to position [442, 0]
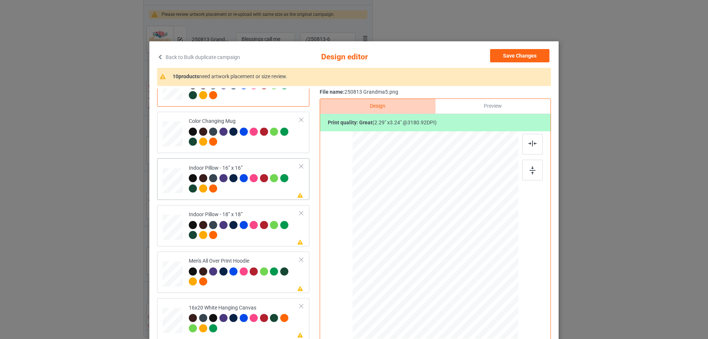
drag, startPoint x: 482, startPoint y: 306, endPoint x: 477, endPoint y: 292, distance: 15.3
click at [477, 292] on div at bounding box center [435, 235] width 166 height 166
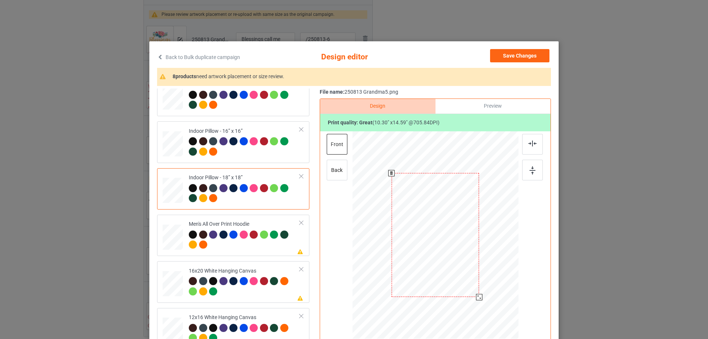
drag, startPoint x: 483, startPoint y: 307, endPoint x: 481, endPoint y: 295, distance: 11.6
click at [481, 295] on div at bounding box center [435, 234] width 166 height 165
drag, startPoint x: 473, startPoint y: 276, endPoint x: 466, endPoint y: 262, distance: 14.8
click at [466, 262] on div at bounding box center [435, 235] width 166 height 176
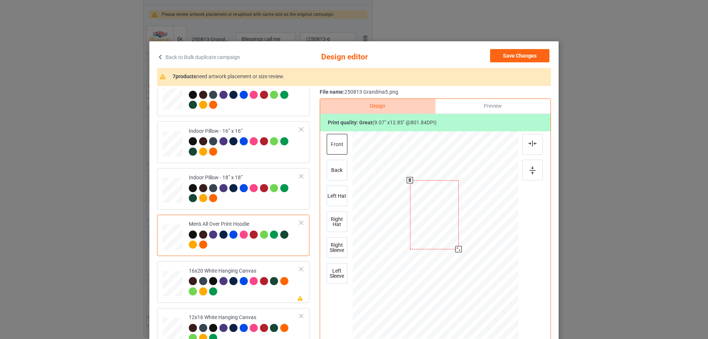
drag, startPoint x: 450, startPoint y: 258, endPoint x: 449, endPoint y: 238, distance: 20.3
click at [449, 238] on div at bounding box center [434, 214] width 49 height 69
click at [456, 249] on div at bounding box center [457, 247] width 6 height 6
click at [447, 238] on div at bounding box center [434, 213] width 46 height 65
click at [528, 147] on div at bounding box center [532, 144] width 21 height 21
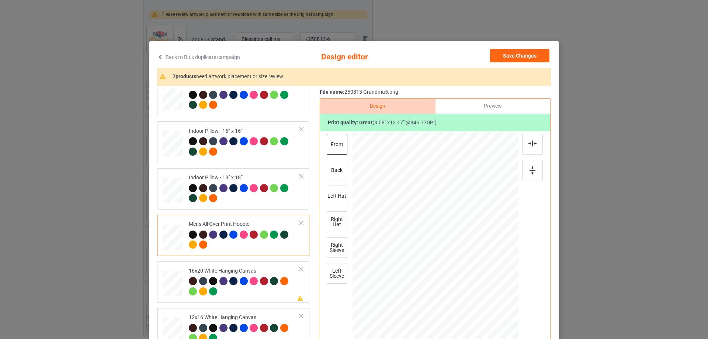
scroll to position [553, 0]
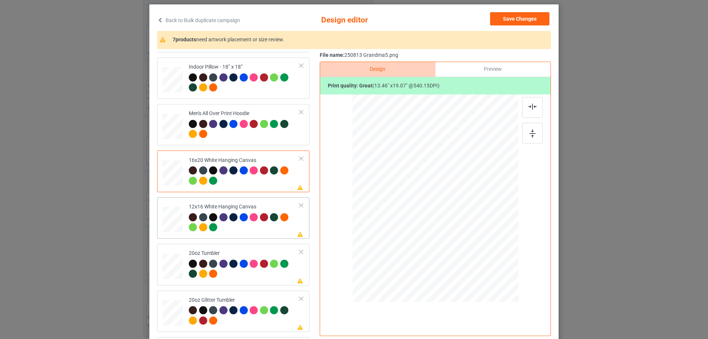
scroll to position [627, 0]
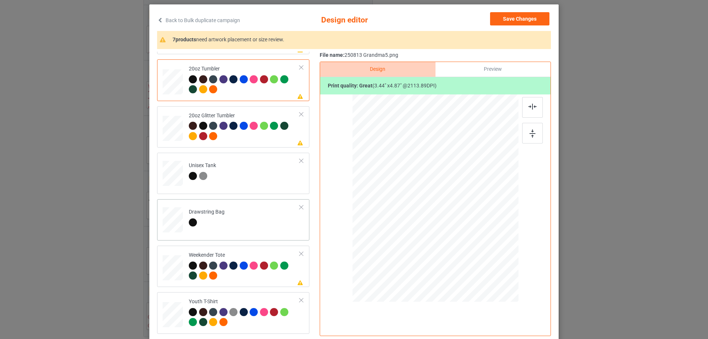
scroll to position [811, 0]
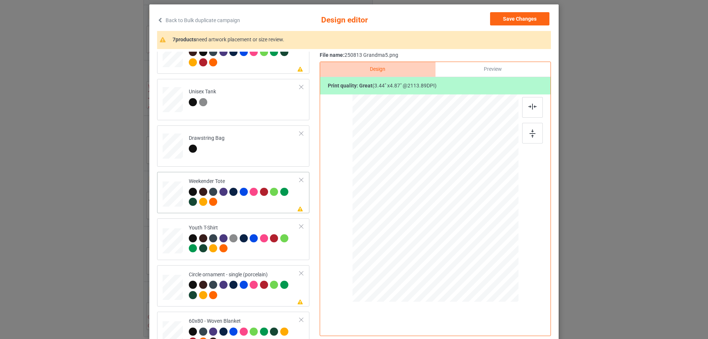
drag, startPoint x: 482, startPoint y: 269, endPoint x: 467, endPoint y: 232, distance: 39.8
click at [467, 232] on div at bounding box center [434, 198] width 165 height 107
click at [451, 220] on div at bounding box center [435, 195] width 55 height 79
click at [536, 105] on div at bounding box center [532, 107] width 21 height 21
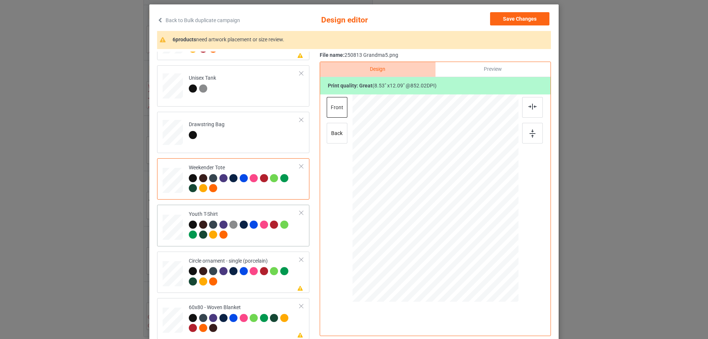
scroll to position [87, 0]
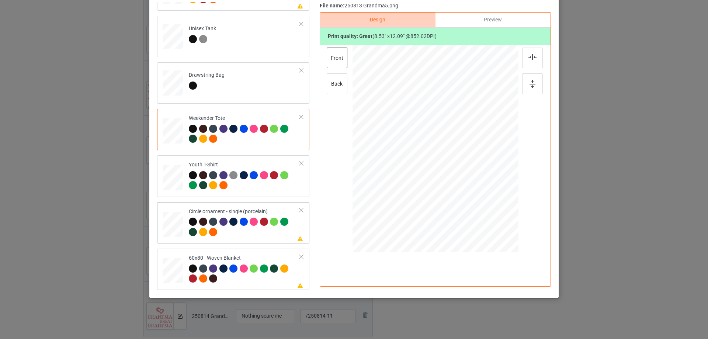
click at [477, 219] on div at bounding box center [479, 219] width 6 height 6
click at [462, 203] on div at bounding box center [434, 155] width 87 height 123
click at [533, 60] on div at bounding box center [532, 58] width 21 height 21
drag, startPoint x: 178, startPoint y: 272, endPoint x: 203, endPoint y: 271, distance: 25.5
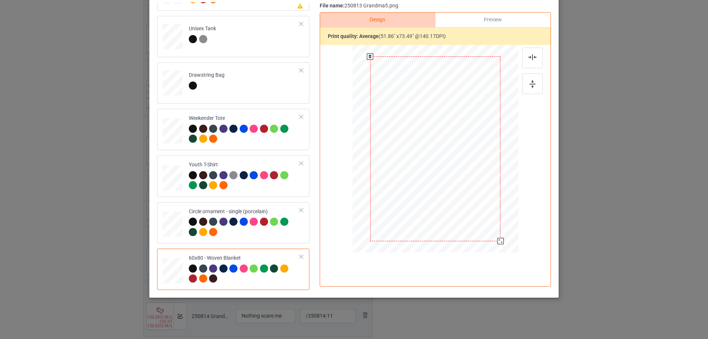
click at [499, 241] on div at bounding box center [500, 241] width 6 height 6
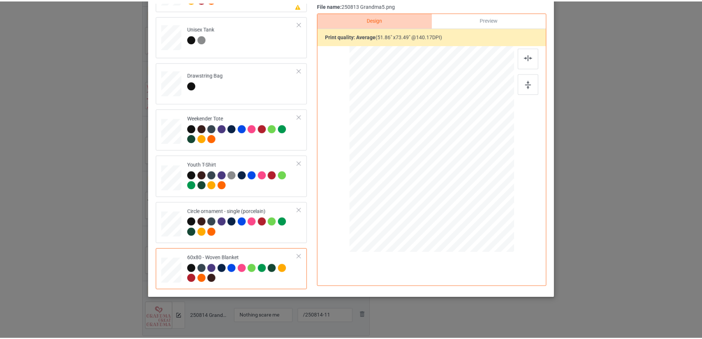
scroll to position [13, 0]
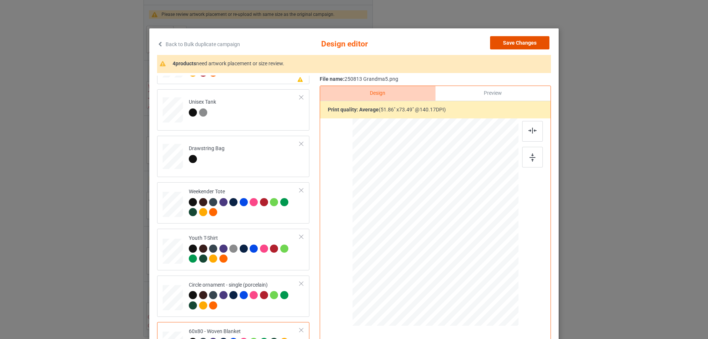
click at [530, 46] on button "Save Changes" at bounding box center [519, 42] width 59 height 13
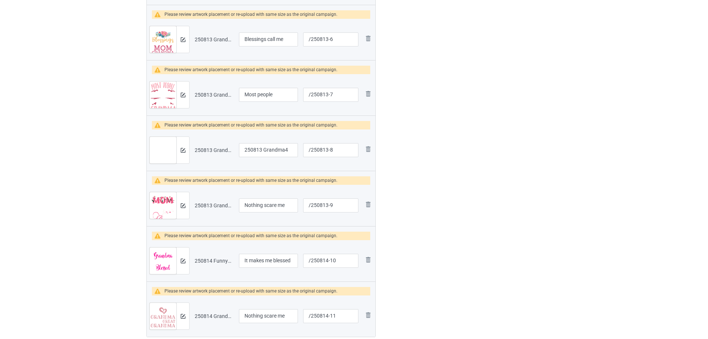
scroll to position [369, 0]
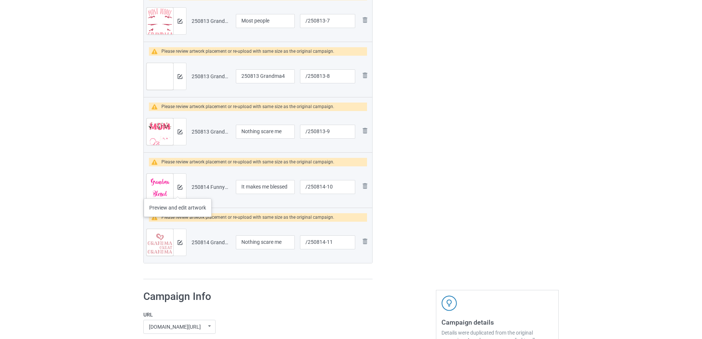
click at [178, 191] on div at bounding box center [179, 187] width 13 height 27
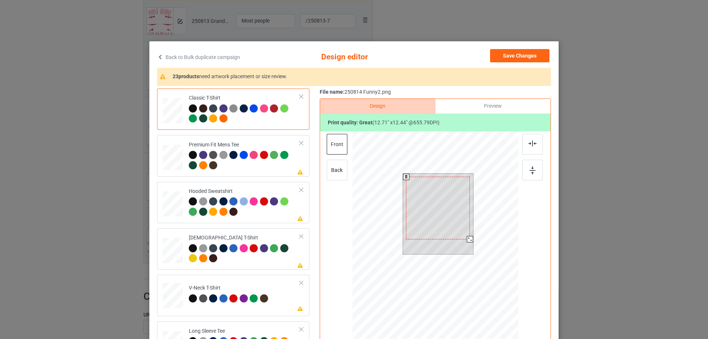
drag, startPoint x: 469, startPoint y: 243, endPoint x: 466, endPoint y: 238, distance: 5.4
click at [467, 238] on div at bounding box center [470, 239] width 6 height 6
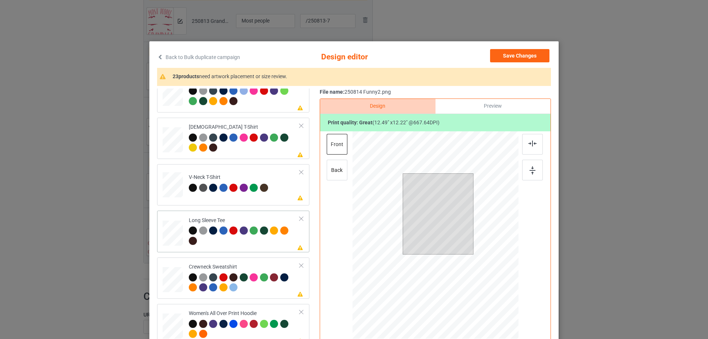
scroll to position [184, 0]
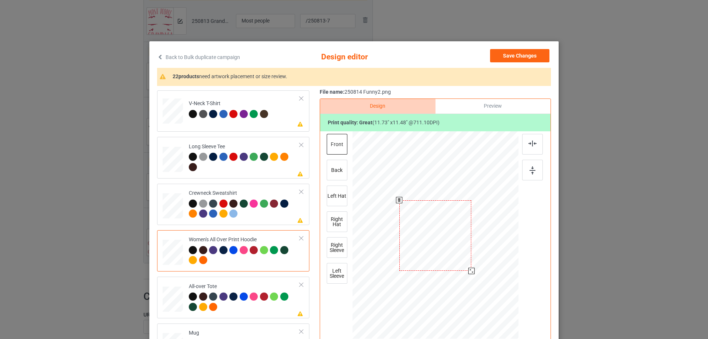
drag, startPoint x: 482, startPoint y: 284, endPoint x: 464, endPoint y: 260, distance: 30.0
click at [473, 264] on div at bounding box center [435, 236] width 166 height 188
drag, startPoint x: 461, startPoint y: 259, endPoint x: 464, endPoint y: 234, distance: 25.2
click at [464, 234] on div at bounding box center [438, 209] width 71 height 69
click at [527, 147] on div at bounding box center [532, 144] width 21 height 21
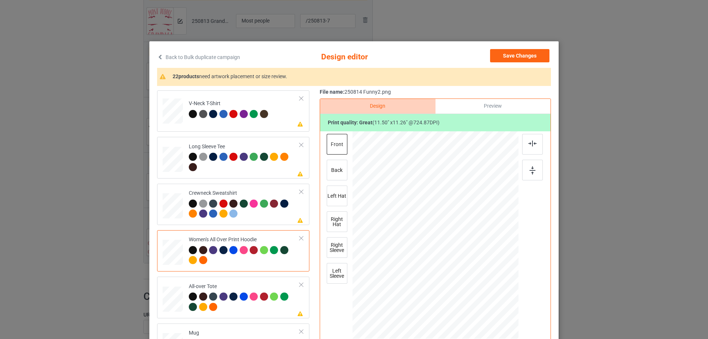
scroll to position [258, 0]
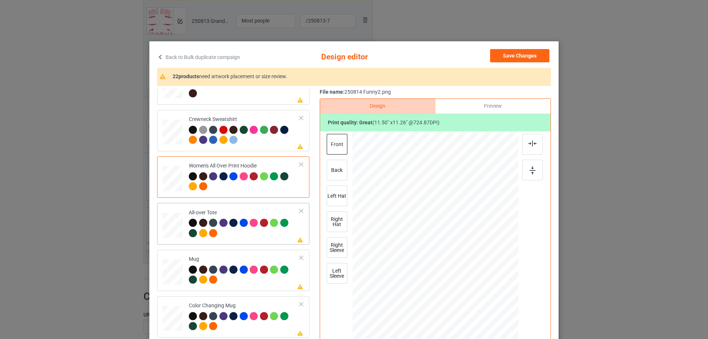
drag, startPoint x: 481, startPoint y: 283, endPoint x: 489, endPoint y: 303, distance: 21.8
click at [489, 303] on div at bounding box center [435, 235] width 166 height 166
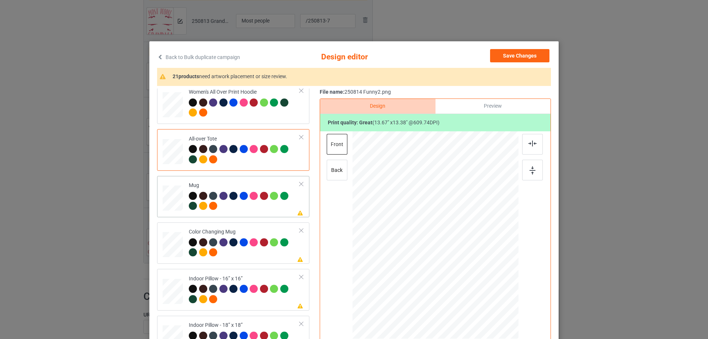
drag, startPoint x: 481, startPoint y: 283, endPoint x: 463, endPoint y: 264, distance: 27.1
click at [463, 264] on div at bounding box center [465, 264] width 6 height 6
drag, startPoint x: 444, startPoint y: 255, endPoint x: 489, endPoint y: 255, distance: 45.0
click at [489, 255] on div at bounding box center [480, 234] width 60 height 59
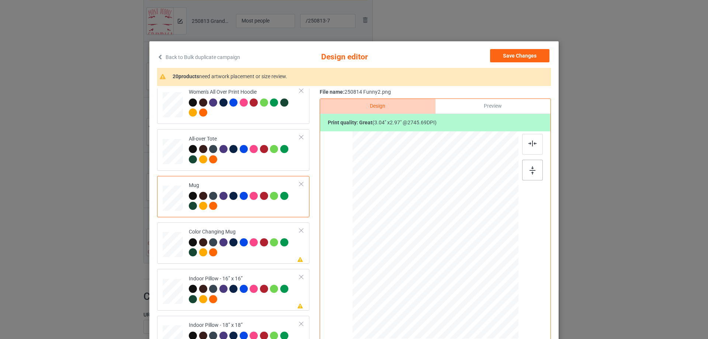
click at [532, 171] on img at bounding box center [532, 170] width 6 height 8
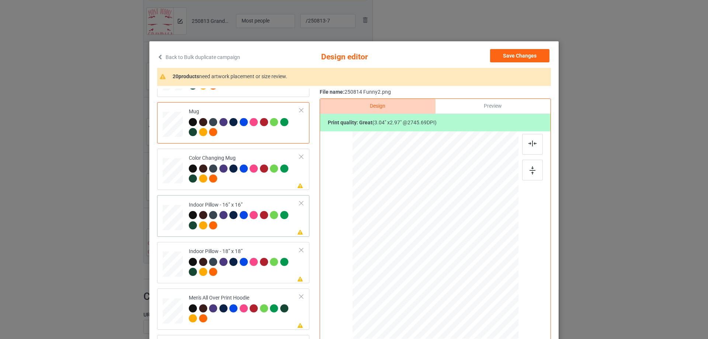
drag, startPoint x: 480, startPoint y: 284, endPoint x: 491, endPoint y: 288, distance: 11.9
click at [491, 288] on div at bounding box center [435, 235] width 166 height 166
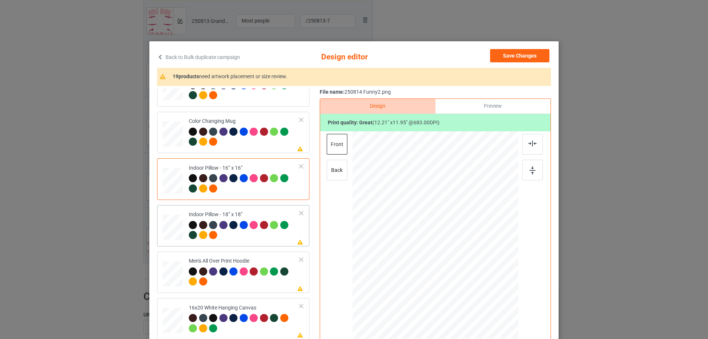
drag, startPoint x: 180, startPoint y: 224, endPoint x: 246, endPoint y: 225, distance: 66.0
click at [180, 224] on td at bounding box center [174, 225] width 22 height 35
drag, startPoint x: 483, startPoint y: 284, endPoint x: 490, endPoint y: 292, distance: 10.7
click at [490, 292] on div at bounding box center [492, 291] width 6 height 6
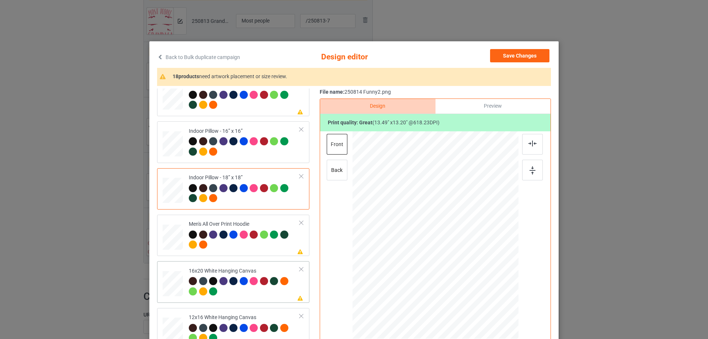
scroll to position [516, 0]
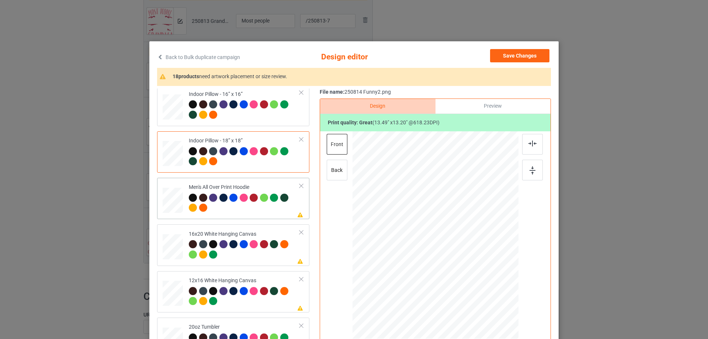
drag, startPoint x: 483, startPoint y: 284, endPoint x: 468, endPoint y: 258, distance: 30.2
click at [468, 258] on div at bounding box center [435, 235] width 166 height 176
click at [456, 228] on div at bounding box center [435, 214] width 60 height 59
click at [466, 245] on div at bounding box center [466, 246] width 6 height 6
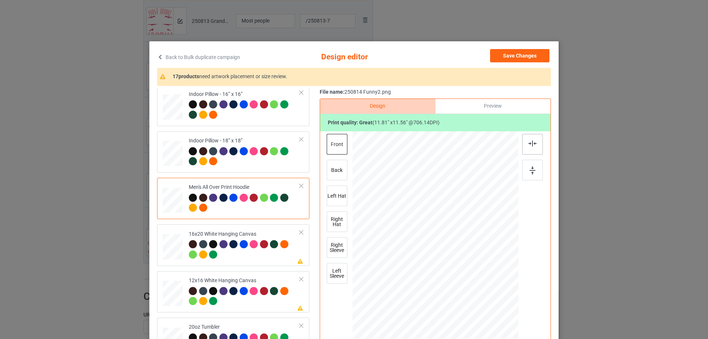
click at [528, 146] on img at bounding box center [532, 143] width 8 height 6
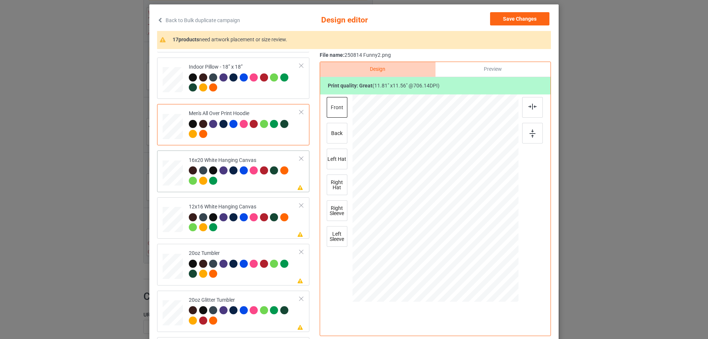
click at [170, 188] on td at bounding box center [174, 170] width 22 height 35
drag, startPoint x: 484, startPoint y: 248, endPoint x: 496, endPoint y: 290, distance: 43.6
click at [496, 290] on div at bounding box center [435, 198] width 166 height 207
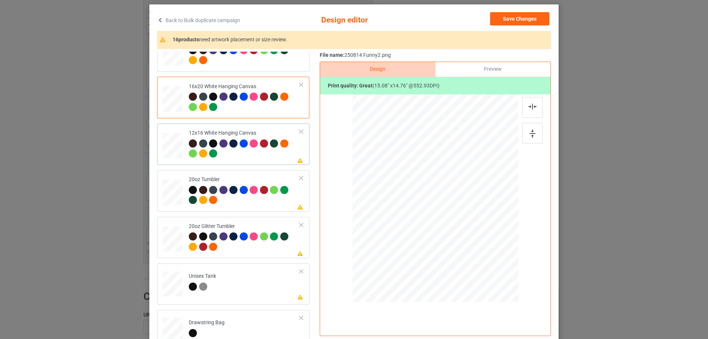
drag, startPoint x: 480, startPoint y: 245, endPoint x: 488, endPoint y: 286, distance: 42.0
click at [488, 286] on div at bounding box center [435, 198] width 156 height 208
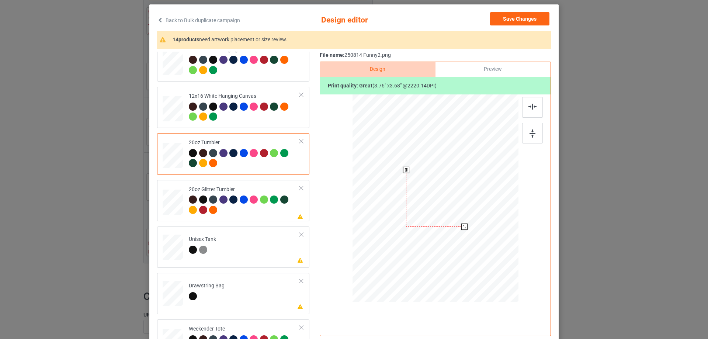
drag, startPoint x: 480, startPoint y: 245, endPoint x: 464, endPoint y: 226, distance: 25.6
click at [464, 226] on div at bounding box center [464, 226] width 6 height 6
drag, startPoint x: 411, startPoint y: 210, endPoint x: 416, endPoint y: 212, distance: 4.9
click at [416, 212] on div at bounding box center [398, 194] width 58 height 57
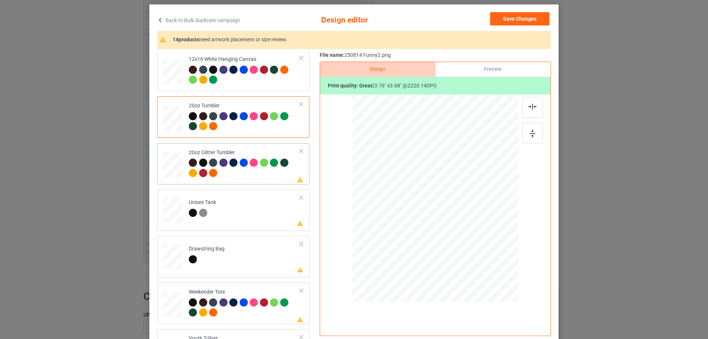
drag, startPoint x: 478, startPoint y: 242, endPoint x: 461, endPoint y: 227, distance: 22.7
click at [462, 227] on div at bounding box center [465, 227] width 6 height 6
drag, startPoint x: 424, startPoint y: 216, endPoint x: 416, endPoint y: 211, distance: 9.3
click at [416, 211] on div at bounding box center [398, 187] width 60 height 59
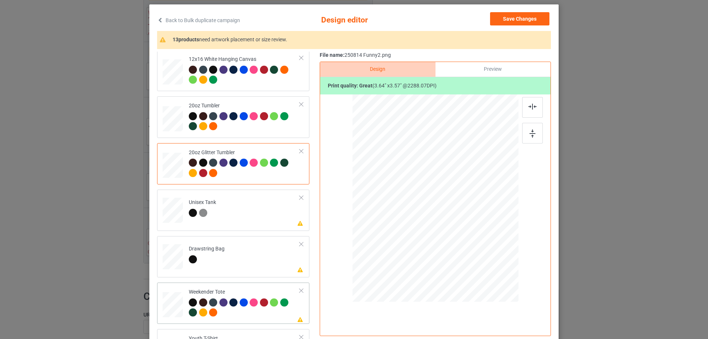
scroll to position [811, 0]
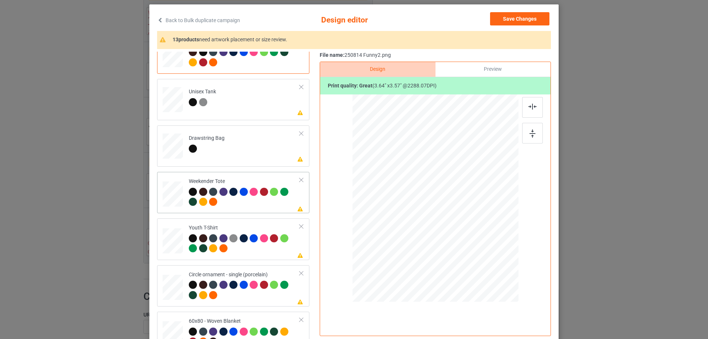
drag, startPoint x: 482, startPoint y: 248, endPoint x: 473, endPoint y: 233, distance: 17.2
click at [473, 233] on div at bounding box center [473, 235] width 6 height 6
click at [462, 224] on div at bounding box center [435, 196] width 76 height 74
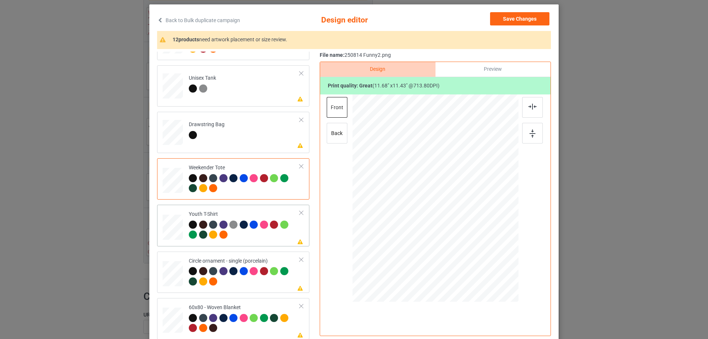
scroll to position [74, 0]
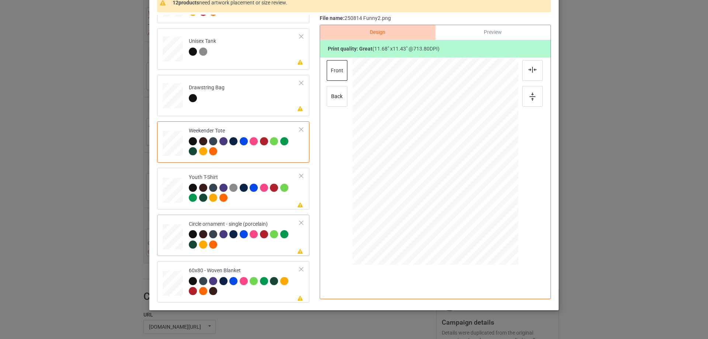
click at [488, 219] on div at bounding box center [491, 216] width 6 height 6
click at [461, 195] on div at bounding box center [435, 164] width 112 height 109
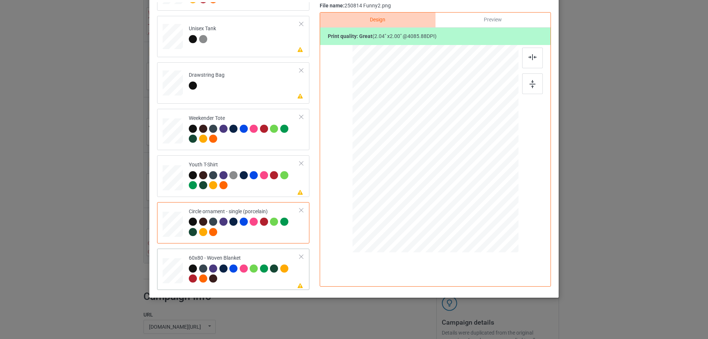
drag, startPoint x: 478, startPoint y: 193, endPoint x: 485, endPoint y: 227, distance: 34.9
click at [485, 227] on div at bounding box center [435, 148] width 151 height 201
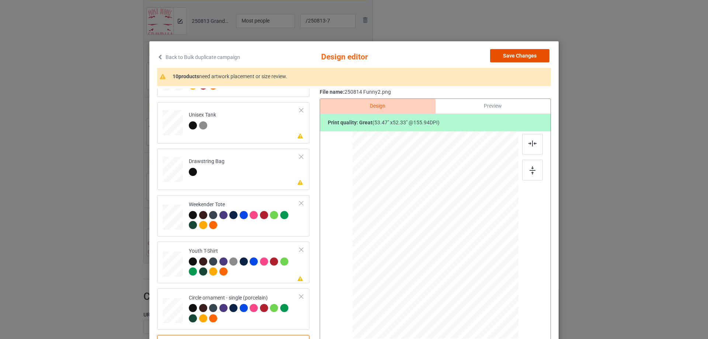
click at [514, 56] on button "Save Changes" at bounding box center [519, 55] width 59 height 13
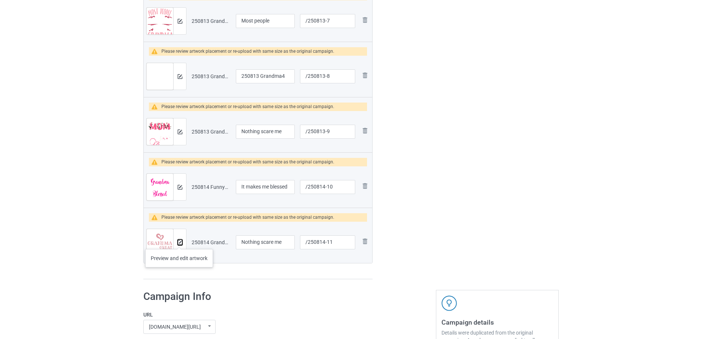
click at [179, 241] on img at bounding box center [180, 242] width 5 height 5
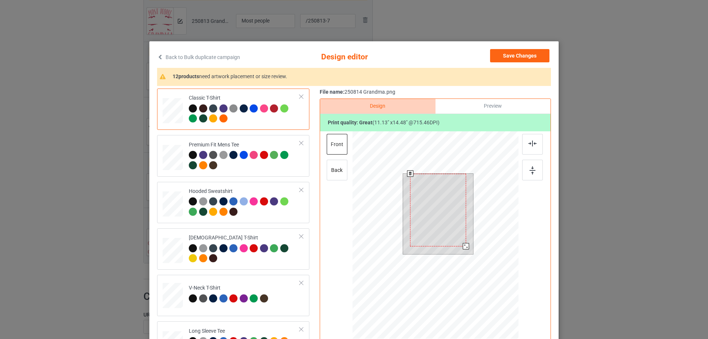
drag, startPoint x: 463, startPoint y: 240, endPoint x: 463, endPoint y: 245, distance: 5.2
click at [463, 245] on div at bounding box center [466, 246] width 6 height 6
click at [424, 225] on div at bounding box center [438, 213] width 56 height 73
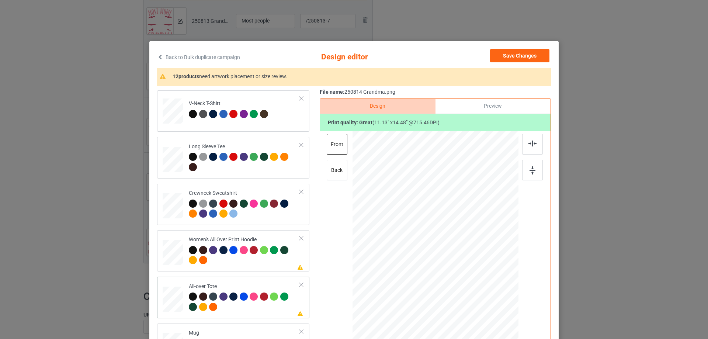
scroll to position [221, 0]
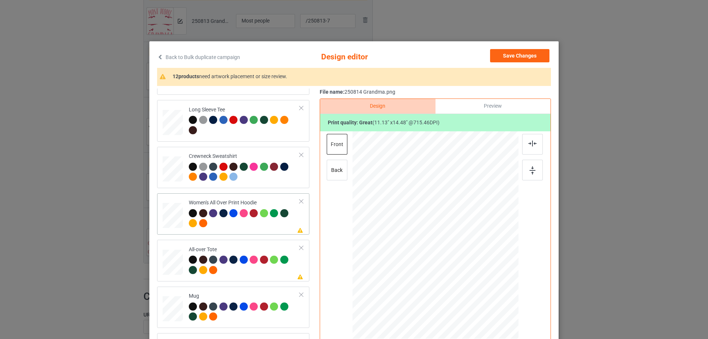
drag, startPoint x: 483, startPoint y: 299, endPoint x: 467, endPoint y: 259, distance: 43.2
click at [467, 259] on div at bounding box center [435, 236] width 166 height 188
drag, startPoint x: 447, startPoint y: 255, endPoint x: 448, endPoint y: 229, distance: 25.4
click at [448, 229] on div at bounding box center [435, 210] width 51 height 66
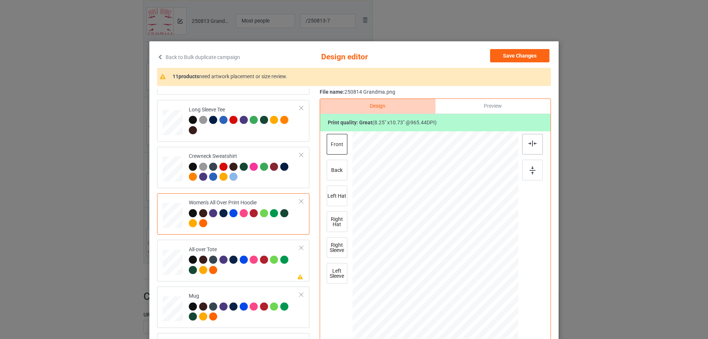
click at [525, 143] on div at bounding box center [532, 144] width 21 height 21
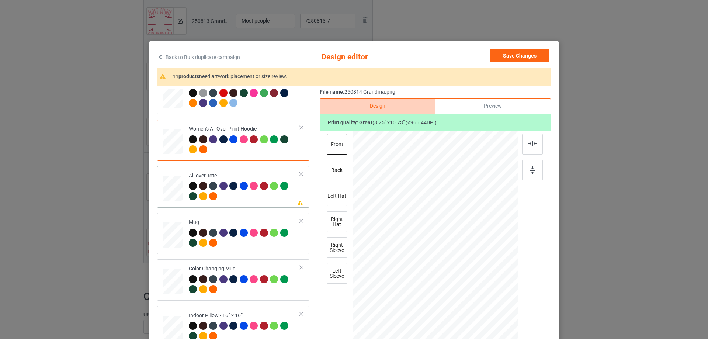
drag, startPoint x: 480, startPoint y: 300, endPoint x: 473, endPoint y: 283, distance: 17.9
click at [480, 295] on div at bounding box center [483, 296] width 6 height 6
click at [473, 282] on div at bounding box center [435, 233] width 94 height 123
click at [528, 146] on img at bounding box center [532, 143] width 8 height 6
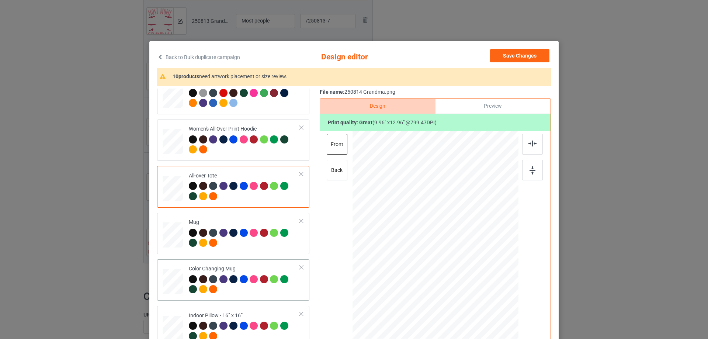
scroll to position [369, 0]
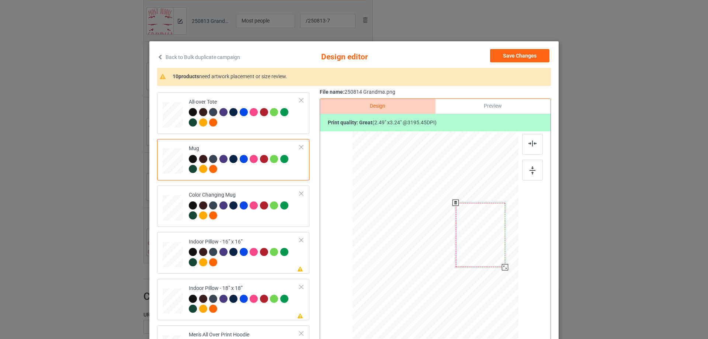
click at [502, 266] on div at bounding box center [505, 267] width 6 height 6
click at [478, 251] on div at bounding box center [480, 235] width 49 height 65
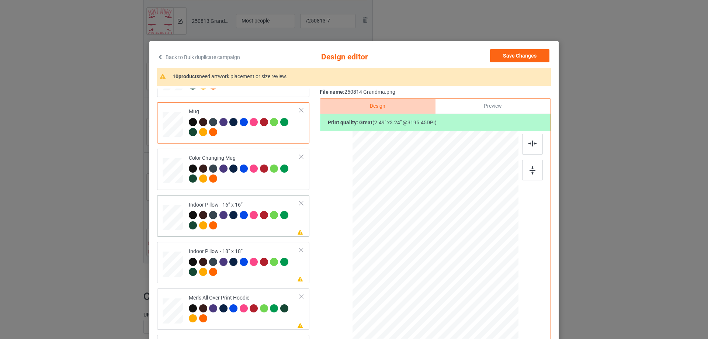
drag, startPoint x: 180, startPoint y: 210, endPoint x: 301, endPoint y: 219, distance: 121.6
drag, startPoint x: 482, startPoint y: 300, endPoint x: 480, endPoint y: 290, distance: 9.7
click at [480, 290] on div at bounding box center [435, 235] width 166 height 166
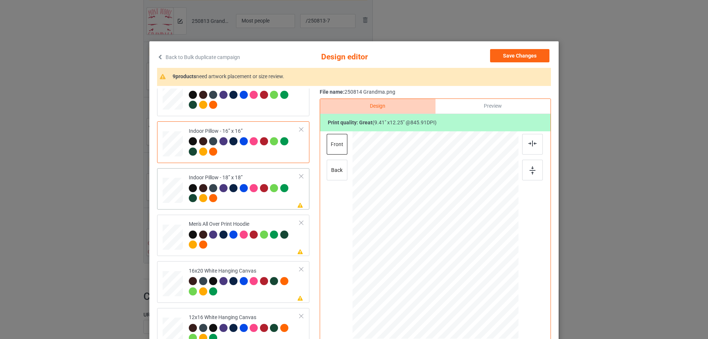
drag, startPoint x: 480, startPoint y: 301, endPoint x: 480, endPoint y: 293, distance: 8.1
click at [480, 293] on div at bounding box center [480, 294] width 6 height 6
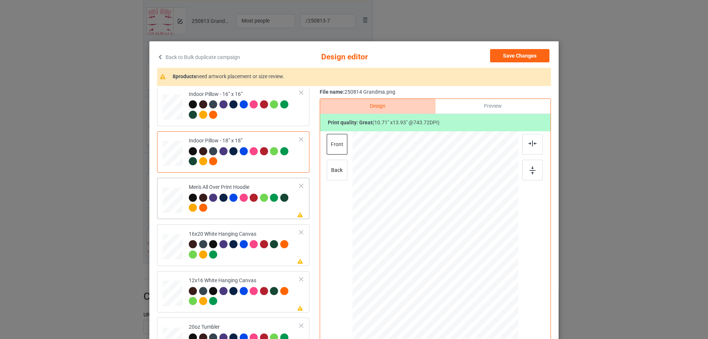
drag, startPoint x: 482, startPoint y: 300, endPoint x: 431, endPoint y: 249, distance: 72.5
click at [465, 260] on div at bounding box center [435, 235] width 166 height 176
drag, startPoint x: 431, startPoint y: 249, endPoint x: 430, endPoint y: 228, distance: 21.0
click at [430, 228] on div at bounding box center [434, 214] width 49 height 65
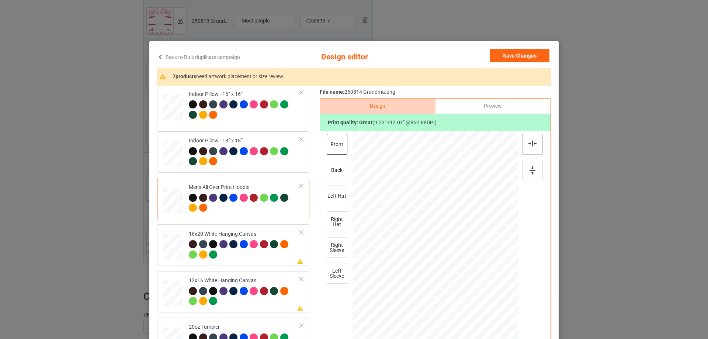
click at [527, 148] on div at bounding box center [532, 144] width 21 height 21
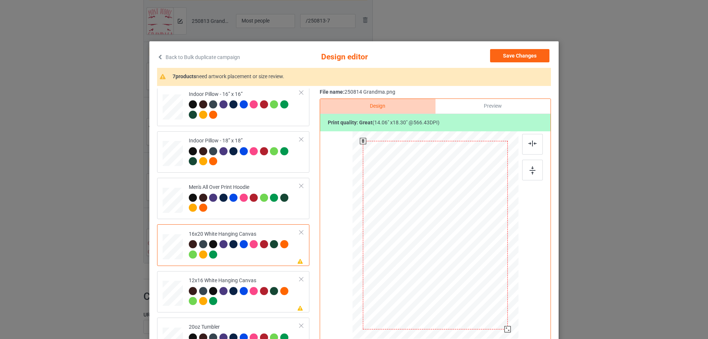
scroll to position [74, 0]
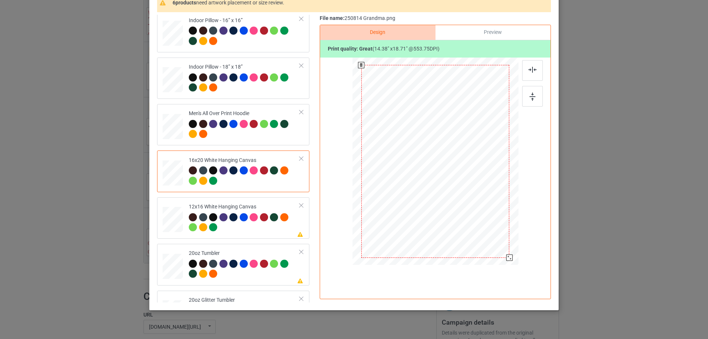
click at [510, 255] on div at bounding box center [435, 161] width 166 height 207
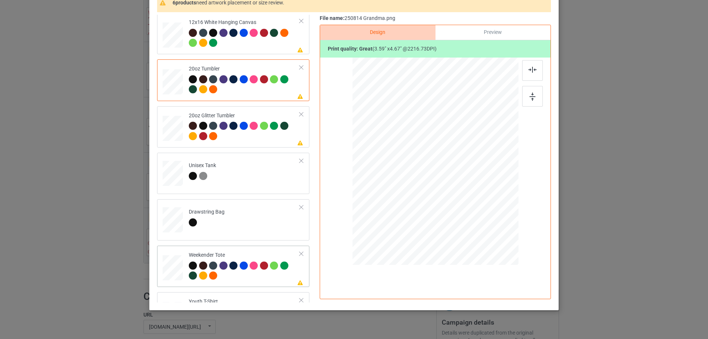
scroll to position [811, 0]
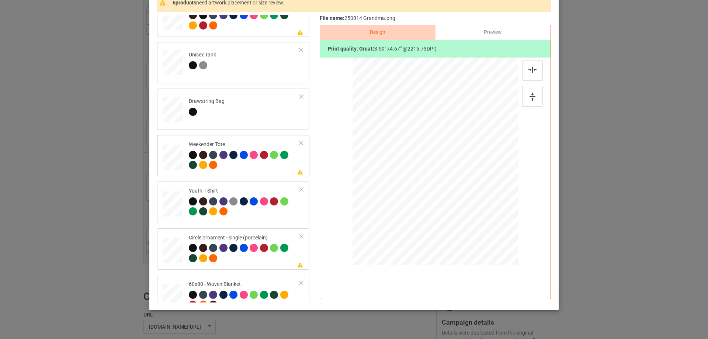
drag, startPoint x: 482, startPoint y: 227, endPoint x: 466, endPoint y: 198, distance: 33.0
click at [466, 198] on div at bounding box center [434, 161] width 165 height 107
click at [462, 193] on div at bounding box center [435, 159] width 60 height 77
click at [526, 76] on div at bounding box center [532, 70] width 21 height 21
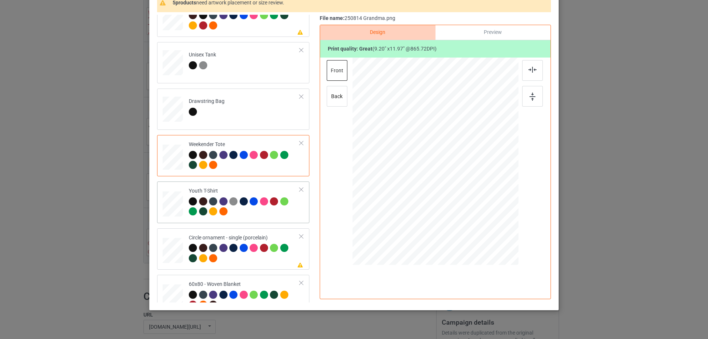
scroll to position [825, 0]
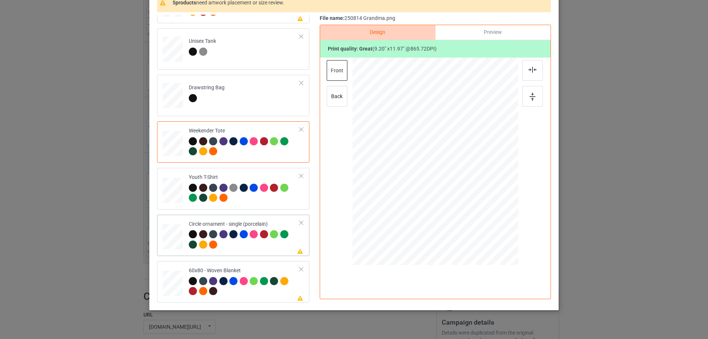
click at [447, 211] on div at bounding box center [435, 167] width 95 height 123
click at [528, 72] on img at bounding box center [532, 70] width 8 height 6
click at [480, 230] on div at bounding box center [483, 229] width 6 height 6
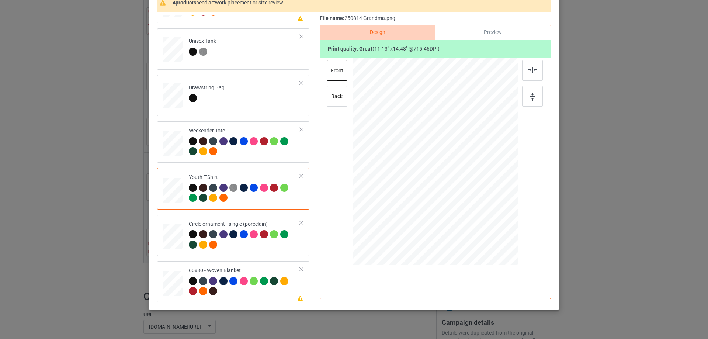
click at [173, 191] on div at bounding box center [172, 190] width 8 height 10
click at [480, 226] on div at bounding box center [481, 226] width 6 height 6
click at [471, 213] on div at bounding box center [435, 165] width 91 height 119
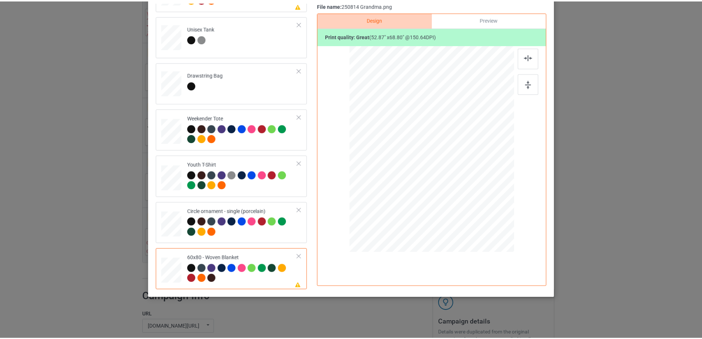
scroll to position [0, 0]
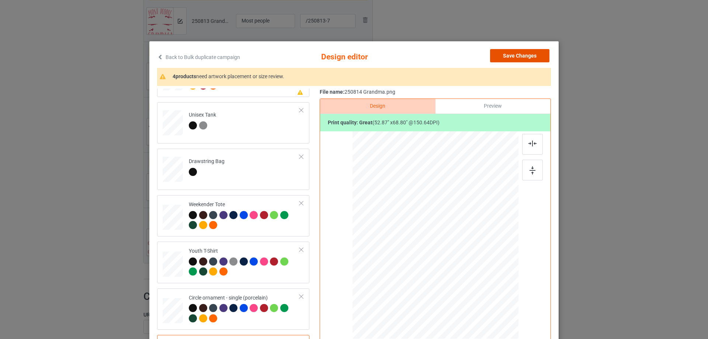
click at [517, 56] on button "Save Changes" at bounding box center [519, 55] width 59 height 13
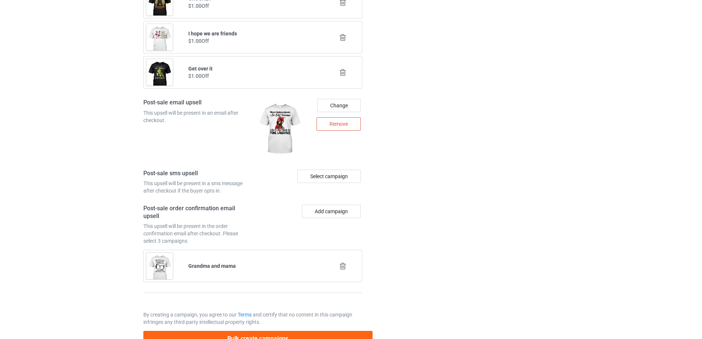
scroll to position [1325, 0]
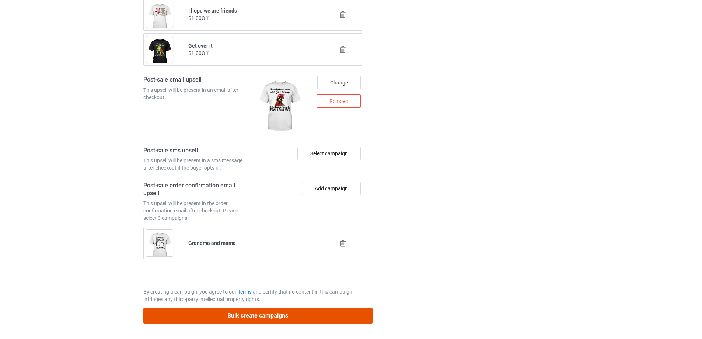
click at [252, 316] on button "Bulk create campaigns" at bounding box center [257, 315] width 229 height 15
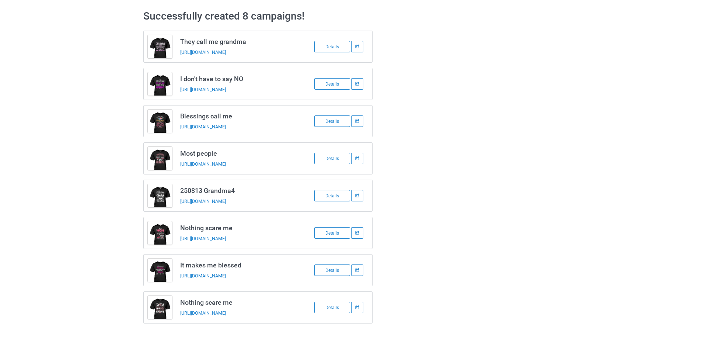
scroll to position [0, 0]
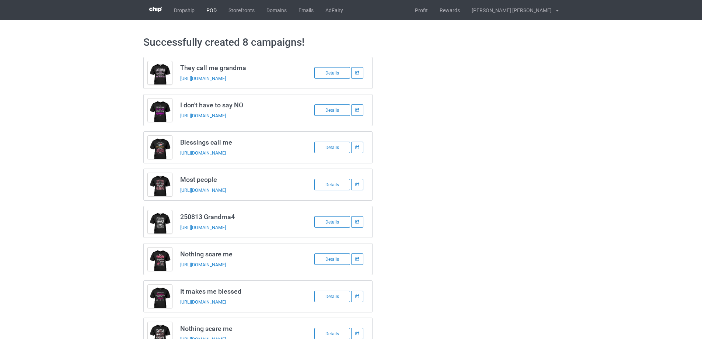
click at [210, 11] on link "POD" at bounding box center [212, 10] width 22 height 20
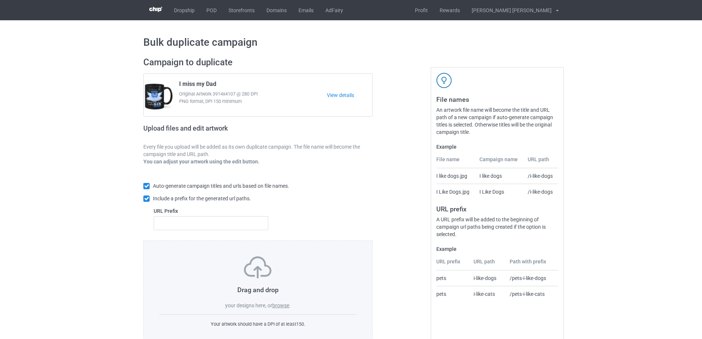
click at [281, 306] on label "browse" at bounding box center [280, 305] width 17 height 6
click at [0, 0] on input "browse" at bounding box center [0, 0] width 0 height 0
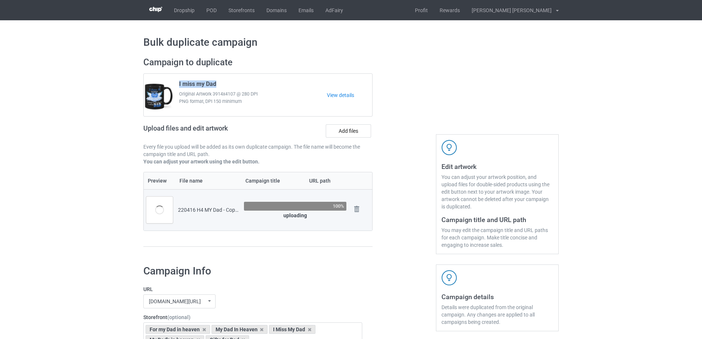
drag, startPoint x: 222, startPoint y: 84, endPoint x: 179, endPoint y: 87, distance: 42.9
click at [179, 87] on div "I miss my Dad Original Artwork 3914x4107 @ 280 DPI PNG format, DPI 150 minimum" at bounding box center [250, 95] width 153 height 35
copy span "I miss my Dad"
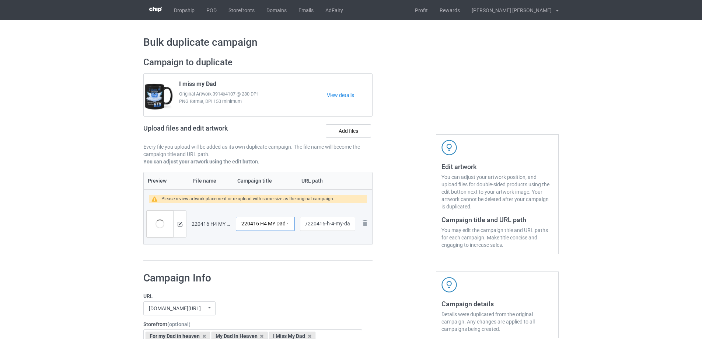
click at [284, 221] on input "220416 H4 MY Dad - Copy" at bounding box center [265, 224] width 59 height 14
paste input "I miss my Dad"
type input "I miss my Dad"
drag, startPoint x: 326, startPoint y: 224, endPoint x: 350, endPoint y: 223, distance: 24.0
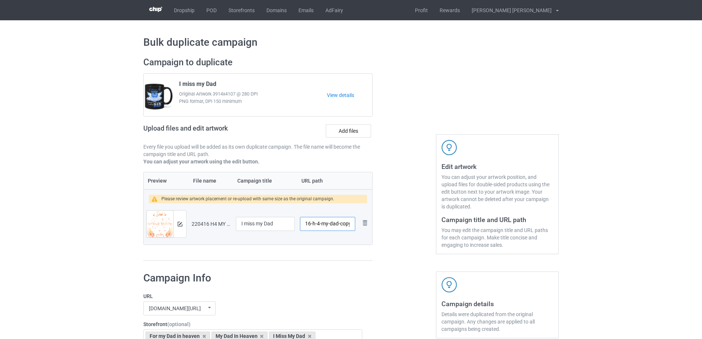
click at [350, 223] on input "/220416-h-4-my-dad-copy" at bounding box center [327, 224] width 55 height 14
type input "/220416-1"
click at [181, 224] on img at bounding box center [180, 224] width 5 height 5
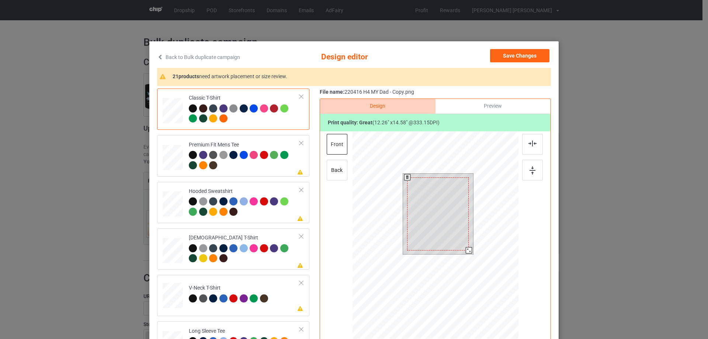
drag, startPoint x: 469, startPoint y: 254, endPoint x: 458, endPoint y: 237, distance: 19.7
click at [467, 248] on div at bounding box center [469, 250] width 6 height 6
click at [458, 235] on div at bounding box center [437, 211] width 61 height 72
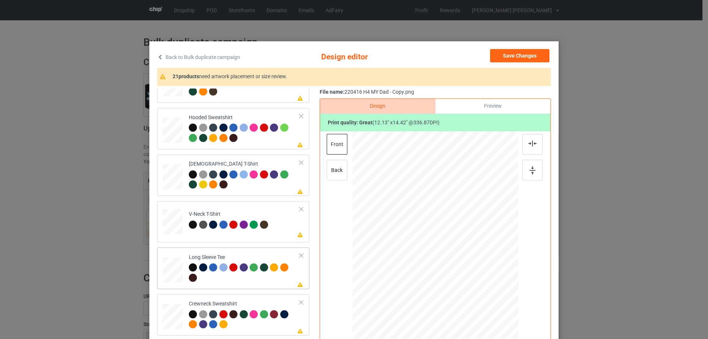
scroll to position [184, 0]
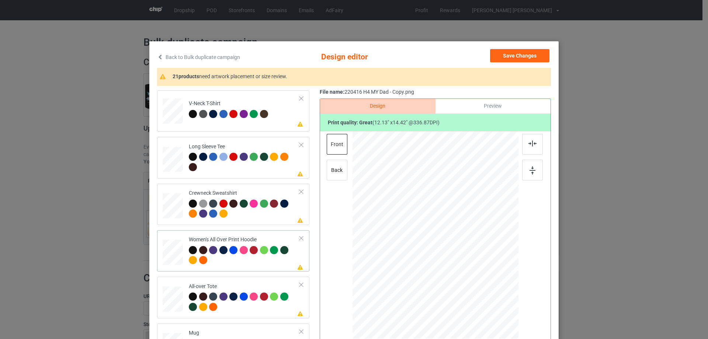
drag, startPoint x: 483, startPoint y: 295, endPoint x: 469, endPoint y: 260, distance: 37.7
click at [469, 260] on div at bounding box center [435, 236] width 166 height 188
drag, startPoint x: 446, startPoint y: 233, endPoint x: 446, endPoint y: 227, distance: 6.3
click at [446, 227] on div at bounding box center [433, 210] width 56 height 66
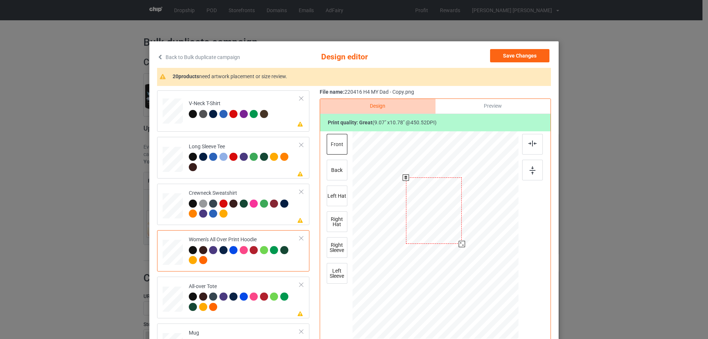
click at [446, 229] on div at bounding box center [434, 210] width 56 height 66
click at [529, 146] on img at bounding box center [532, 143] width 8 height 6
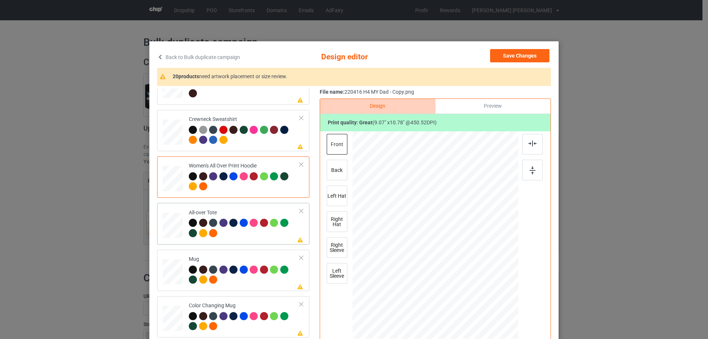
drag, startPoint x: 481, startPoint y: 293, endPoint x: 483, endPoint y: 296, distance: 3.8
click at [484, 296] on div at bounding box center [487, 297] width 6 height 6
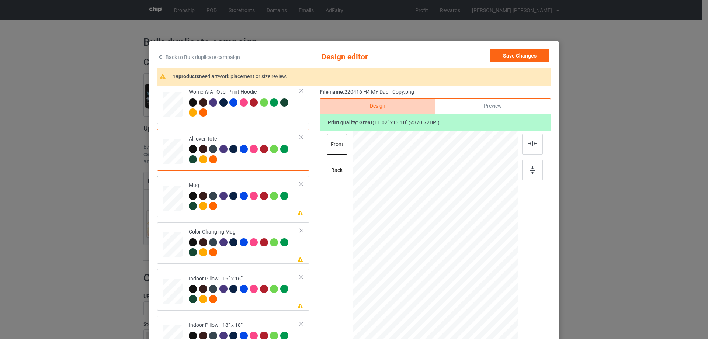
drag, startPoint x: 483, startPoint y: 295, endPoint x: 468, endPoint y: 258, distance: 39.0
click at [468, 258] on div at bounding box center [435, 234] width 166 height 69
drag, startPoint x: 429, startPoint y: 243, endPoint x: 475, endPoint y: 242, distance: 45.7
click at [475, 242] on div at bounding box center [481, 234] width 54 height 64
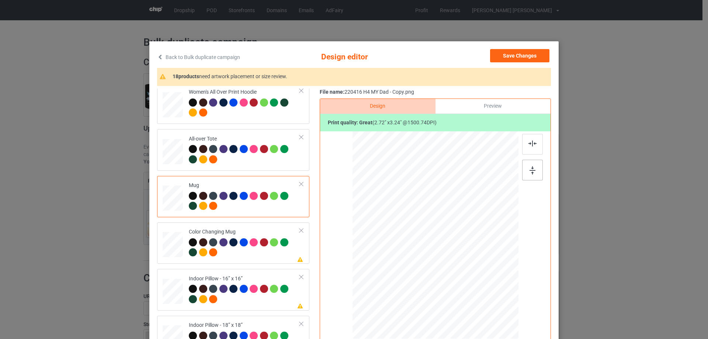
click at [532, 171] on img at bounding box center [532, 170] width 6 height 8
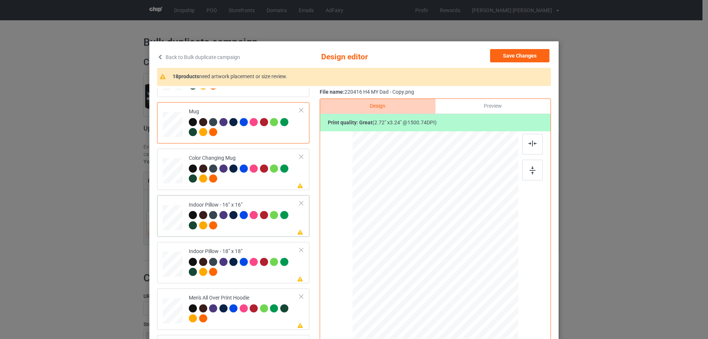
drag, startPoint x: 171, startPoint y: 226, endPoint x: 203, endPoint y: 226, distance: 32.8
click at [482, 295] on div at bounding box center [485, 294] width 6 height 6
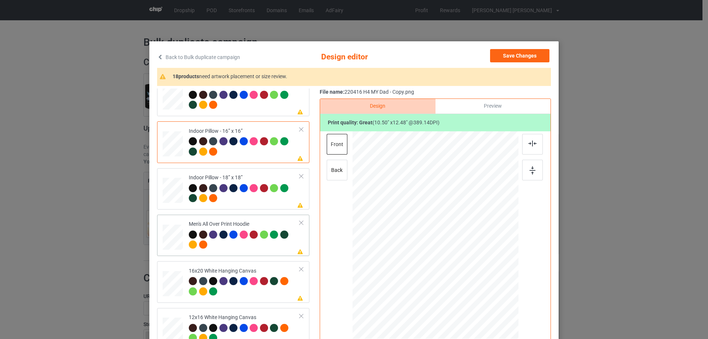
drag, startPoint x: 483, startPoint y: 296, endPoint x: 468, endPoint y: 258, distance: 40.9
click at [468, 258] on div at bounding box center [435, 235] width 166 height 176
click at [444, 237] on div at bounding box center [435, 215] width 53 height 63
click at [532, 144] on img at bounding box center [532, 143] width 8 height 6
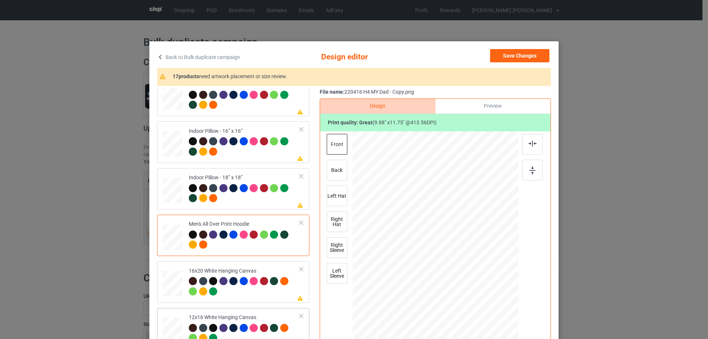
scroll to position [553, 0]
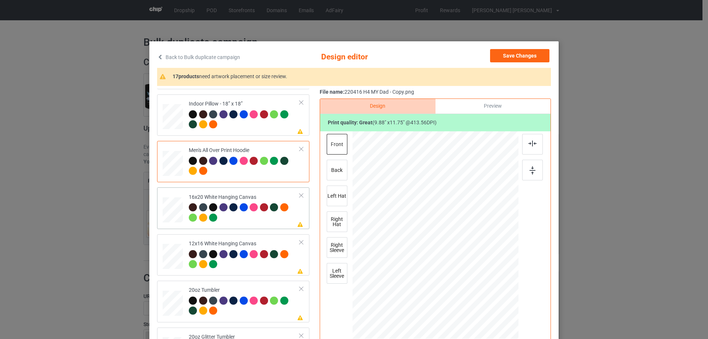
drag, startPoint x: 482, startPoint y: 295, endPoint x: 496, endPoint y: 337, distance: 44.6
click at [496, 337] on div at bounding box center [435, 235] width 166 height 207
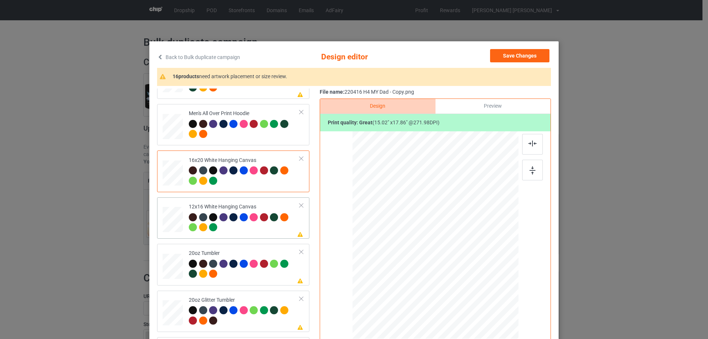
drag, startPoint x: 491, startPoint y: 314, endPoint x: 497, endPoint y: 327, distance: 14.6
click at [497, 327] on div at bounding box center [435, 235] width 156 height 208
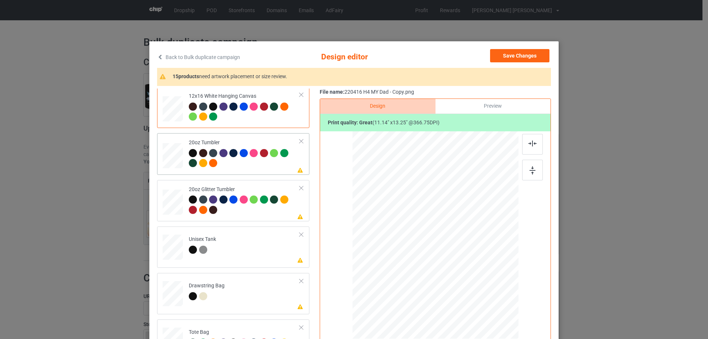
drag, startPoint x: 480, startPoint y: 290, endPoint x: 444, endPoint y: 250, distance: 53.3
click at [466, 269] on div at bounding box center [466, 272] width 6 height 6
drag, startPoint x: 444, startPoint y: 250, endPoint x: 406, endPoint y: 250, distance: 38.3
click at [406, 250] on div at bounding box center [397, 234] width 62 height 73
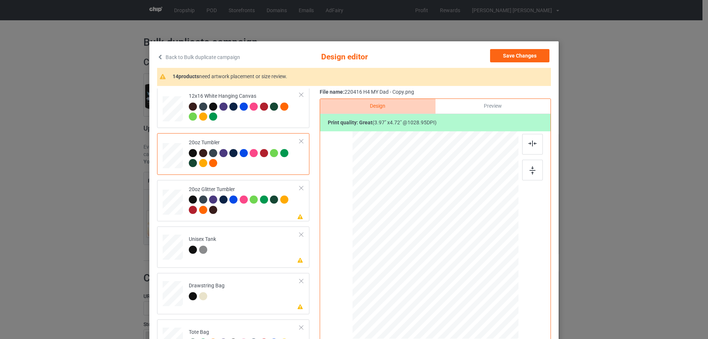
scroll to position [731, 0]
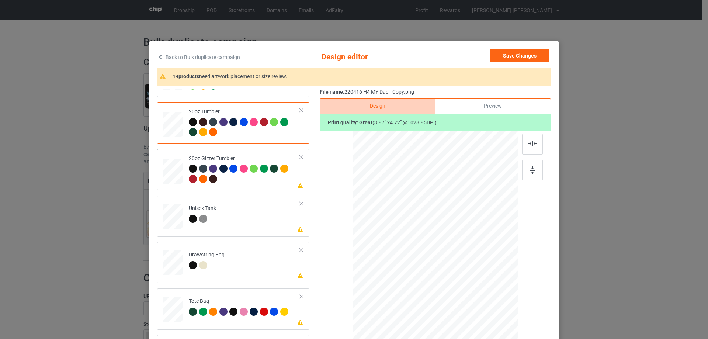
drag, startPoint x: 478, startPoint y: 291, endPoint x: 456, endPoint y: 276, distance: 27.0
click at [456, 276] on div at bounding box center [435, 235] width 157 height 134
drag, startPoint x: 414, startPoint y: 258, endPoint x: 411, endPoint y: 254, distance: 4.3
click at [411, 254] on div at bounding box center [397, 225] width 61 height 73
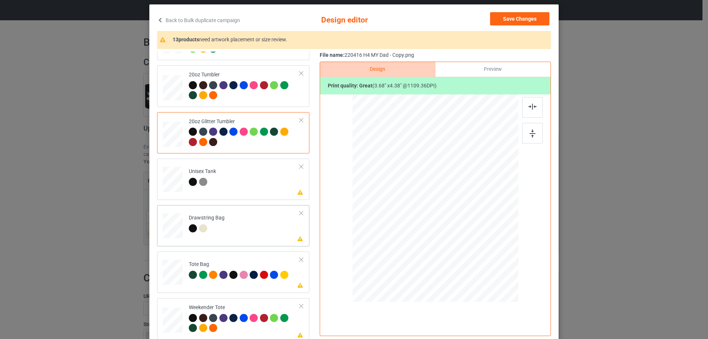
scroll to position [74, 0]
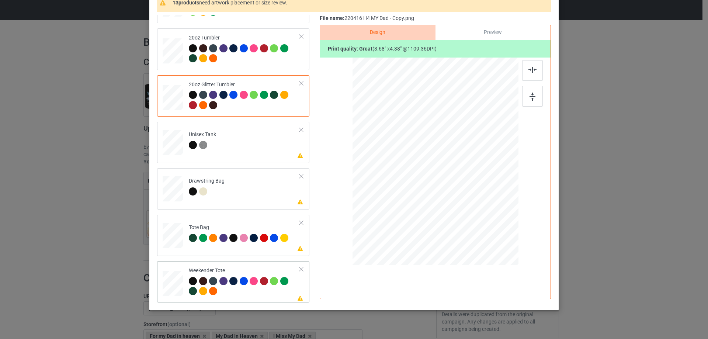
click at [174, 270] on td at bounding box center [174, 281] width 22 height 35
drag, startPoint x: 481, startPoint y: 220, endPoint x: 467, endPoint y: 198, distance: 25.9
click at [467, 198] on div at bounding box center [468, 200] width 6 height 6
click at [457, 188] on div at bounding box center [434, 160] width 66 height 78
click at [528, 73] on img at bounding box center [532, 70] width 8 height 6
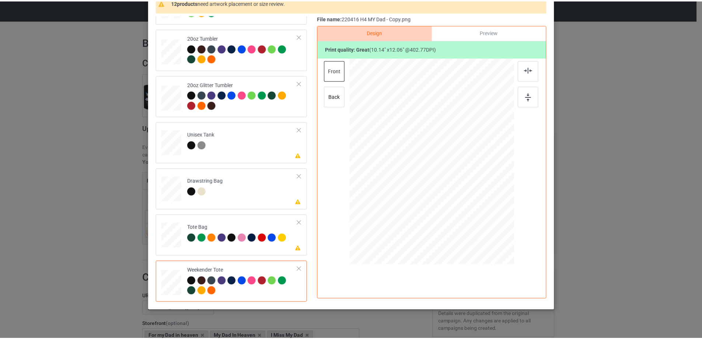
scroll to position [0, 0]
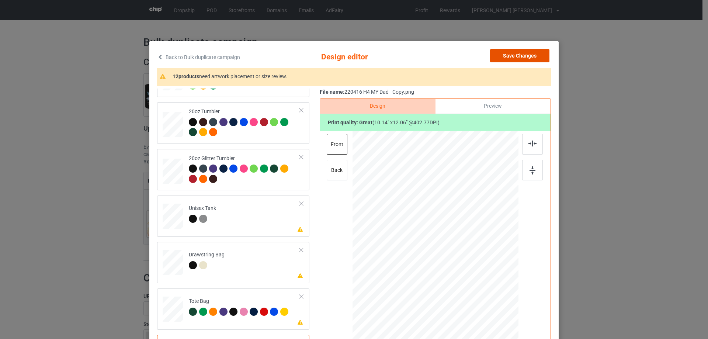
click at [516, 52] on button "Save Changes" at bounding box center [519, 55] width 59 height 13
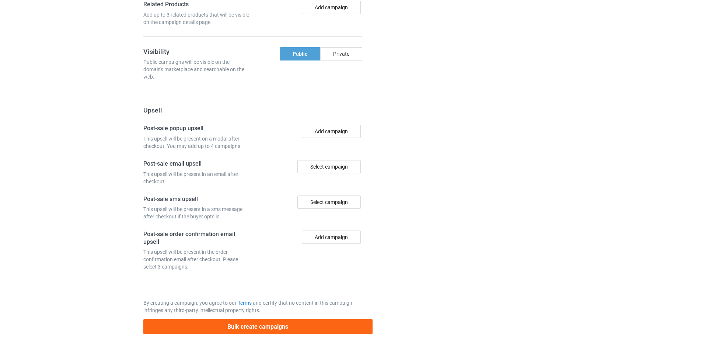
scroll to position [622, 0]
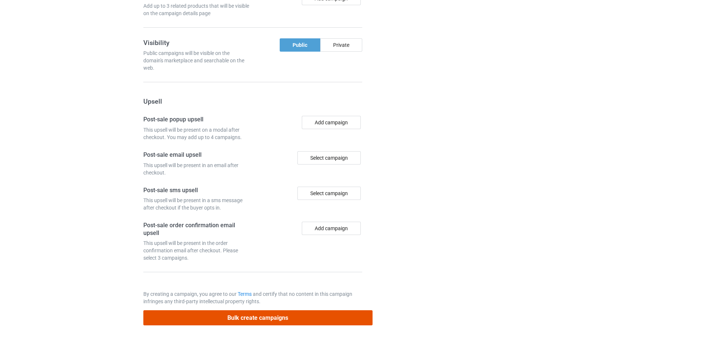
drag, startPoint x: 281, startPoint y: 318, endPoint x: 290, endPoint y: 318, distance: 9.2
click at [282, 318] on button "Bulk create campaigns" at bounding box center [257, 317] width 229 height 15
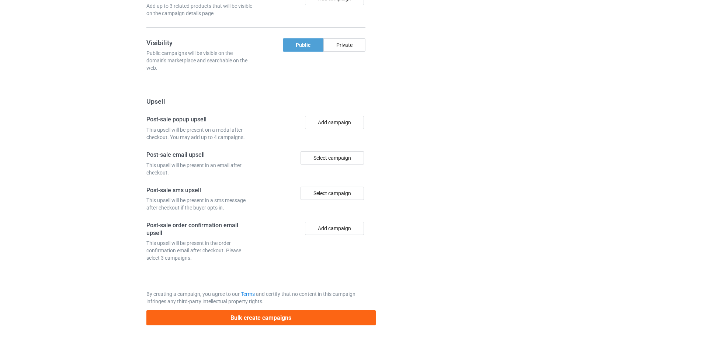
scroll to position [0, 0]
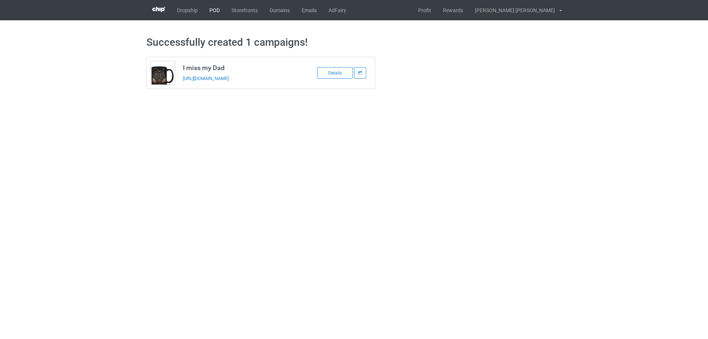
click at [212, 10] on link "POD" at bounding box center [214, 10] width 22 height 20
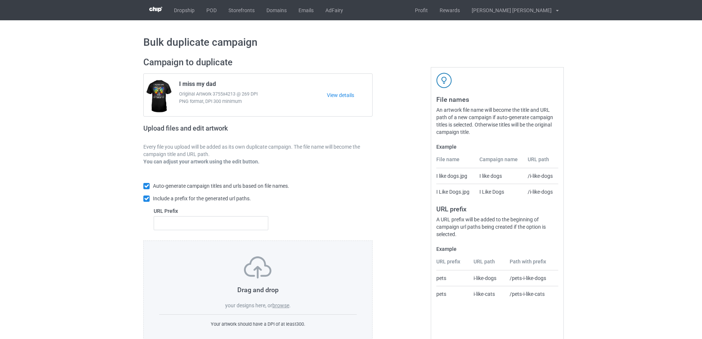
click at [281, 301] on div "Drag and drop your designs here, or browse ." at bounding box center [258, 282] width 198 height 53
click at [282, 308] on label "browse" at bounding box center [280, 305] width 17 height 6
click at [0, 0] on input "browse" at bounding box center [0, 0] width 0 height 0
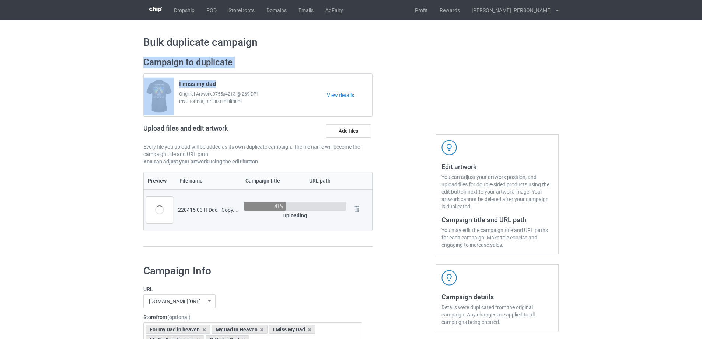
drag, startPoint x: 220, startPoint y: 84, endPoint x: 119, endPoint y: 76, distance: 101.3
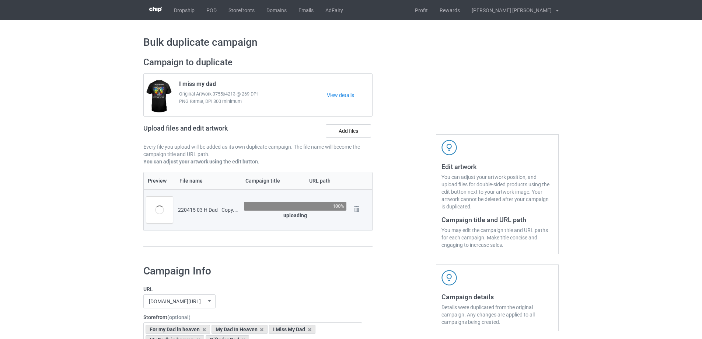
click at [290, 95] on span "Original Artwork 3755x4213 @ 269 DPI" at bounding box center [253, 93] width 148 height 7
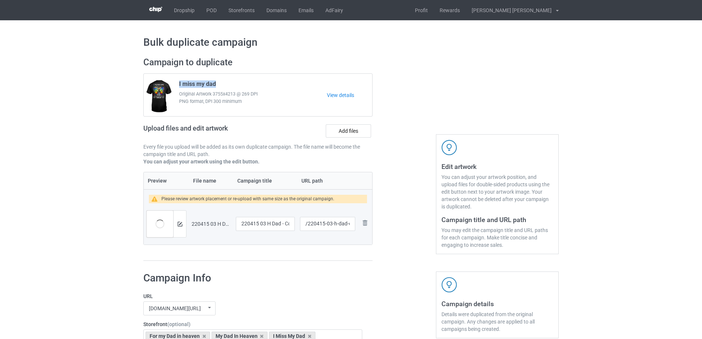
drag, startPoint x: 219, startPoint y: 84, endPoint x: 178, endPoint y: 81, distance: 41.0
click at [178, 81] on div "I miss my dad Original Artwork 3755x4213 @ 269 DPI PNG format, DPI 300 minimum" at bounding box center [250, 95] width 153 height 35
copy span "I miss my dad"
click at [272, 226] on input "220415 03 H Dad - Copy" at bounding box center [265, 224] width 59 height 14
paste input "I miss my dad"
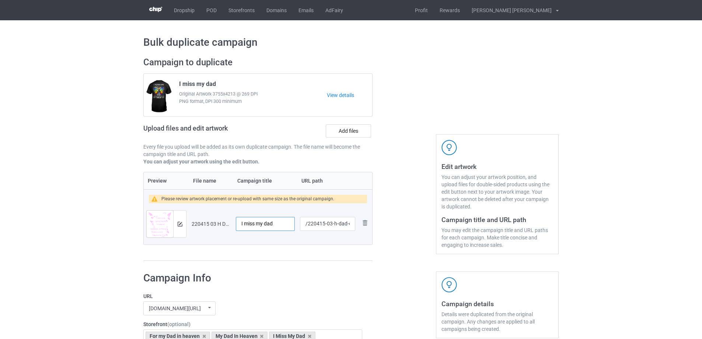
type input "I miss my dad"
drag, startPoint x: 331, startPoint y: 224, endPoint x: 351, endPoint y: 224, distance: 19.2
click at [351, 224] on input "/220415-03-h-dad-copy" at bounding box center [327, 224] width 55 height 14
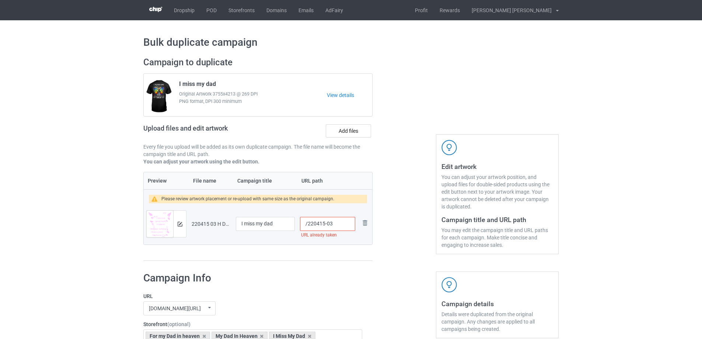
click at [329, 225] on input "/220415-03" at bounding box center [327, 224] width 55 height 14
type input "/220415-3"
click at [181, 225] on img at bounding box center [180, 224] width 5 height 5
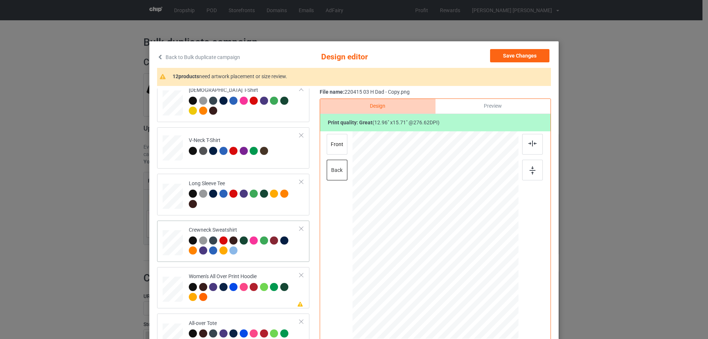
scroll to position [184, 0]
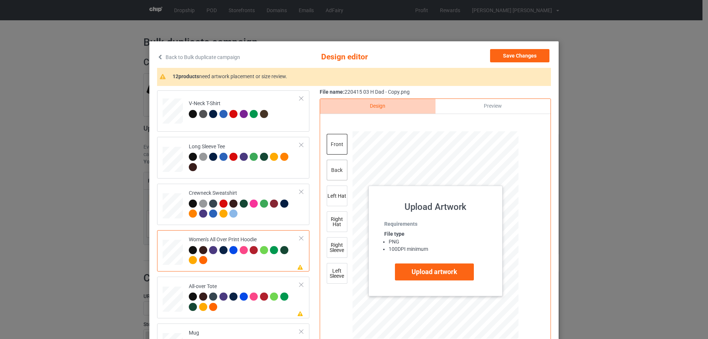
click at [331, 171] on div "back" at bounding box center [337, 170] width 21 height 21
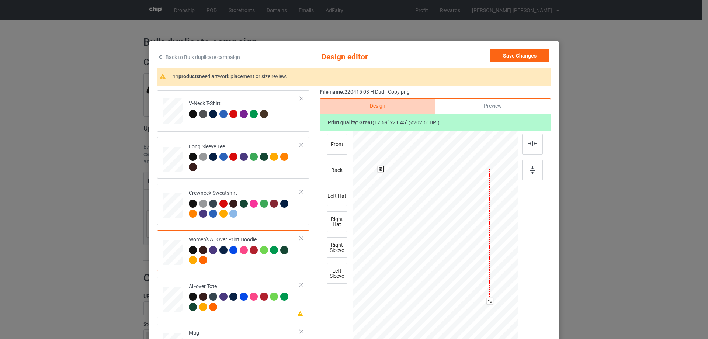
drag, startPoint x: 483, startPoint y: 295, endPoint x: 484, endPoint y: 303, distance: 8.2
click at [487, 303] on div at bounding box center [490, 301] width 6 height 6
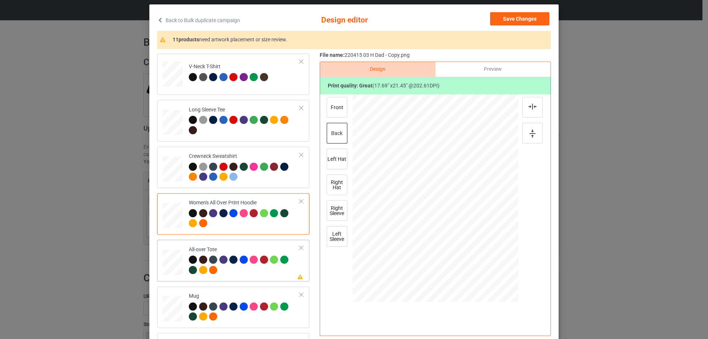
scroll to position [258, 0]
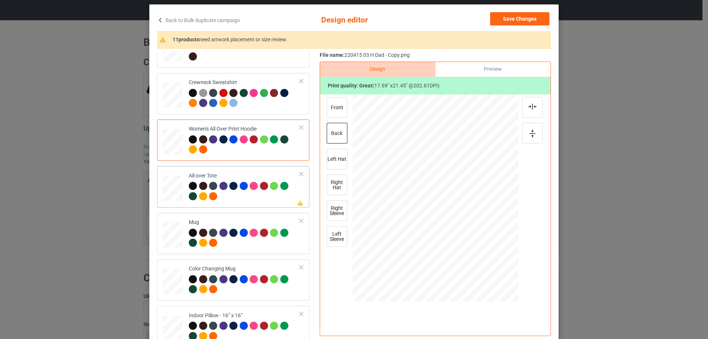
drag, startPoint x: 483, startPoint y: 258, endPoint x: 440, endPoint y: 249, distance: 44.1
click at [483, 257] on div at bounding box center [484, 257] width 6 height 6
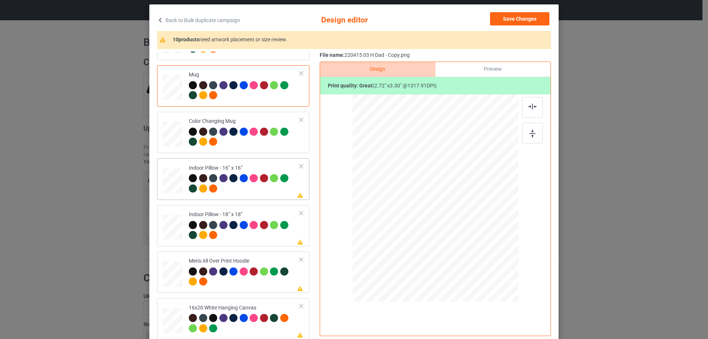
scroll to position [442, 0]
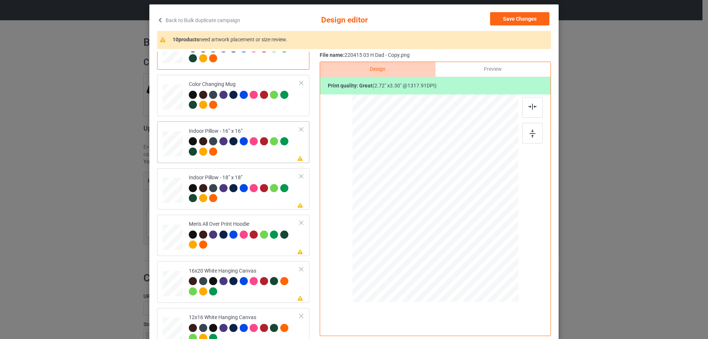
click at [481, 255] on div at bounding box center [483, 257] width 6 height 6
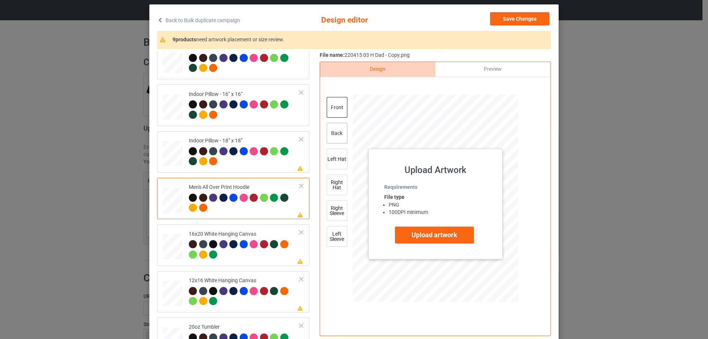
click at [331, 134] on div "back" at bounding box center [337, 133] width 21 height 21
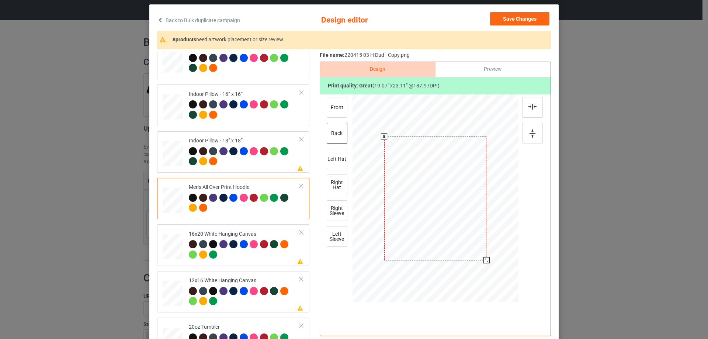
click at [483, 260] on div at bounding box center [486, 260] width 6 height 6
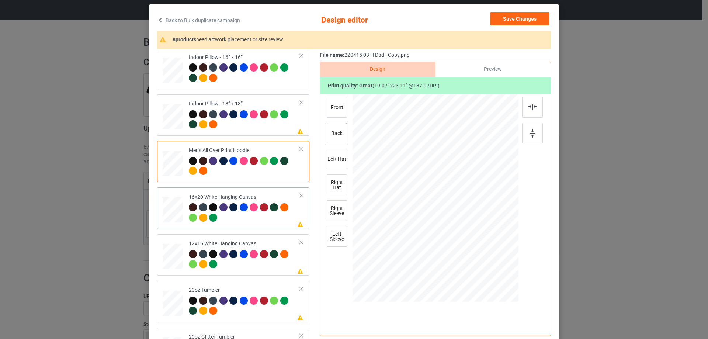
click at [510, 293] on div at bounding box center [513, 291] width 6 height 6
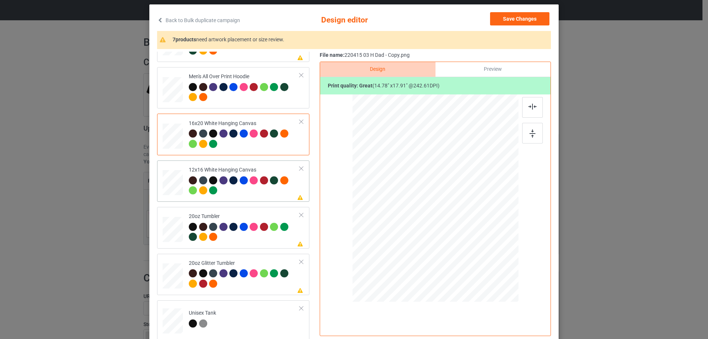
click at [422, 232] on div at bounding box center [425, 229] width 6 height 6
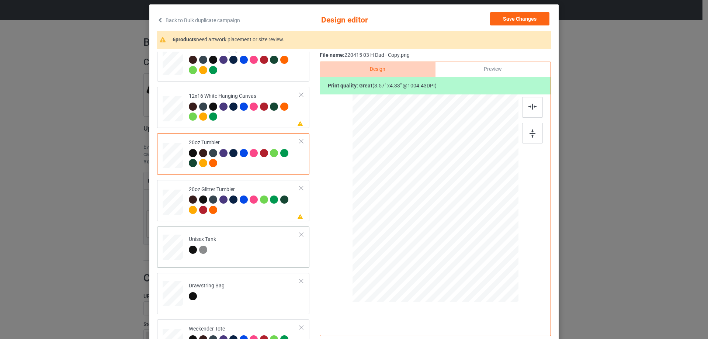
drag, startPoint x: 174, startPoint y: 244, endPoint x: 185, endPoint y: 245, distance: 11.4
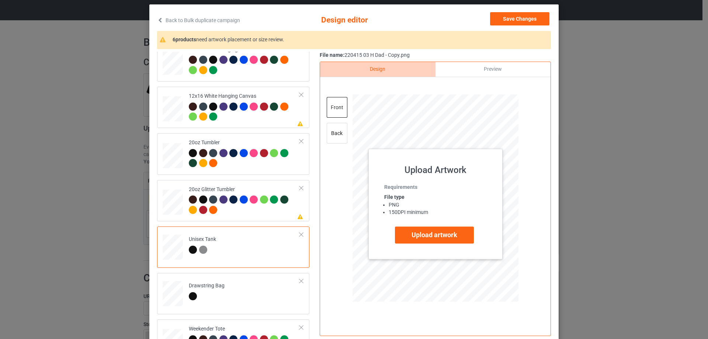
scroll to position [774, 0]
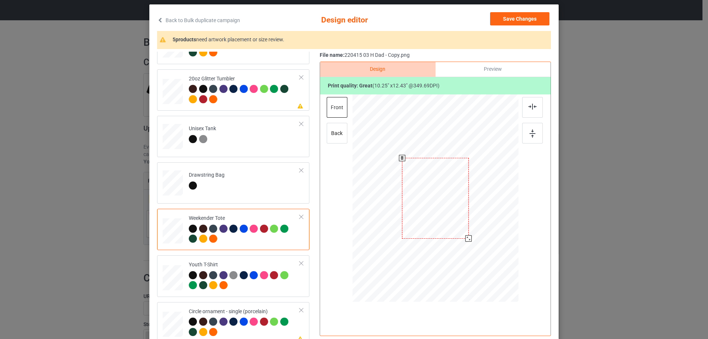
drag, startPoint x: 481, startPoint y: 258, endPoint x: 470, endPoint y: 234, distance: 26.5
click at [470, 234] on div at bounding box center [434, 198] width 165 height 107
click at [466, 237] on div at bounding box center [467, 237] width 6 height 6
click at [455, 227] on div at bounding box center [435, 195] width 65 height 79
click at [528, 108] on img at bounding box center [532, 107] width 8 height 6
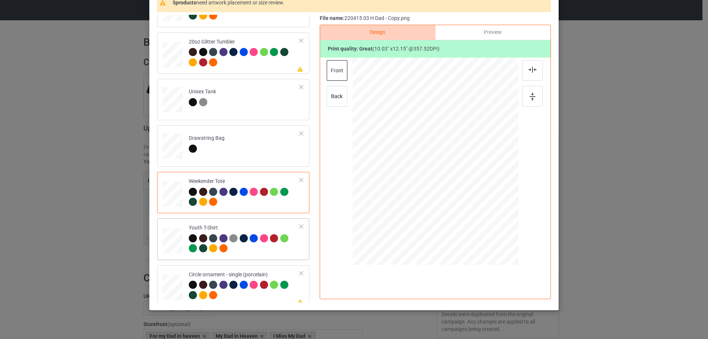
scroll to position [811, 0]
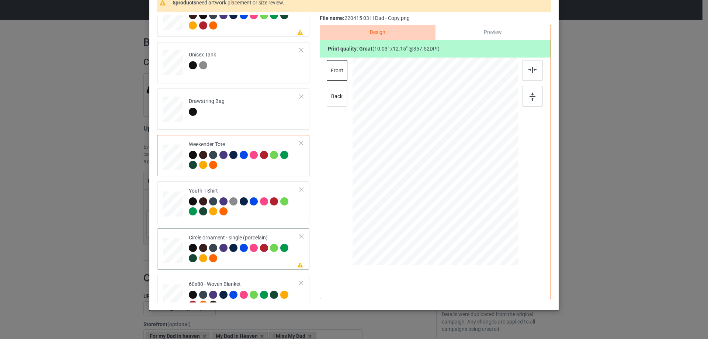
click at [485, 233] on div at bounding box center [488, 230] width 6 height 6
click at [445, 212] on div at bounding box center [436, 169] width 103 height 125
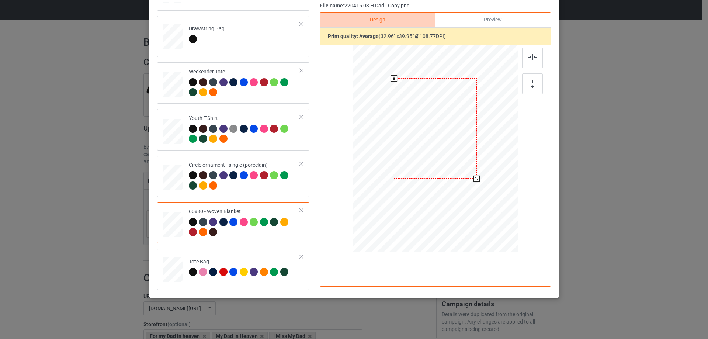
scroll to position [74, 0]
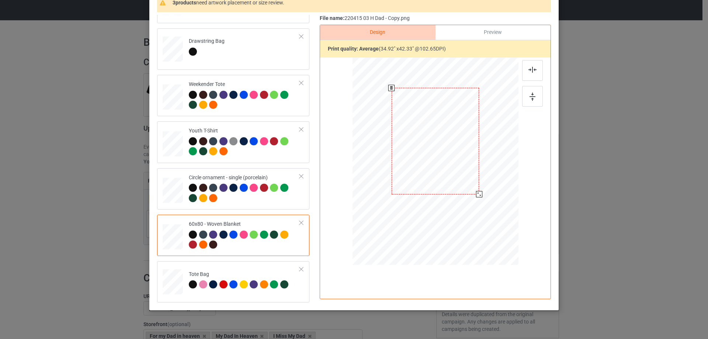
drag, startPoint x: 474, startPoint y: 193, endPoint x: 470, endPoint y: 195, distance: 3.8
click at [479, 196] on div at bounding box center [479, 194] width 6 height 6
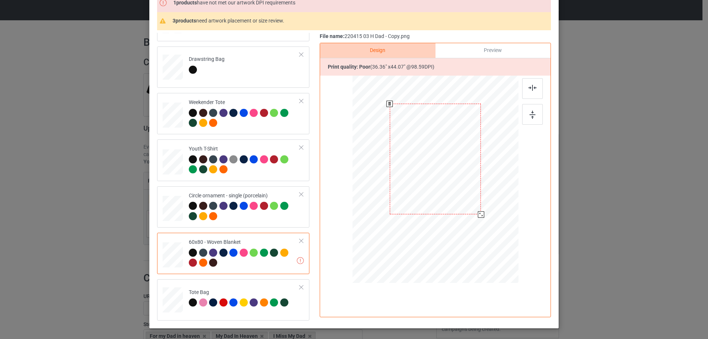
scroll to position [92, 0]
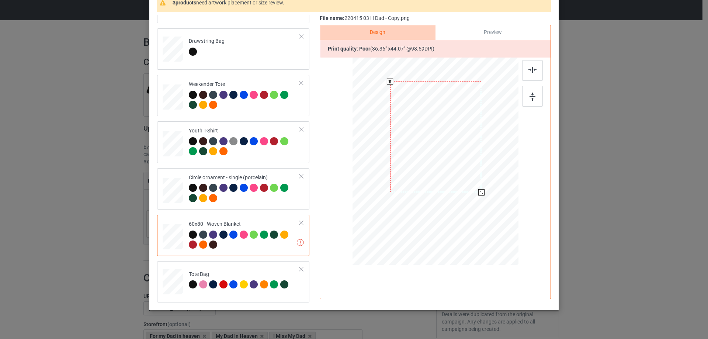
drag, startPoint x: 445, startPoint y: 166, endPoint x: 445, endPoint y: 171, distance: 4.4
click at [445, 171] on div at bounding box center [435, 136] width 91 height 111
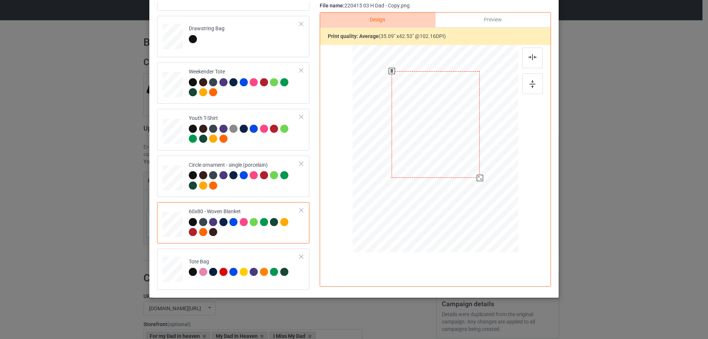
scroll to position [74, 0]
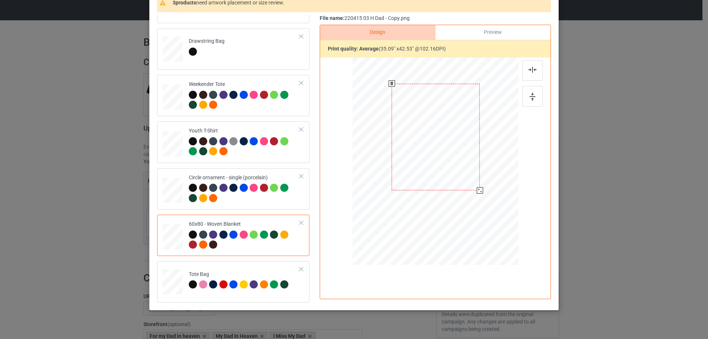
click at [479, 192] on div at bounding box center [480, 190] width 6 height 6
click at [532, 70] on img at bounding box center [532, 70] width 8 height 6
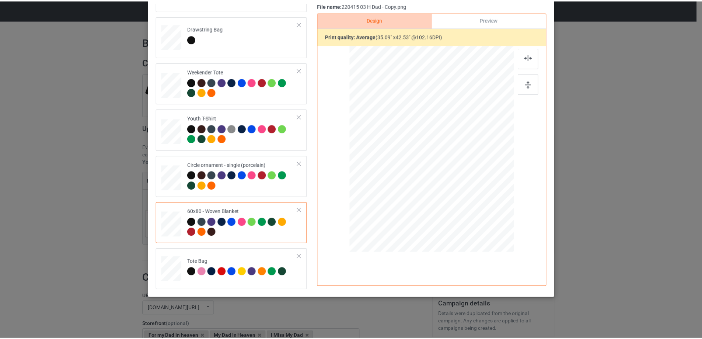
scroll to position [0, 0]
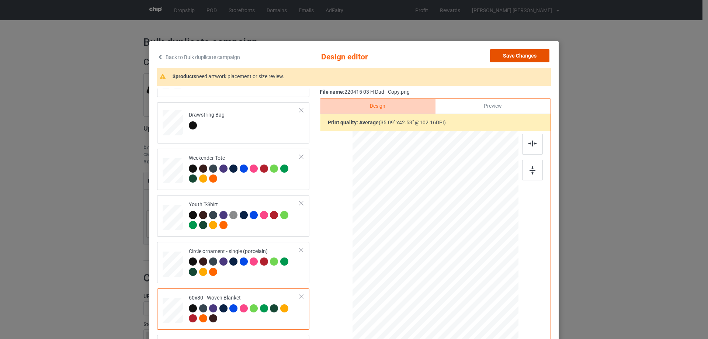
click at [530, 60] on button "Save Changes" at bounding box center [519, 55] width 59 height 13
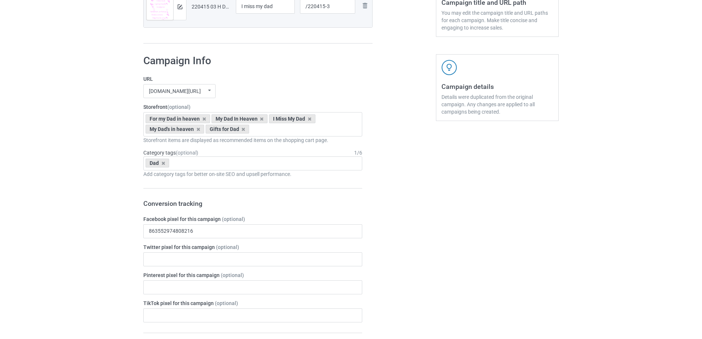
scroll to position [624, 0]
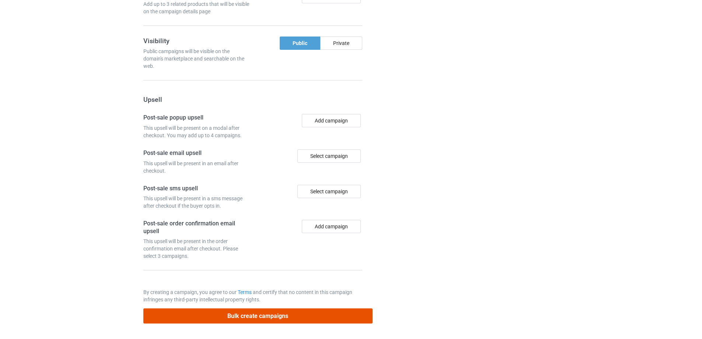
click at [308, 319] on button "Bulk create campaigns" at bounding box center [257, 315] width 229 height 15
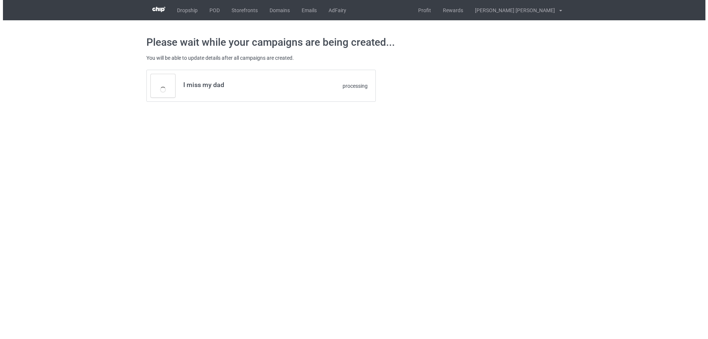
scroll to position [0, 0]
